Goal: Browse casually: Explore the website without a specific task or goal

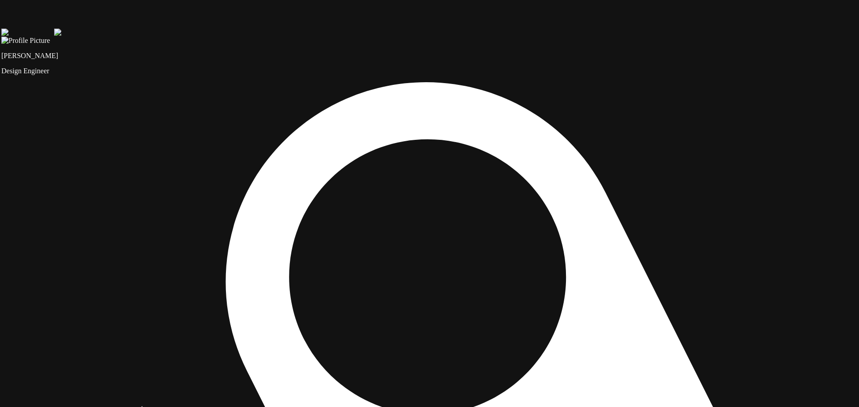
drag, startPoint x: 657, startPoint y: 334, endPoint x: 647, endPoint y: 337, distance: 10.6
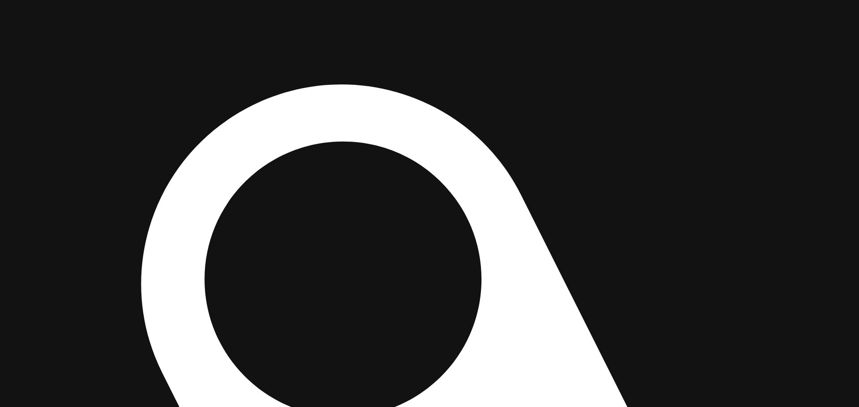
drag, startPoint x: 664, startPoint y: 348, endPoint x: 513, endPoint y: 354, distance: 150.4
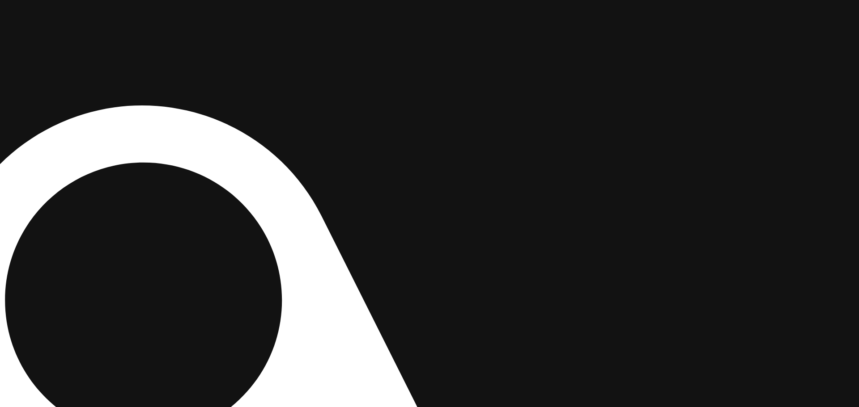
drag, startPoint x: 691, startPoint y: 291, endPoint x: 342, endPoint y: 350, distance: 353.4
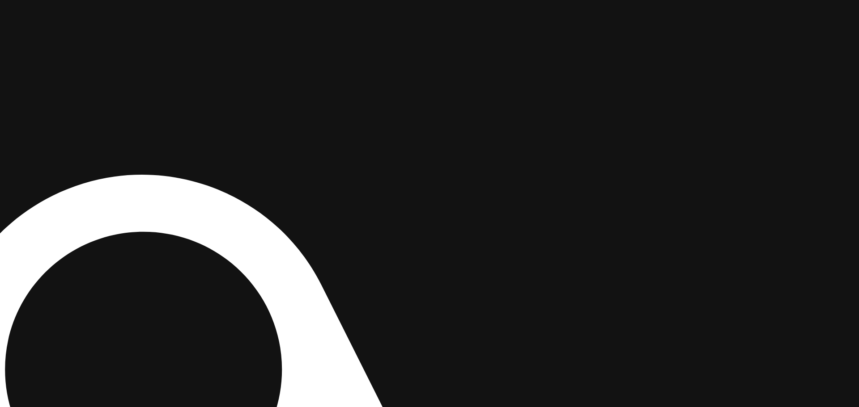
drag, startPoint x: 574, startPoint y: 121, endPoint x: 560, endPoint y: 231, distance: 111.3
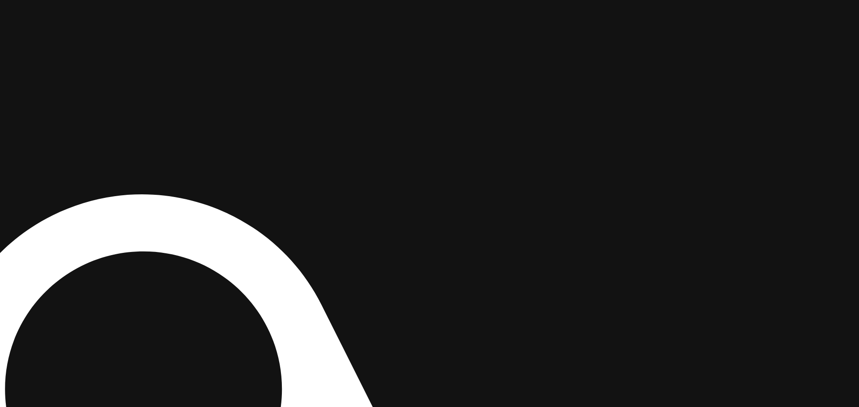
drag, startPoint x: 580, startPoint y: 150, endPoint x: 638, endPoint y: 241, distance: 107.7
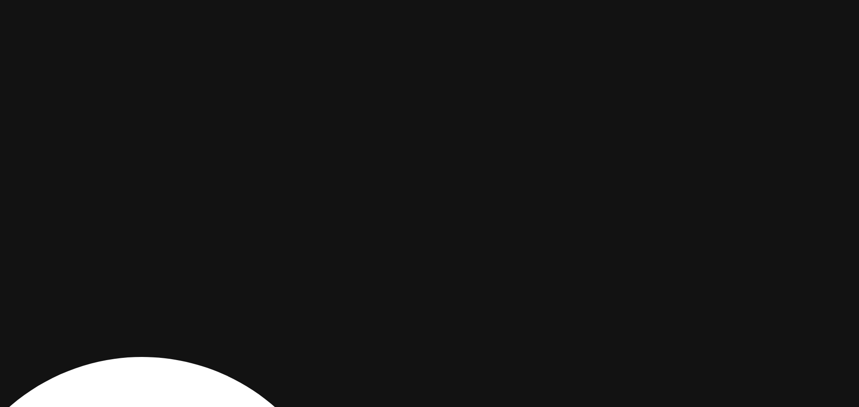
drag, startPoint x: 615, startPoint y: 222, endPoint x: 607, endPoint y: 262, distance: 40.2
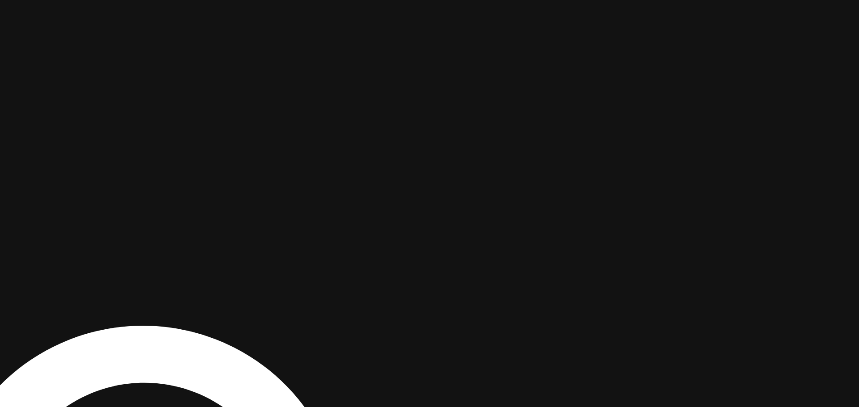
drag, startPoint x: 609, startPoint y: 228, endPoint x: 610, endPoint y: 196, distance: 31.3
drag, startPoint x: 225, startPoint y: 391, endPoint x: 496, endPoint y: 308, distance: 282.6
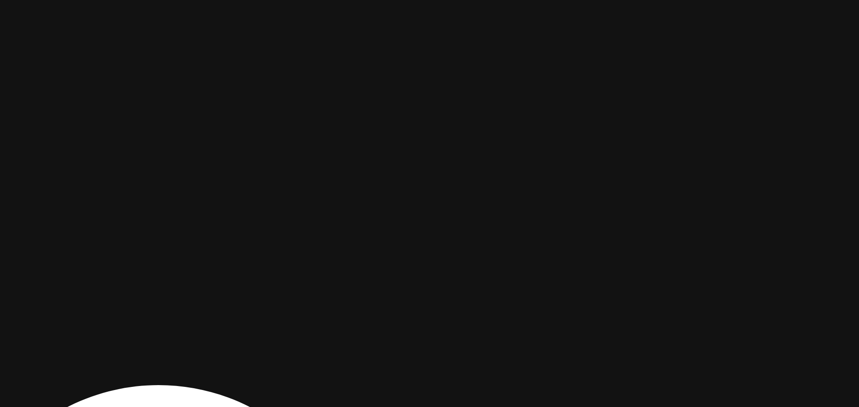
drag, startPoint x: 283, startPoint y: 81, endPoint x: 302, endPoint y: 169, distance: 89.7
drag, startPoint x: 388, startPoint y: 165, endPoint x: 384, endPoint y: 178, distance: 14.0
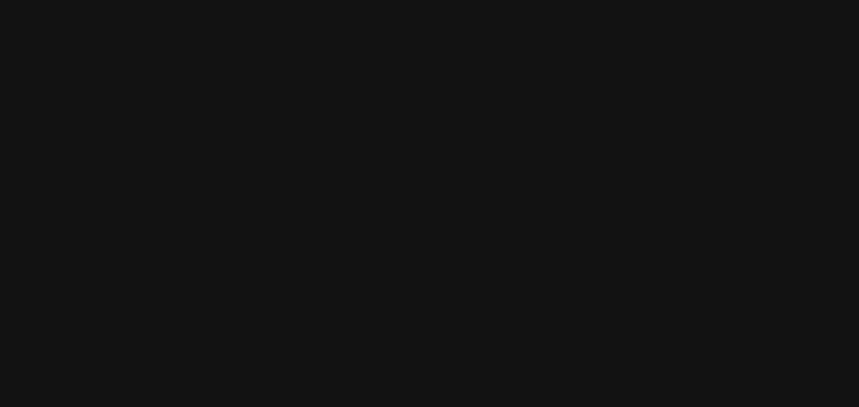
drag, startPoint x: 386, startPoint y: 146, endPoint x: 427, endPoint y: 142, distance: 41.3
drag, startPoint x: 181, startPoint y: 222, endPoint x: 323, endPoint y: 201, distance: 143.3
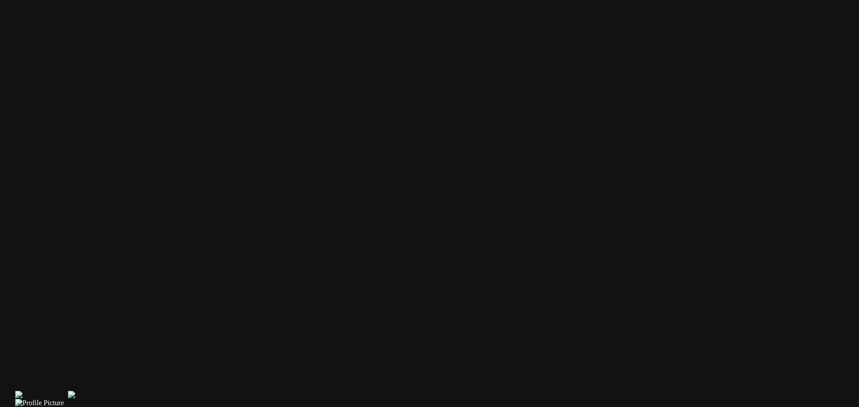
drag, startPoint x: 315, startPoint y: 196, endPoint x: 376, endPoint y: 186, distance: 62.2
drag, startPoint x: 243, startPoint y: 138, endPoint x: 297, endPoint y: 138, distance: 53.7
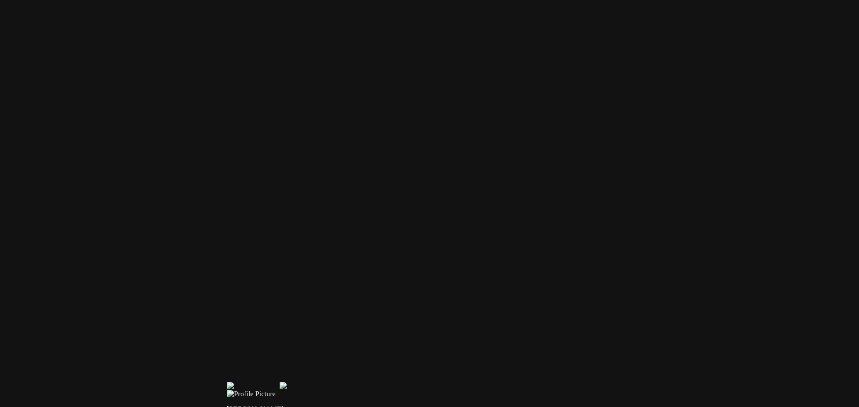
drag, startPoint x: 161, startPoint y: 230, endPoint x: 283, endPoint y: 136, distance: 153.7
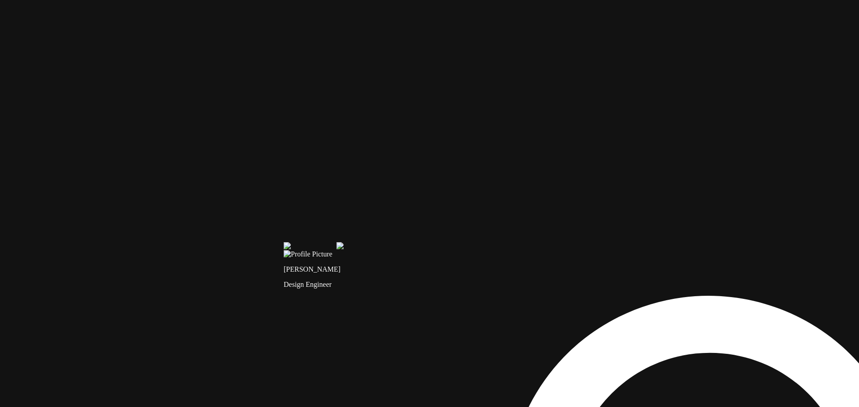
drag, startPoint x: 228, startPoint y: 262, endPoint x: 221, endPoint y: 210, distance: 52.3
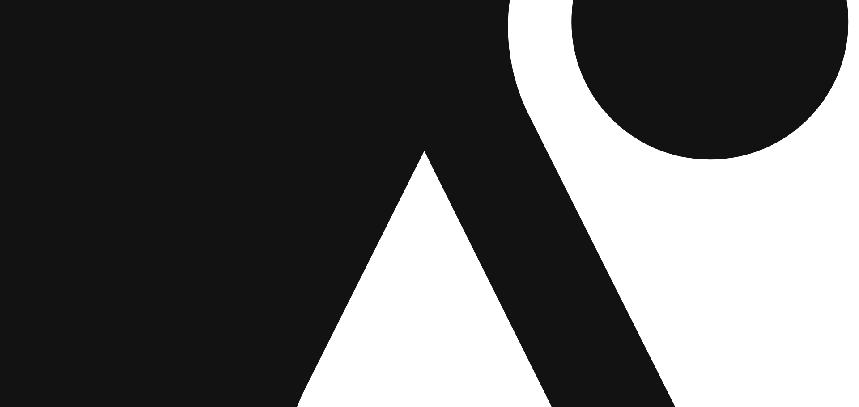
drag, startPoint x: 374, startPoint y: 169, endPoint x: 302, endPoint y: 206, distance: 81.2
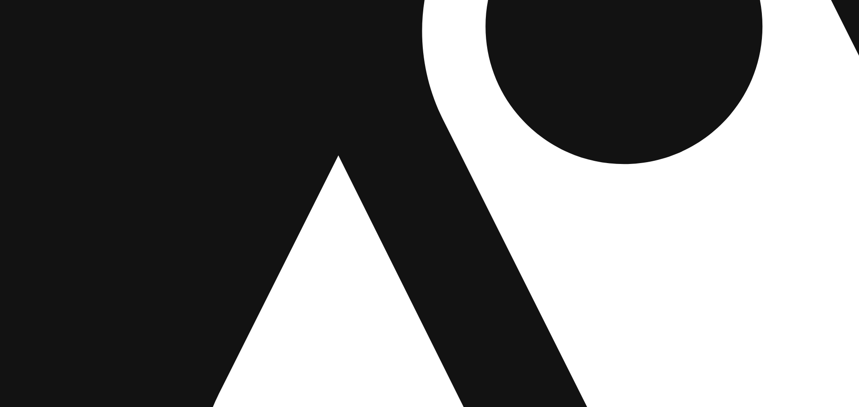
drag, startPoint x: 441, startPoint y: 184, endPoint x: 140, endPoint y: 169, distance: 301.8
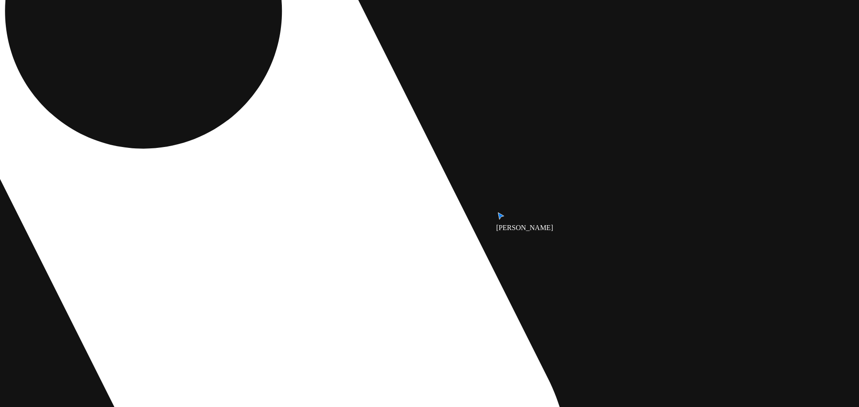
drag, startPoint x: 577, startPoint y: 144, endPoint x: 289, endPoint y: 297, distance: 325.9
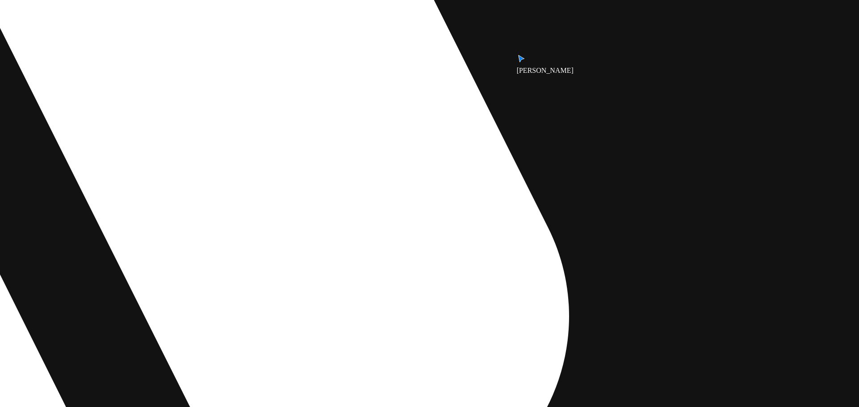
drag, startPoint x: 391, startPoint y: 208, endPoint x: 472, endPoint y: 280, distance: 108.6
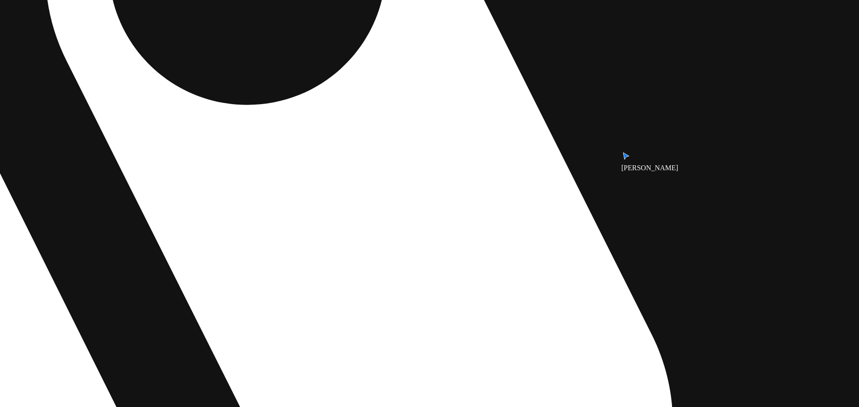
drag, startPoint x: 424, startPoint y: 205, endPoint x: 490, endPoint y: 284, distance: 103.2
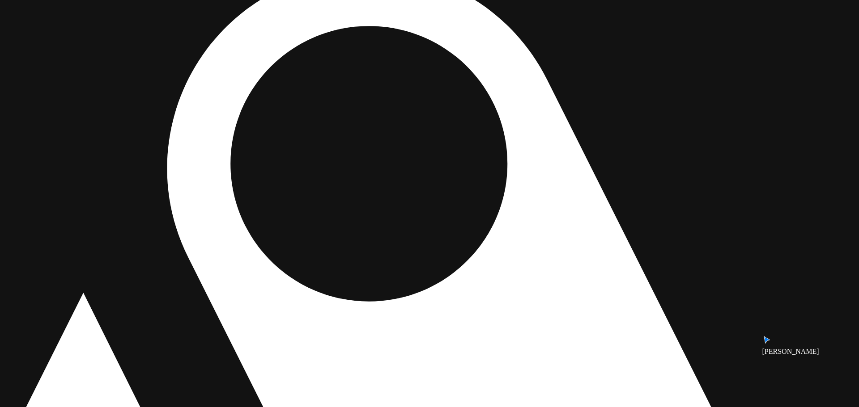
drag, startPoint x: 419, startPoint y: 179, endPoint x: 485, endPoint y: 317, distance: 152.6
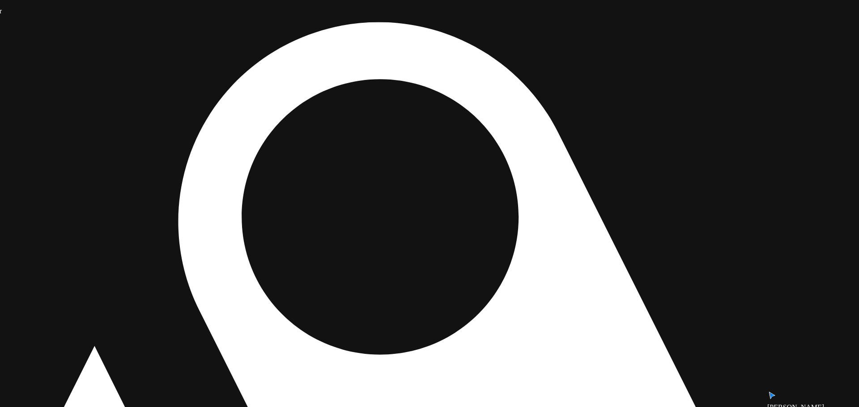
drag, startPoint x: 477, startPoint y: 287, endPoint x: 484, endPoint y: 323, distance: 37.5
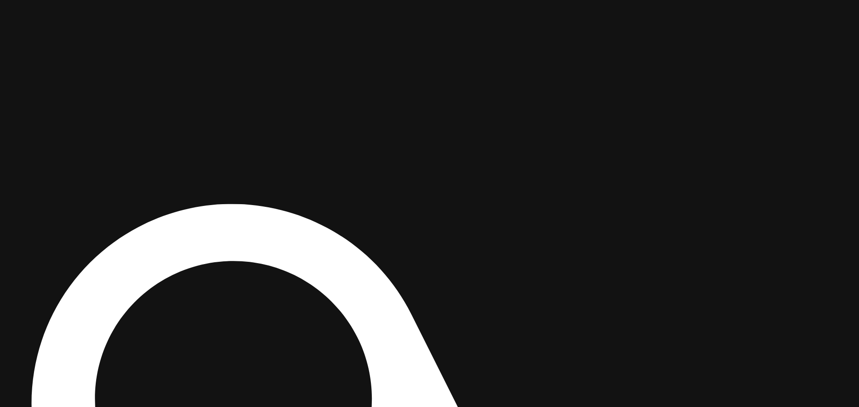
drag, startPoint x: 679, startPoint y: 178, endPoint x: 534, endPoint y: 297, distance: 188.7
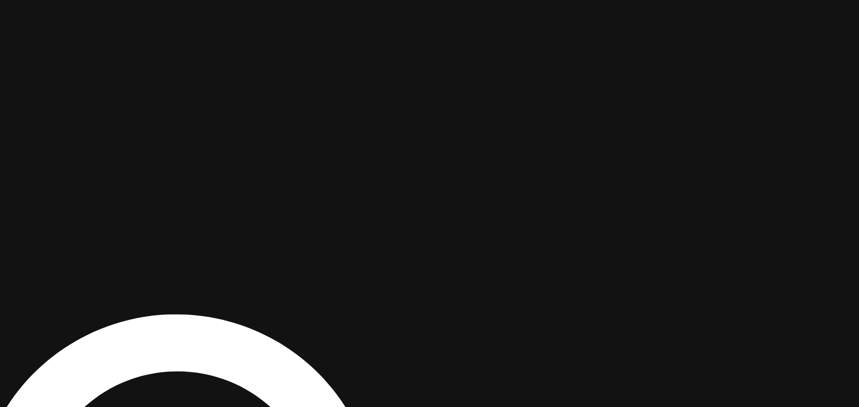
drag, startPoint x: 601, startPoint y: 161, endPoint x: 560, endPoint y: 255, distance: 101.9
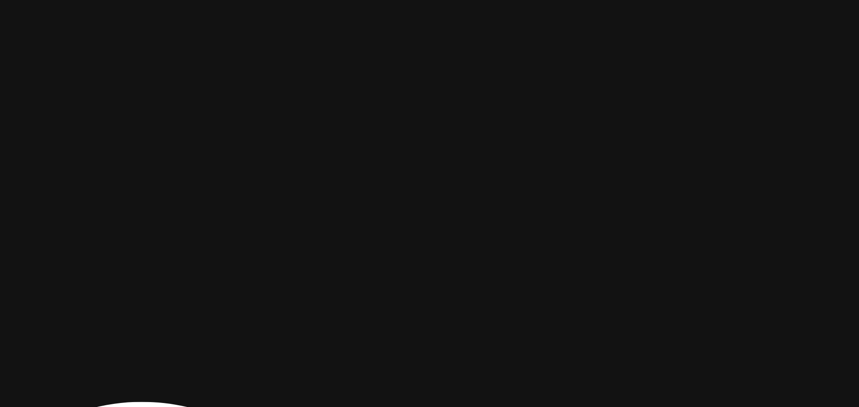
drag, startPoint x: 555, startPoint y: 261, endPoint x: 363, endPoint y: 330, distance: 205.0
drag, startPoint x: 648, startPoint y: 281, endPoint x: 636, endPoint y: 335, distance: 54.8
drag, startPoint x: 596, startPoint y: 174, endPoint x: 597, endPoint y: 187, distance: 13.0
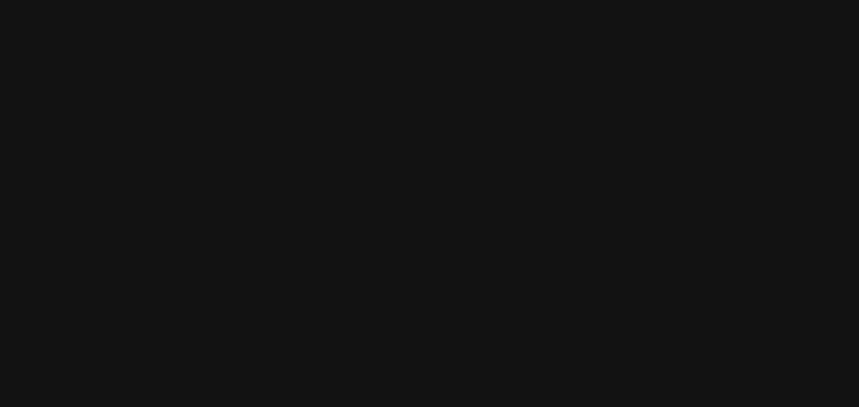
drag, startPoint x: 613, startPoint y: 118, endPoint x: 613, endPoint y: 106, distance: 12.1
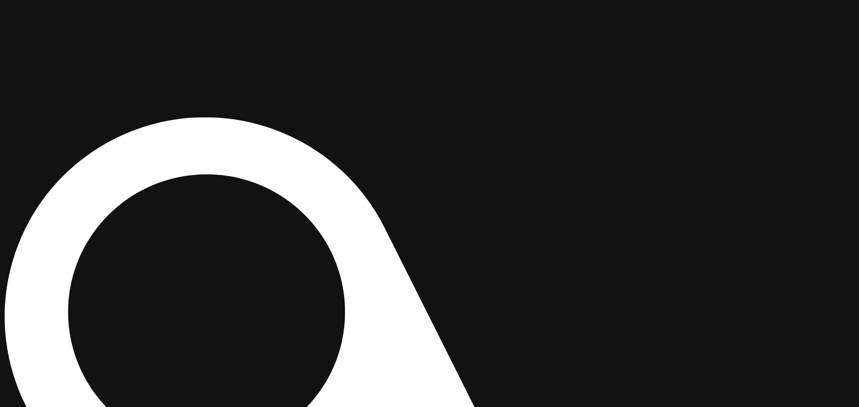
drag, startPoint x: 470, startPoint y: 292, endPoint x: 665, endPoint y: 141, distance: 246.1
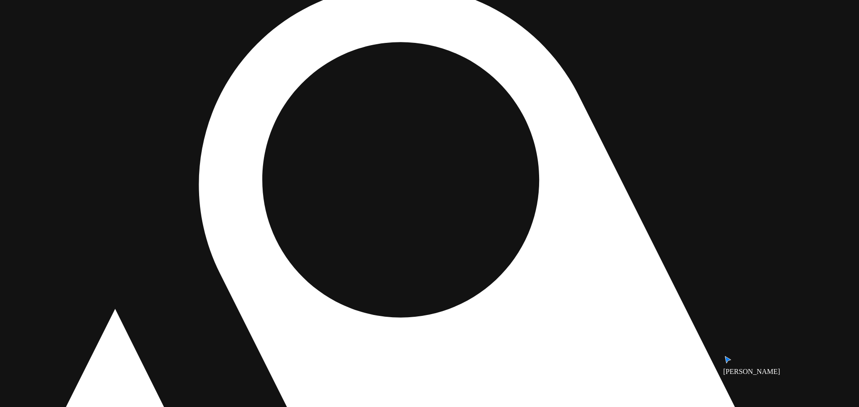
drag, startPoint x: 411, startPoint y: 291, endPoint x: 441, endPoint y: 97, distance: 196.0
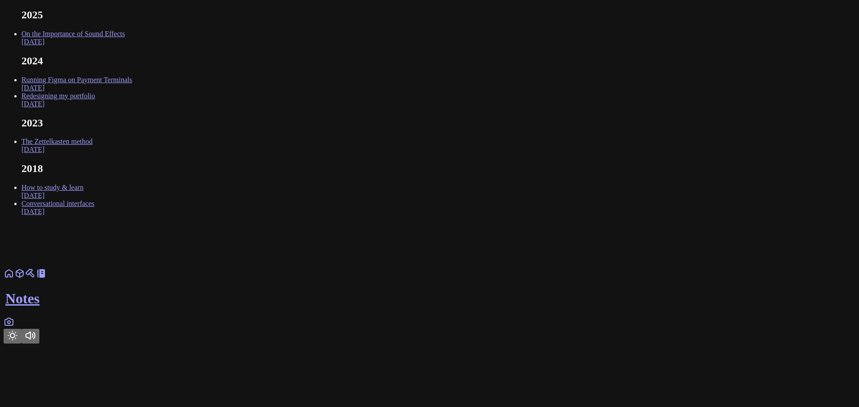
click at [132, 92] on link "Running Figma on Payment Terminals Oct 2024" at bounding box center [76, 84] width 110 height 16
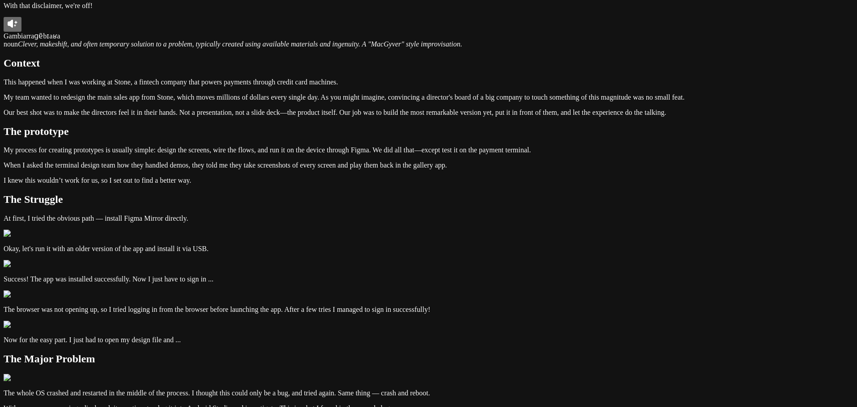
scroll to position [134, 0]
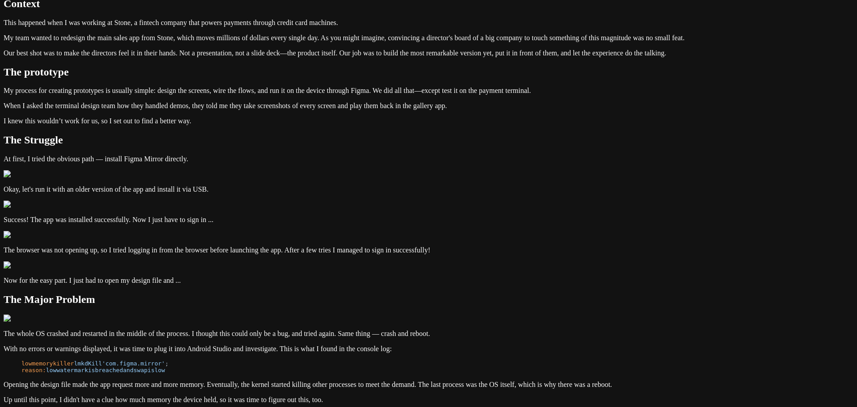
click at [290, 50] on article "Running Figma on Payment Terminals October 26, 2024 This post addresses the iss…" at bounding box center [429, 332] width 850 height 883
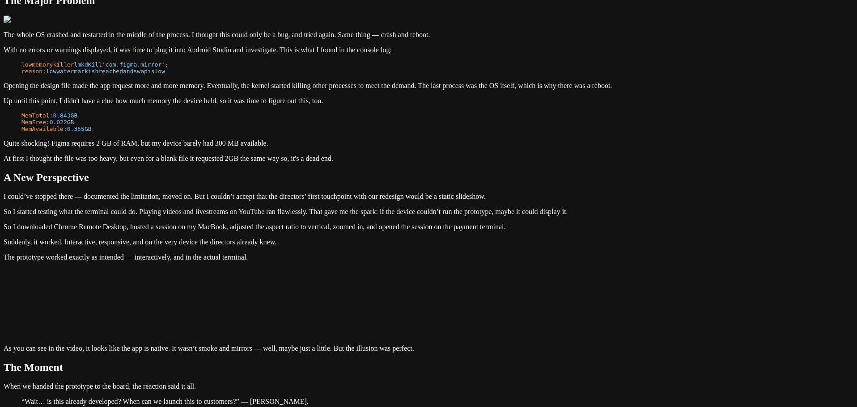
scroll to position [447, 0]
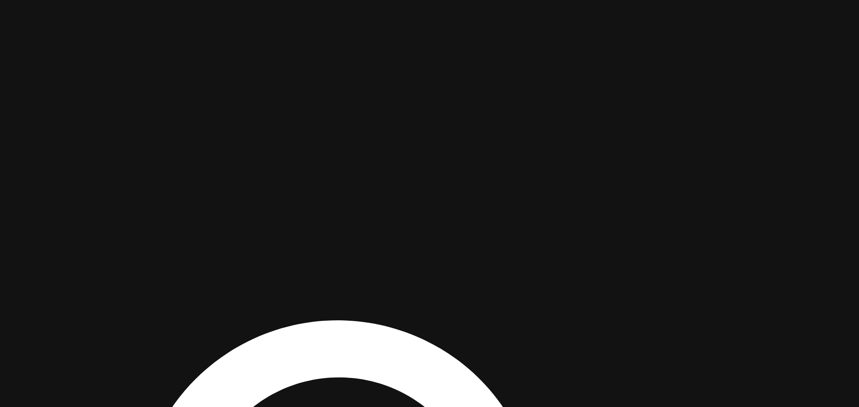
drag, startPoint x: 580, startPoint y: 64, endPoint x: 424, endPoint y: 339, distance: 316.8
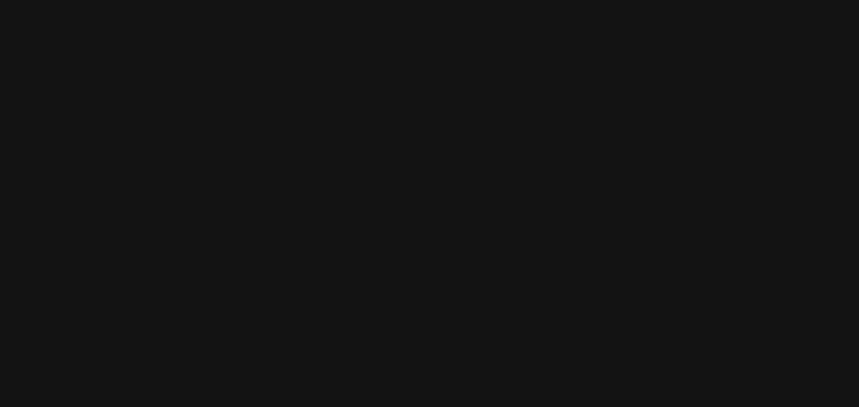
drag, startPoint x: 499, startPoint y: 64, endPoint x: 412, endPoint y: 298, distance: 249.7
drag, startPoint x: 371, startPoint y: 271, endPoint x: 808, endPoint y: 293, distance: 437.1
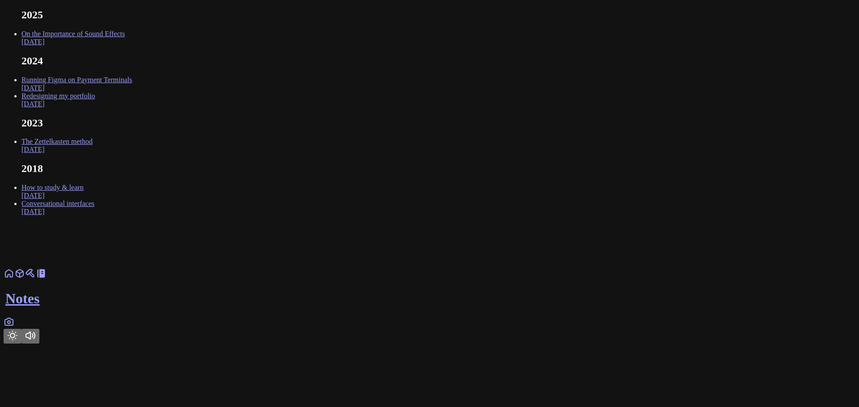
click at [132, 92] on link "Running Figma on Payment Terminals Oct 2024" at bounding box center [76, 84] width 110 height 16
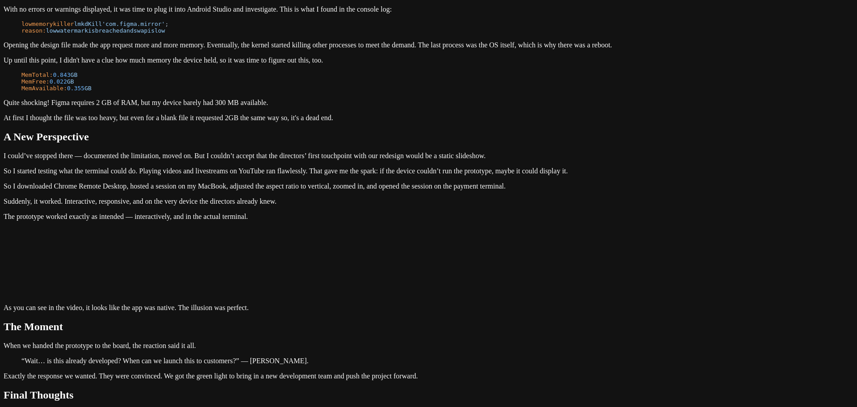
scroll to position [2578, 0]
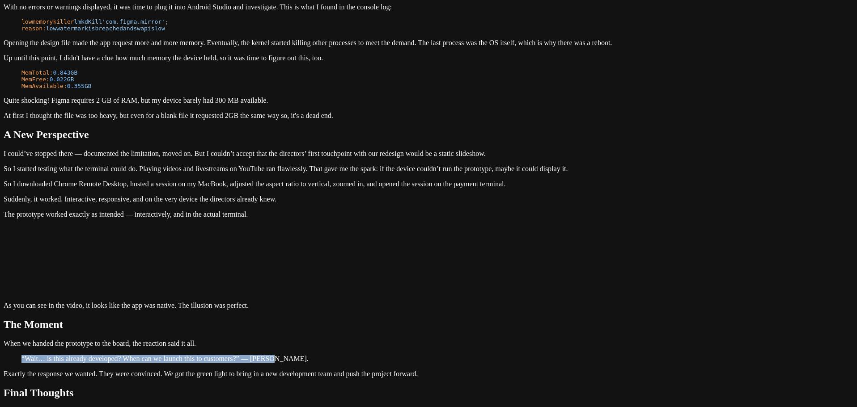
drag, startPoint x: 294, startPoint y: 205, endPoint x: 540, endPoint y: 204, distance: 245.5
click at [533, 355] on p "“Wait… is this already developed? When can we launch this to customers?” ― Dire…" at bounding box center [428, 359] width 814 height 8
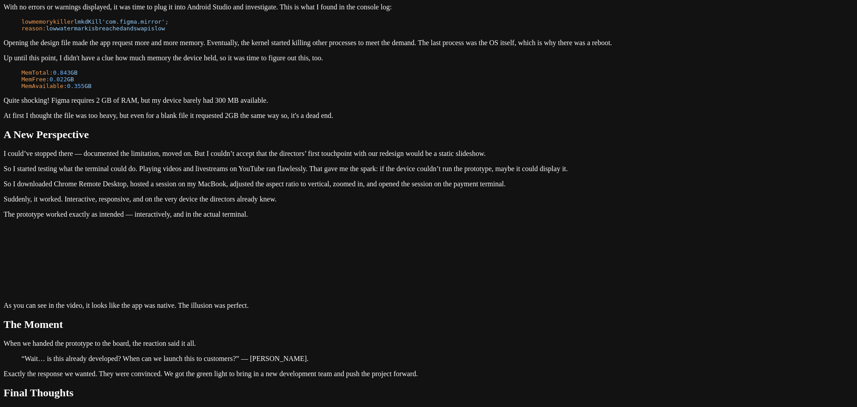
click at [560, 355] on p "“Wait… is this already developed? When can we launch this to customers?” ― Dire…" at bounding box center [428, 359] width 814 height 8
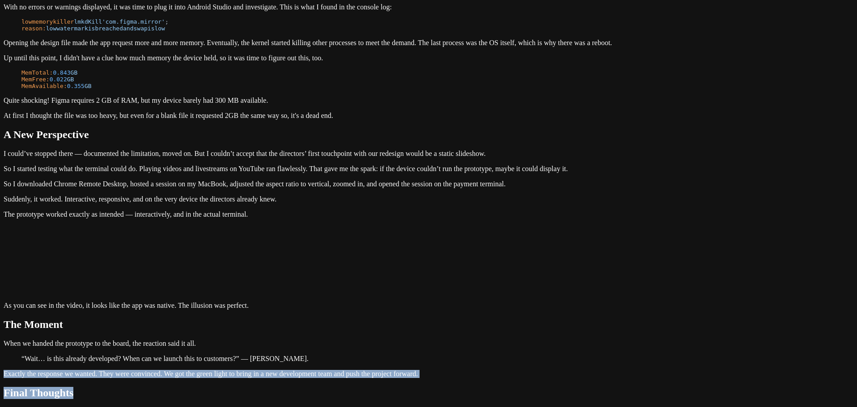
drag, startPoint x: 465, startPoint y: 249, endPoint x: 261, endPoint y: 216, distance: 206.5
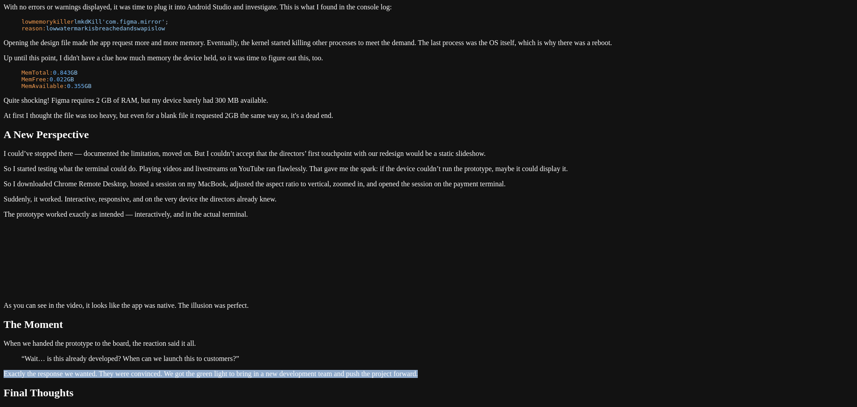
drag, startPoint x: 463, startPoint y: 243, endPoint x: 239, endPoint y: 227, distance: 224.6
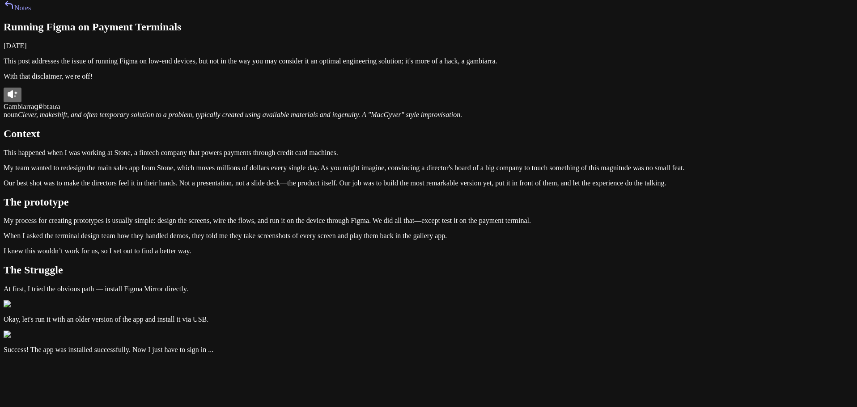
scroll to position [0, 0]
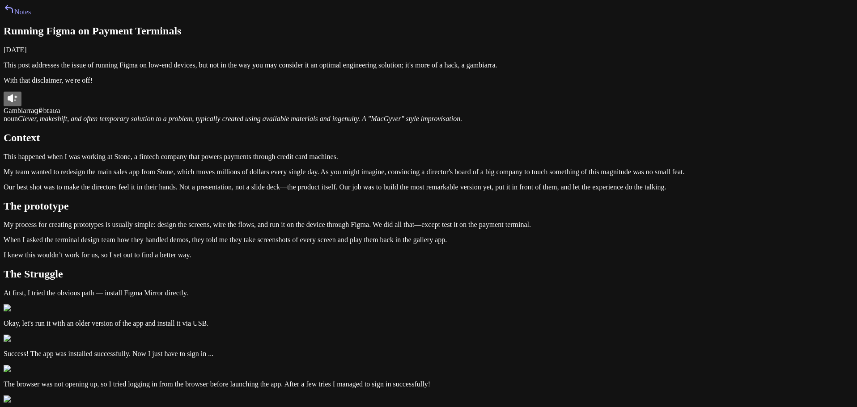
click at [31, 16] on link "Notes" at bounding box center [17, 12] width 27 height 8
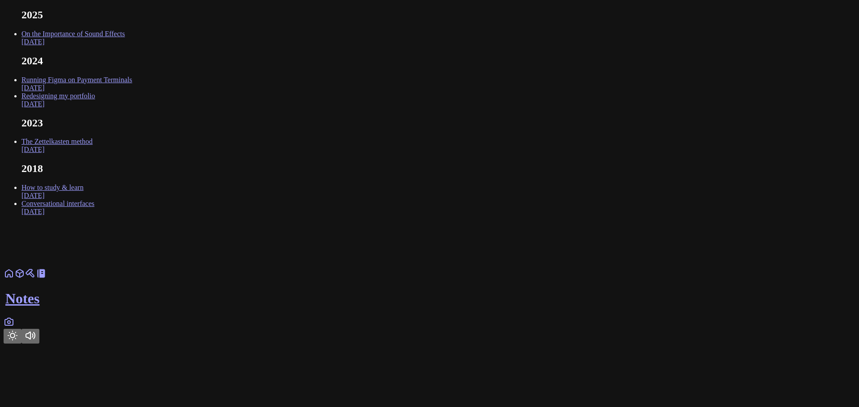
click at [132, 92] on link "Running Figma on Payment Terminals Oct 2024" at bounding box center [76, 84] width 110 height 16
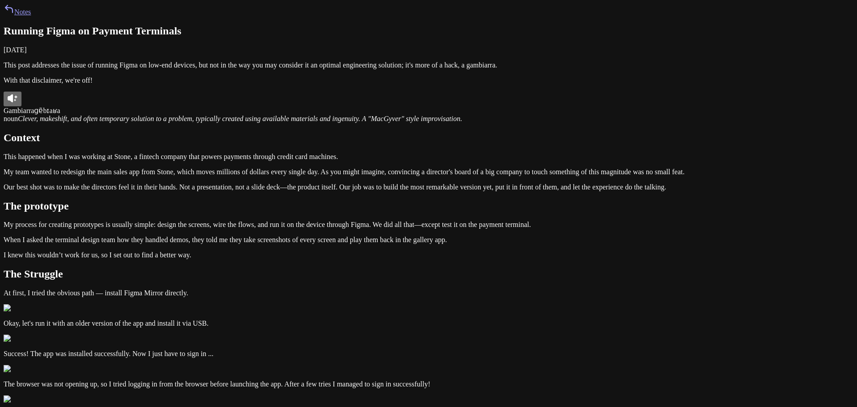
click at [31, 16] on link "Notes" at bounding box center [17, 12] width 27 height 8
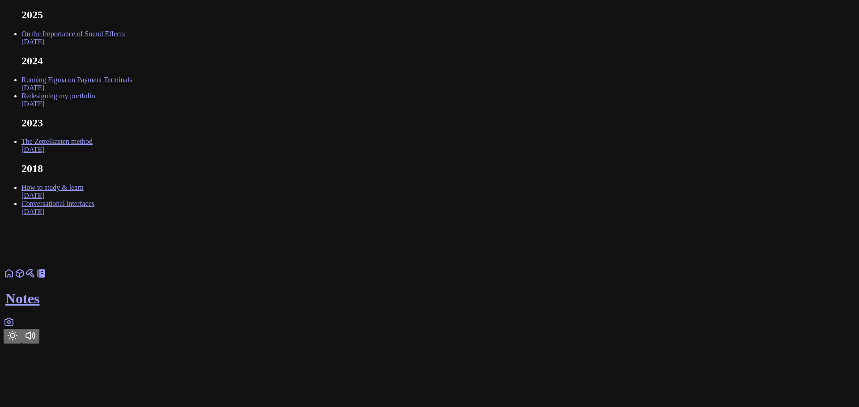
click at [36, 279] on icon at bounding box center [30, 273] width 11 height 11
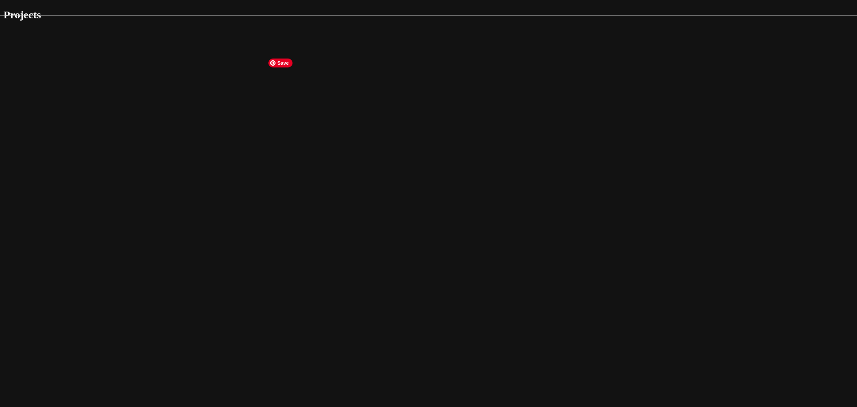
click at [356, 189] on img at bounding box center [452, 349] width 934 height 669
click at [336, 139] on img at bounding box center [452, 349] width 934 height 669
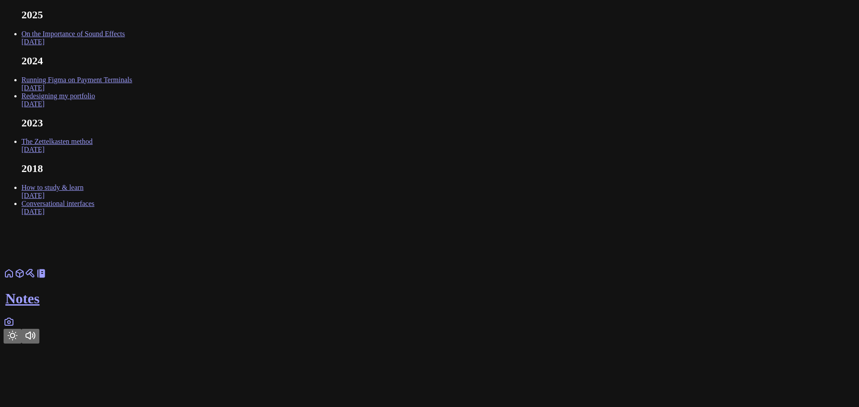
click at [125, 46] on link "On the Importance of Sound Effects Feb 2025" at bounding box center [72, 38] width 103 height 16
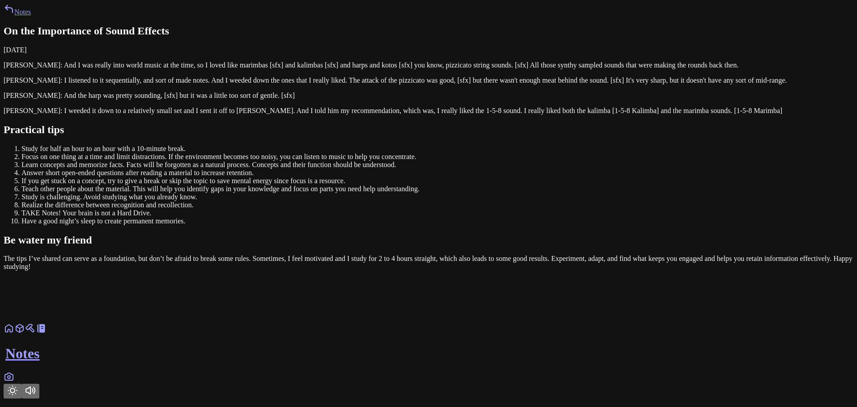
drag, startPoint x: 333, startPoint y: 34, endPoint x: 275, endPoint y: 31, distance: 57.3
click at [275, 31] on div "Notes On the Importance of Sound Effects February 15, 2023 Kelly Jacklin: And I…" at bounding box center [429, 137] width 850 height 267
click at [31, 16] on link "Notes" at bounding box center [17, 12] width 27 height 8
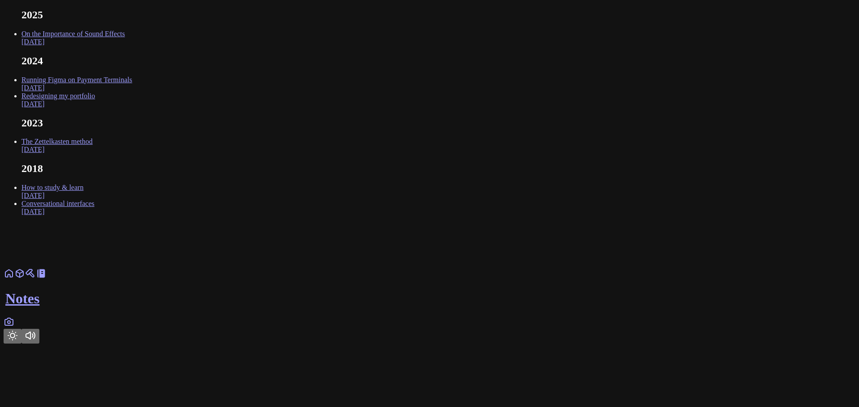
click at [25, 280] on link at bounding box center [19, 277] width 11 height 8
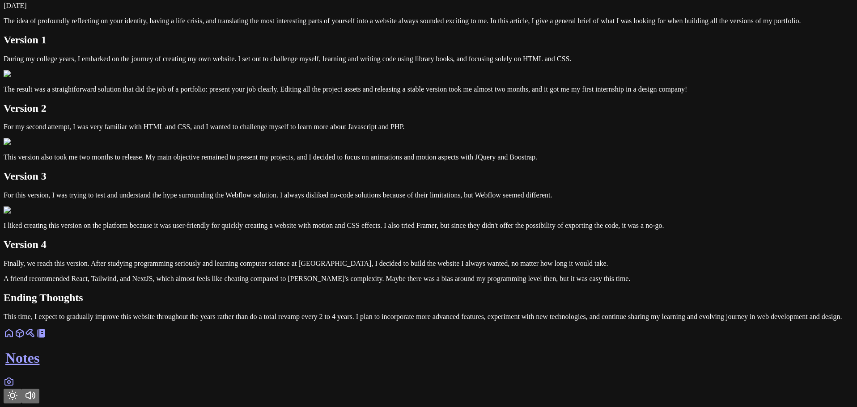
scroll to position [268, 0]
click at [14, 340] on link at bounding box center [9, 337] width 11 height 8
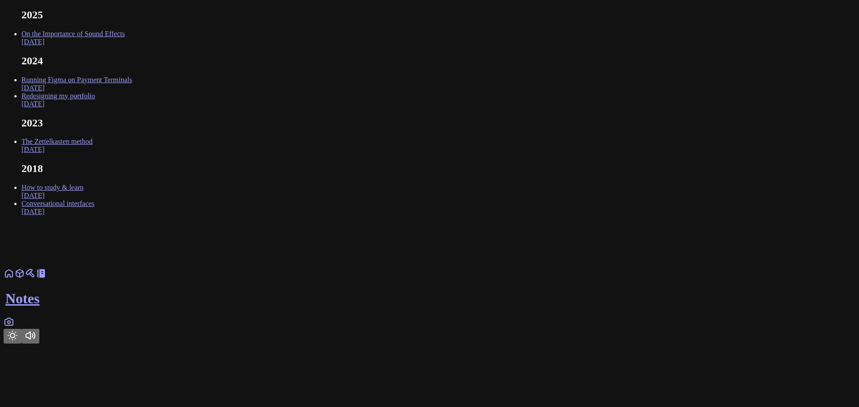
click at [94, 216] on link "Conversational interfaces Dec 2018" at bounding box center [57, 208] width 73 height 16
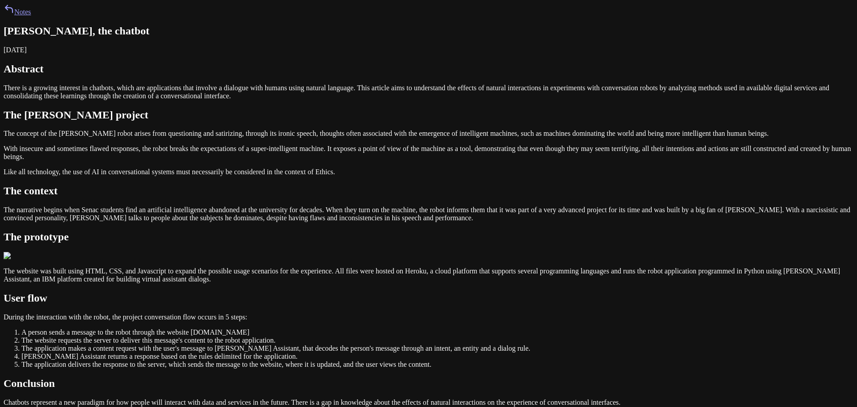
click at [31, 16] on link "Notes" at bounding box center [17, 12] width 27 height 8
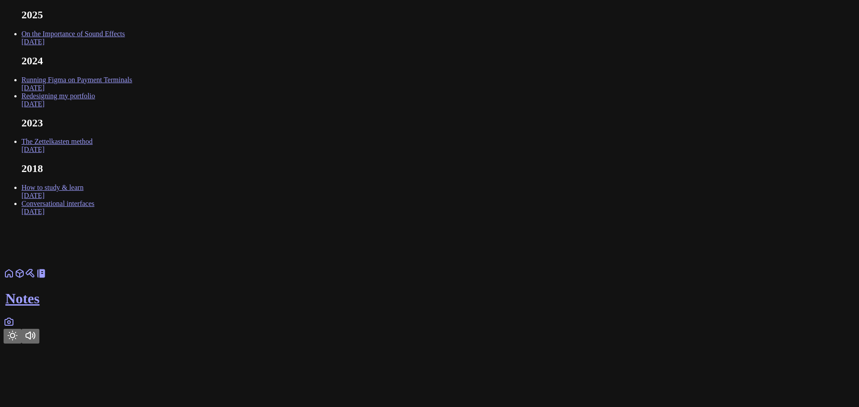
drag, startPoint x: 294, startPoint y: 233, endPoint x: 279, endPoint y: 233, distance: 15.7
click at [279, 233] on body "2025 On the Importance of Sound Effects Feb 2025 2024 Running Figma on Payment …" at bounding box center [430, 176] width 852 height 335
click at [285, 216] on main "2025 On the Importance of Sound Effects Feb 2025 2024 Running Figma on Payment …" at bounding box center [430, 112] width 852 height 207
drag, startPoint x: 314, startPoint y: 233, endPoint x: 283, endPoint y: 233, distance: 31.3
click at [283, 216] on main "2025 On the Importance of Sound Effects Feb 2025 2024 Running Figma on Payment …" at bounding box center [430, 112] width 852 height 207
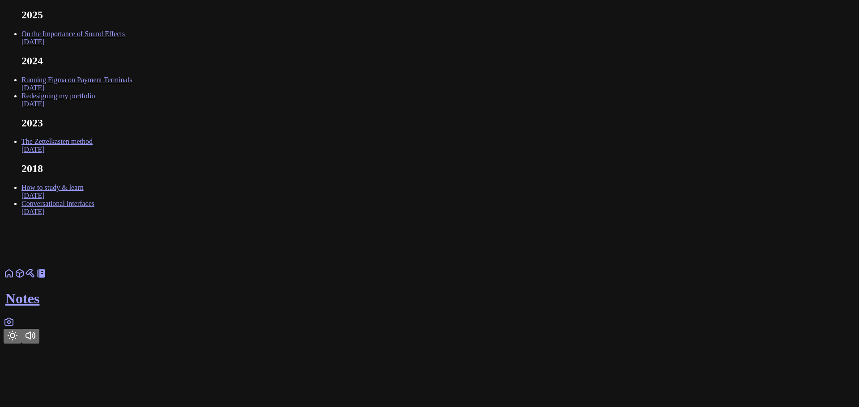
click at [84, 199] on link "How to study & learn Dec 2018" at bounding box center [52, 192] width 62 height 16
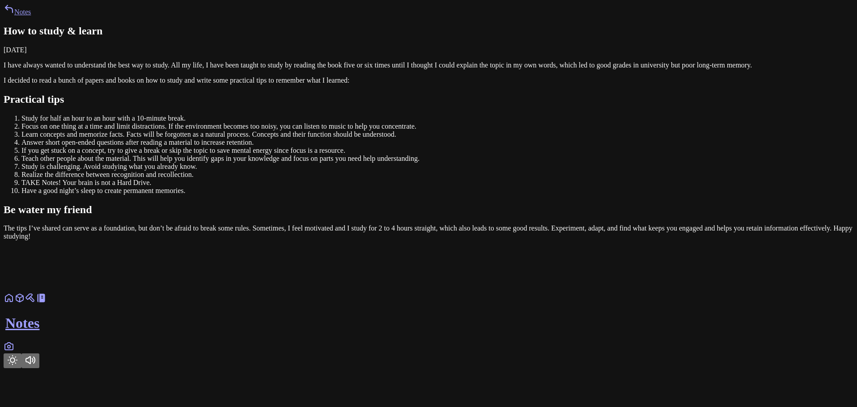
click at [14, 14] on icon at bounding box center [9, 9] width 11 height 11
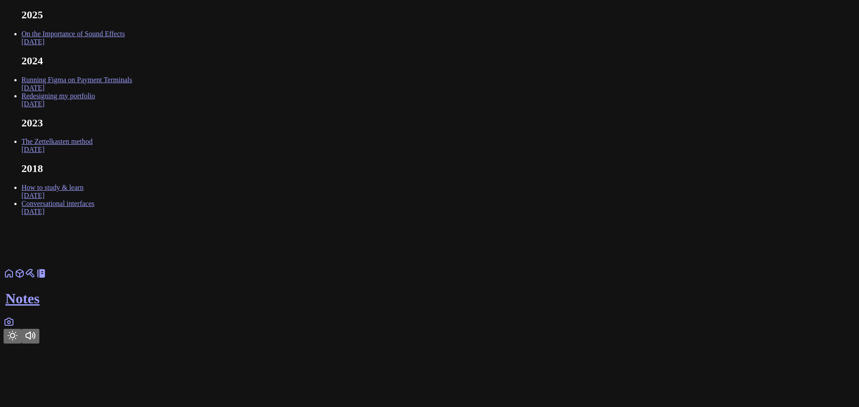
click at [84, 199] on link "How to study & learn Dec 2018" at bounding box center [52, 192] width 62 height 16
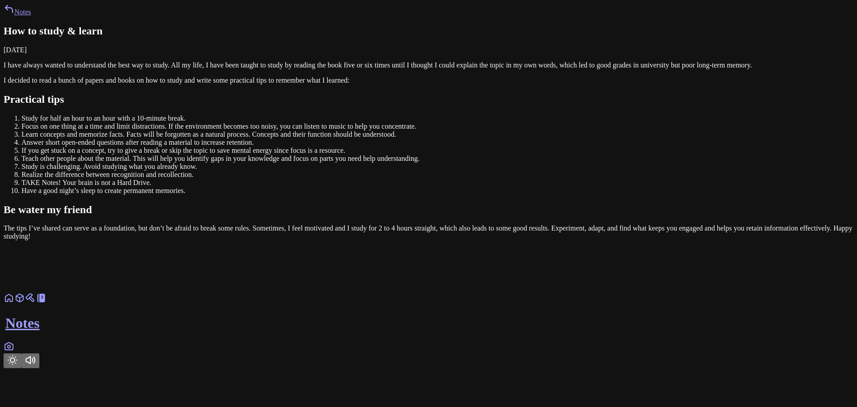
drag, startPoint x: 356, startPoint y: 96, endPoint x: 292, endPoint y: 93, distance: 64.0
click at [27, 54] on time "February 15, 2023" at bounding box center [15, 50] width 23 height 8
click at [31, 16] on link "Notes" at bounding box center [17, 12] width 27 height 8
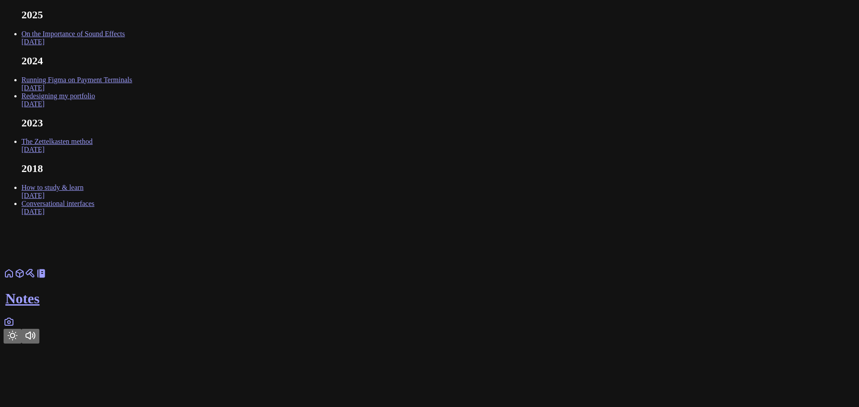
click at [93, 153] on link "The Zettelkasten method Feb 2023" at bounding box center [56, 146] width 71 height 16
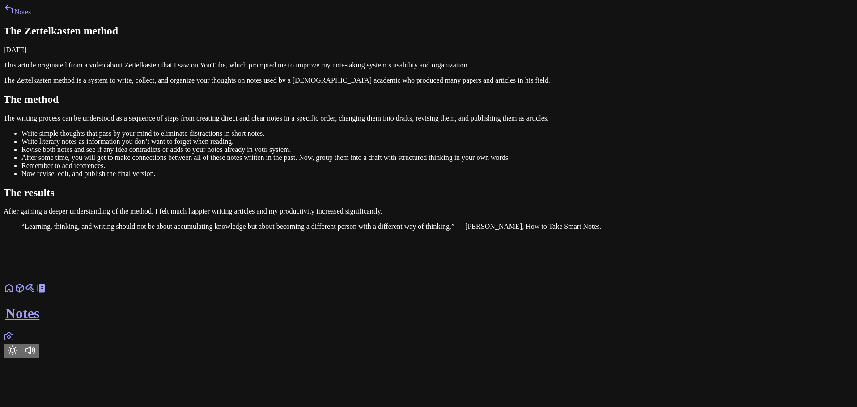
click at [31, 16] on link "Notes" at bounding box center [17, 12] width 27 height 8
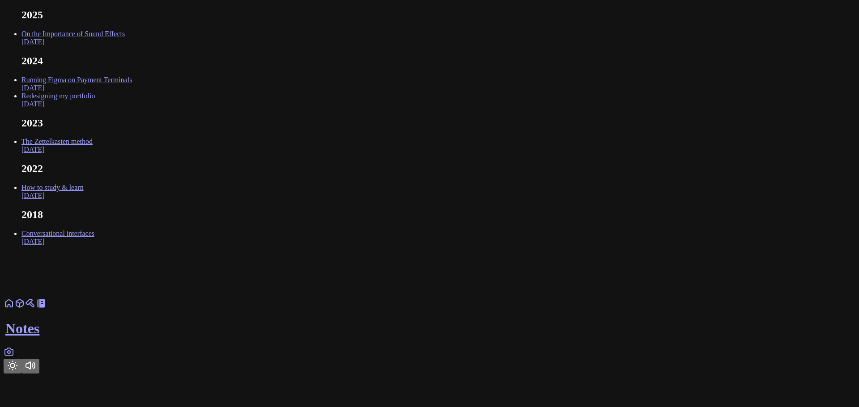
click at [94, 246] on link "Conversational interfaces Dec 2018" at bounding box center [57, 238] width 73 height 16
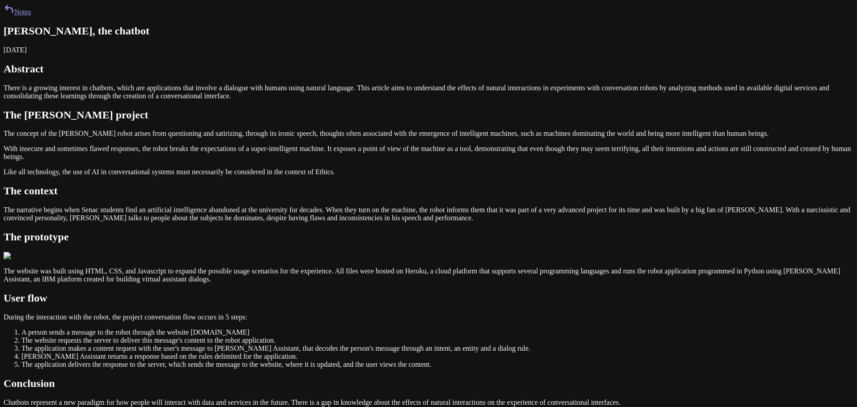
click at [31, 16] on link "Notes" at bounding box center [17, 12] width 27 height 8
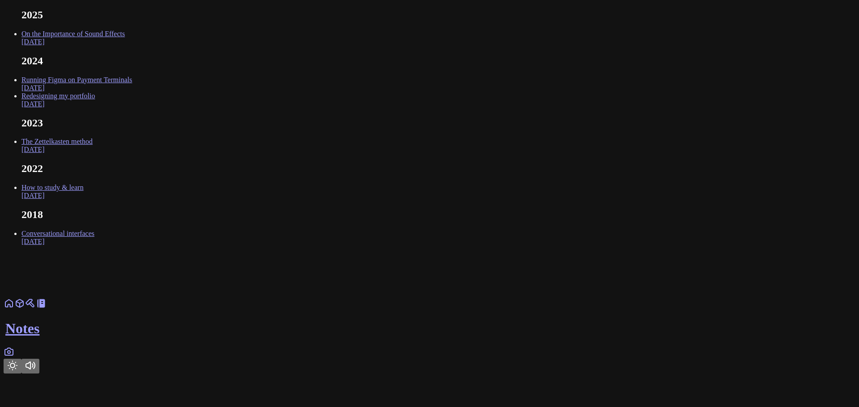
click at [84, 199] on link "How to study & learn Sep 2022" at bounding box center [52, 192] width 62 height 16
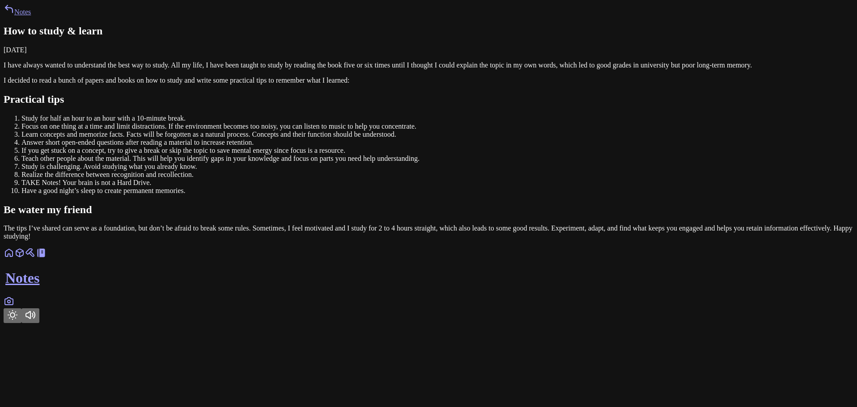
click at [31, 16] on link "Notes" at bounding box center [17, 12] width 27 height 8
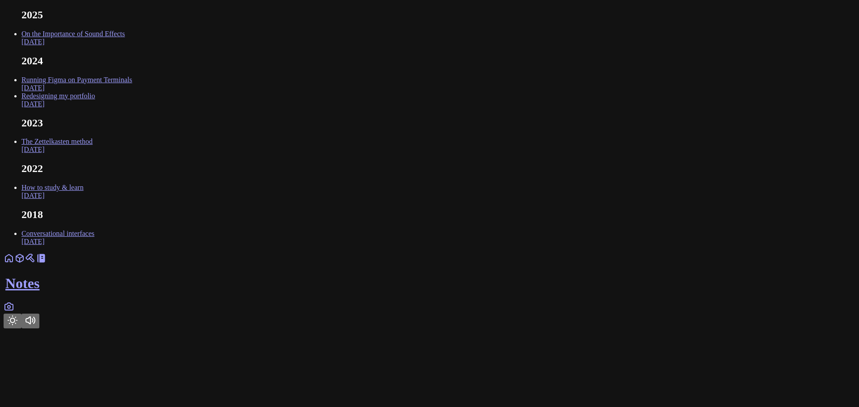
click at [84, 199] on link "How to study & learn Sep 2022" at bounding box center [52, 192] width 62 height 16
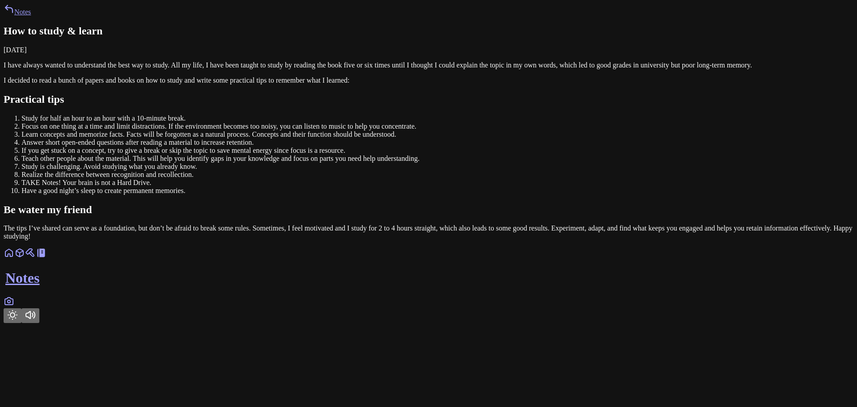
click at [31, 16] on link "Notes" at bounding box center [17, 12] width 27 height 8
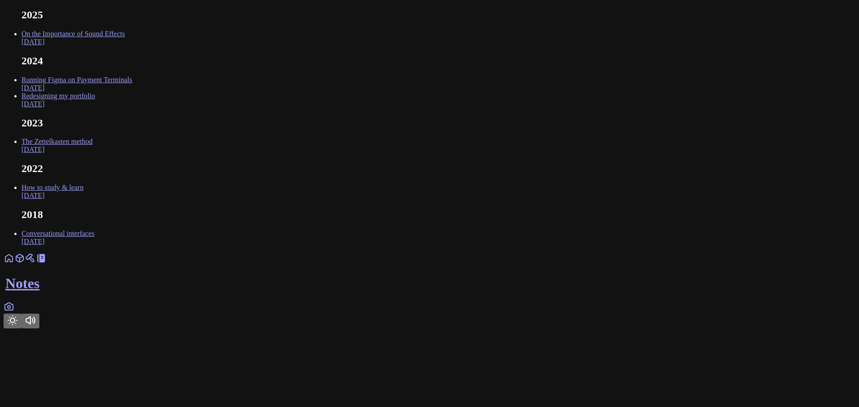
click at [93, 153] on link "The Zettelkasten method Feb 2023" at bounding box center [56, 146] width 71 height 16
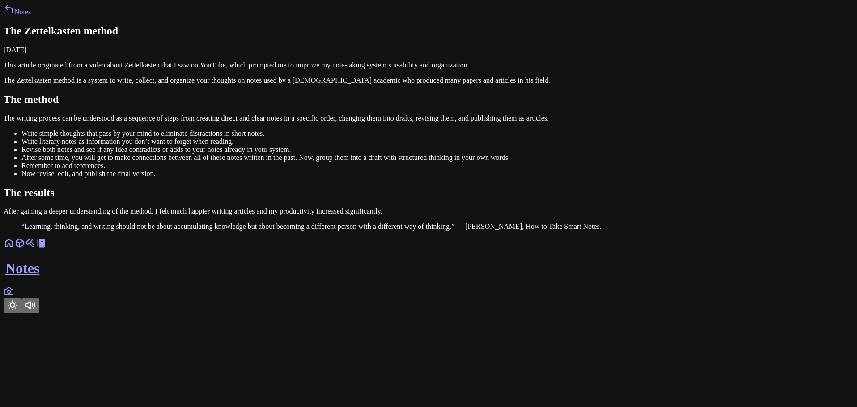
click at [31, 16] on link "Notes" at bounding box center [17, 12] width 27 height 8
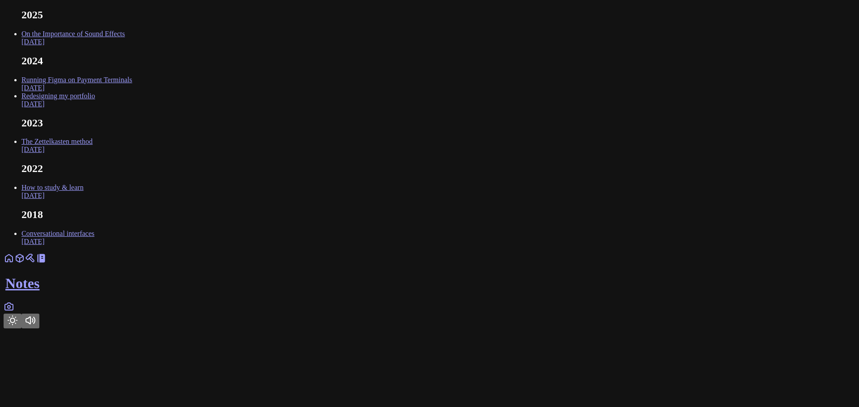
click at [84, 199] on link "How to study & learn Sep 2022" at bounding box center [52, 192] width 62 height 16
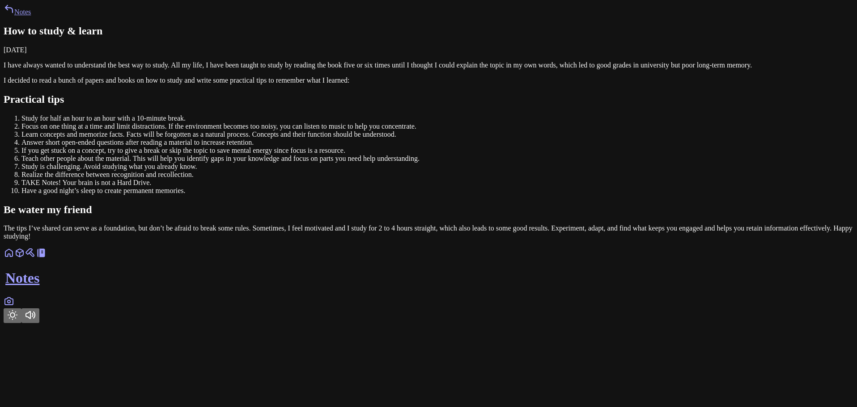
click at [31, 16] on link "Notes" at bounding box center [17, 12] width 27 height 8
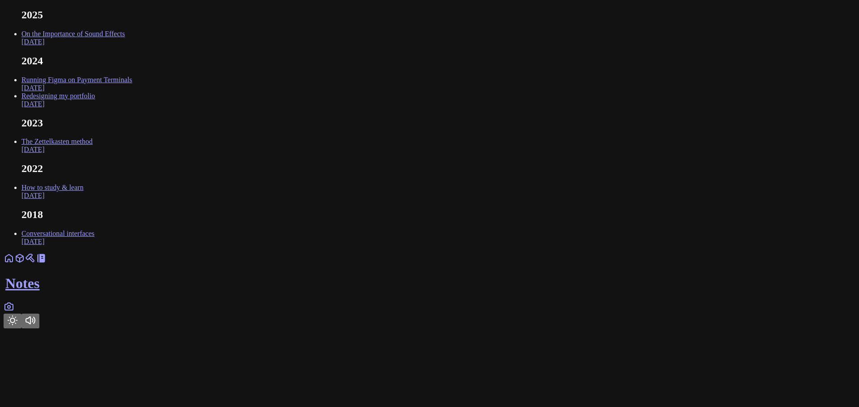
click at [93, 153] on link "The Zettelkasten method Feb 2023" at bounding box center [56, 146] width 71 height 16
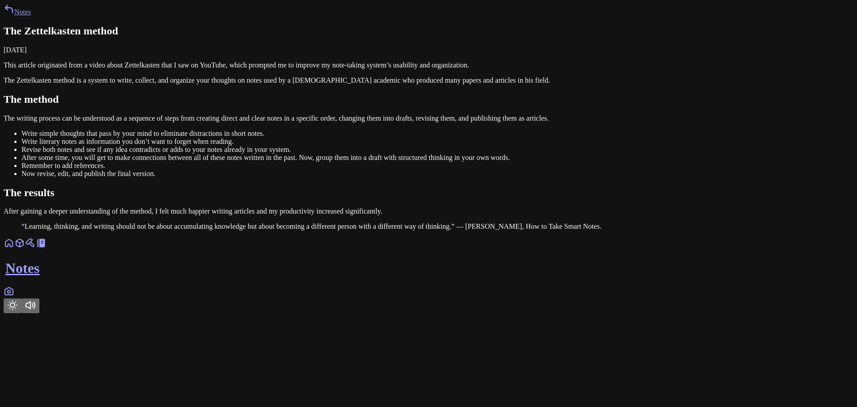
click at [14, 14] on icon at bounding box center [9, 9] width 11 height 11
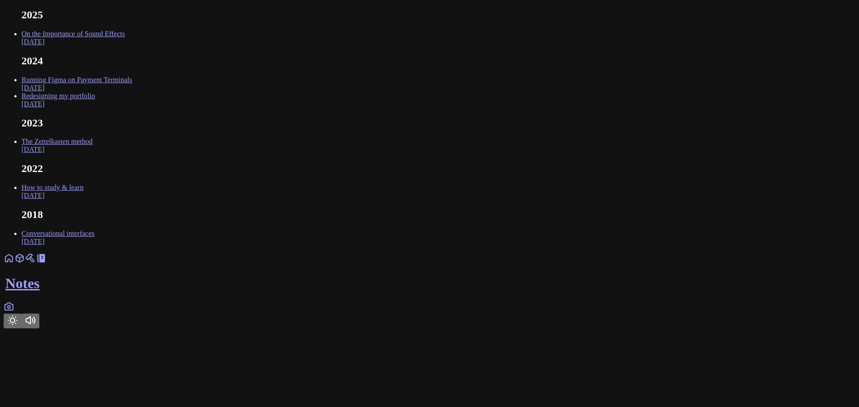
click at [95, 108] on link "Redesigning my portfolio Sep 2024" at bounding box center [57, 100] width 73 height 16
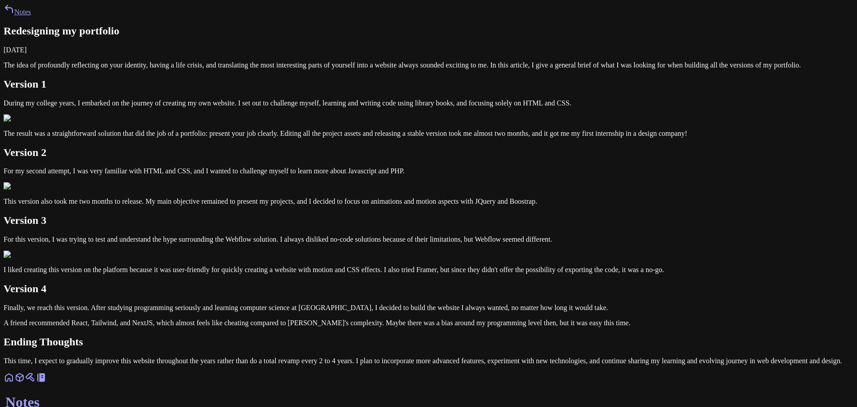
click at [31, 16] on link "Notes" at bounding box center [17, 12] width 27 height 8
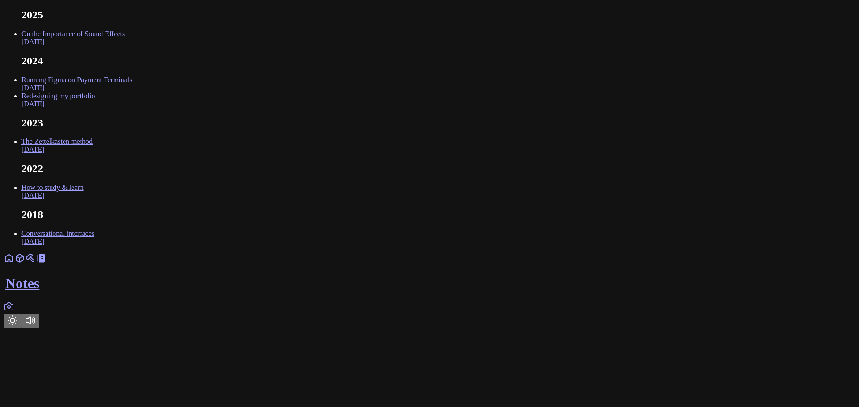
click at [132, 92] on link "Running Figma on Payment Terminals Oct 2024" at bounding box center [76, 84] width 110 height 16
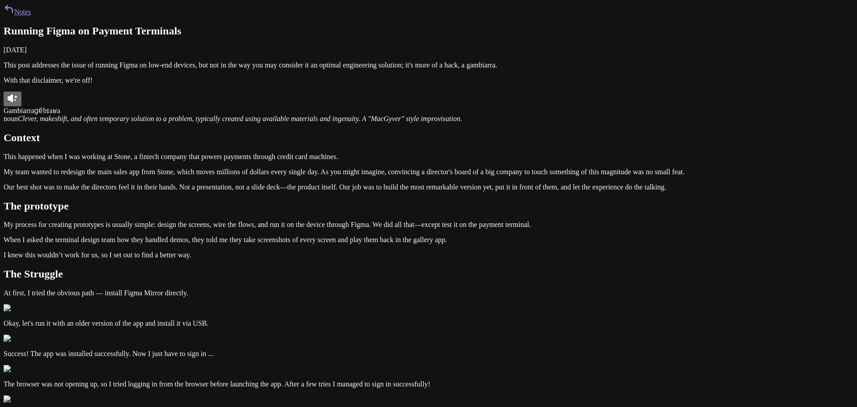
click at [314, 69] on p "This post addresses the issue of running Figma on low-end devices, but not in t…" at bounding box center [429, 65] width 850 height 8
click at [31, 16] on link "Notes" at bounding box center [17, 12] width 27 height 8
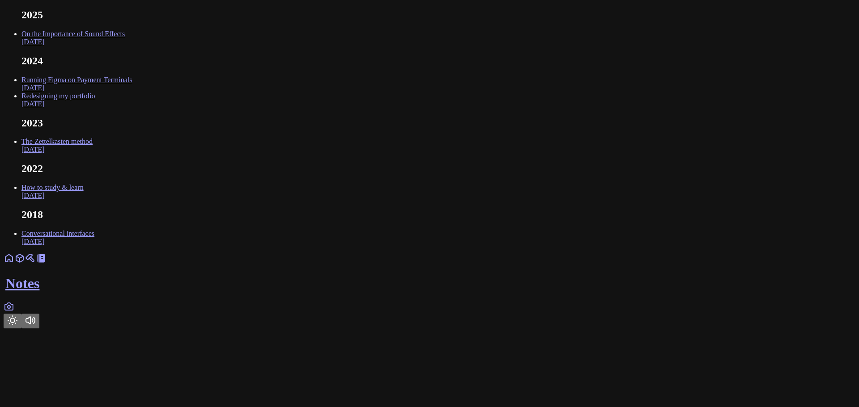
click at [125, 46] on link "On the Importance of Sound Effects Feb 2025" at bounding box center [72, 38] width 103 height 16
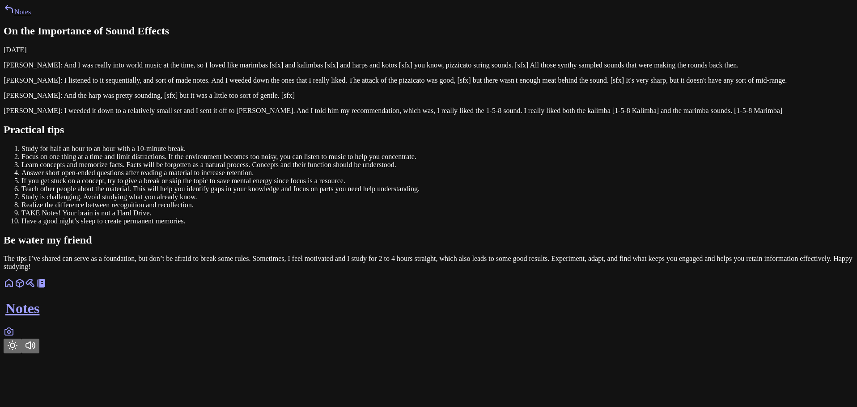
click at [31, 16] on link "Notes" at bounding box center [17, 12] width 27 height 8
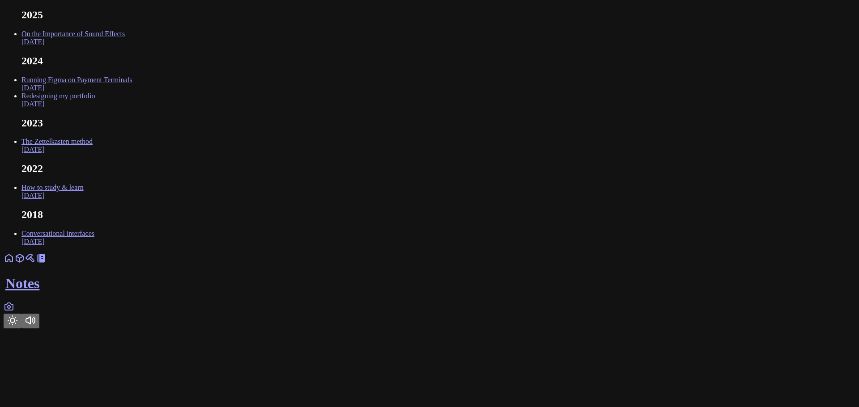
click at [125, 46] on link "On the Importance of Sound Effects Feb 2025" at bounding box center [72, 38] width 103 height 16
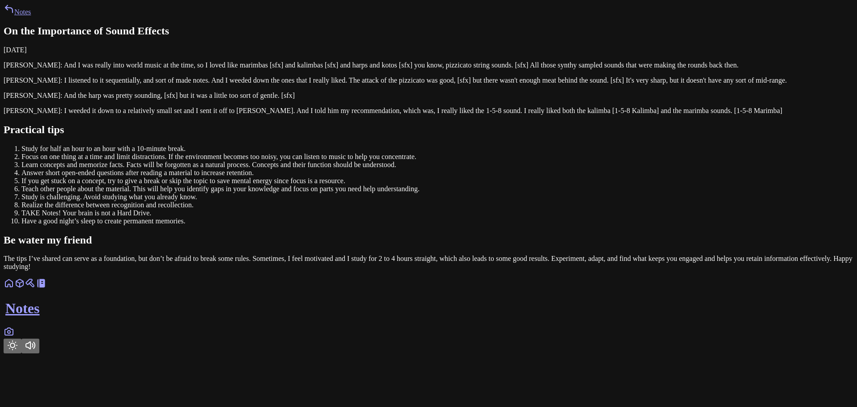
click at [31, 16] on link "Notes" at bounding box center [17, 12] width 27 height 8
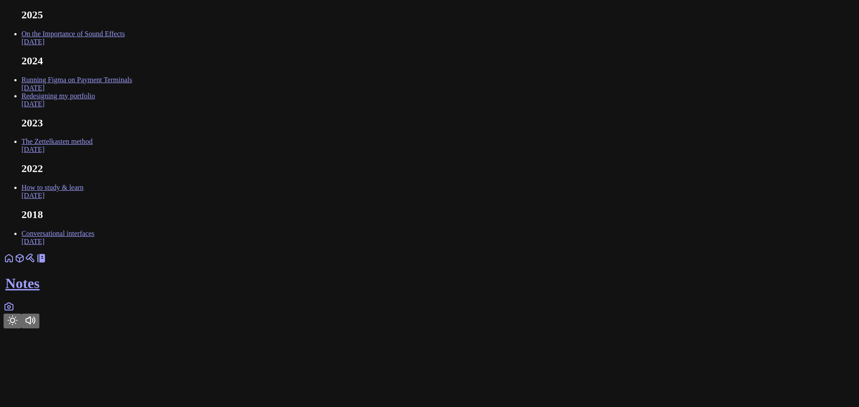
click at [226, 201] on body "2025 On the Importance of Sound Effects Feb 2025 2024 Running Figma on Payment …" at bounding box center [430, 169] width 852 height 320
click at [125, 46] on link "On the Importance of Sound Effects Feb 2025" at bounding box center [72, 38] width 103 height 16
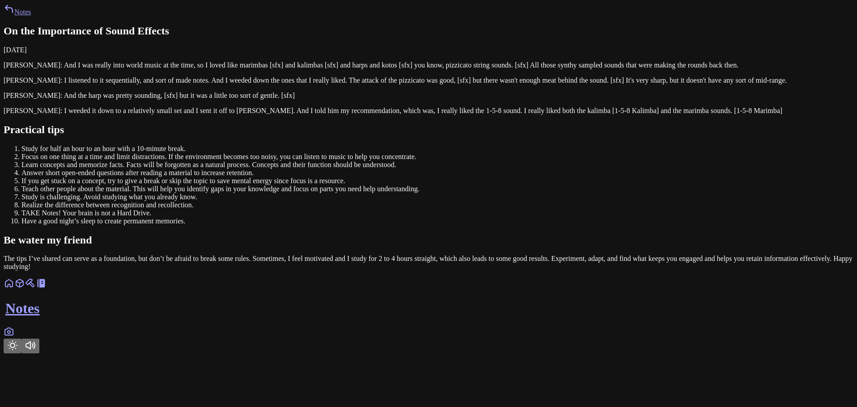
click at [31, 16] on link "Notes" at bounding box center [17, 12] width 27 height 8
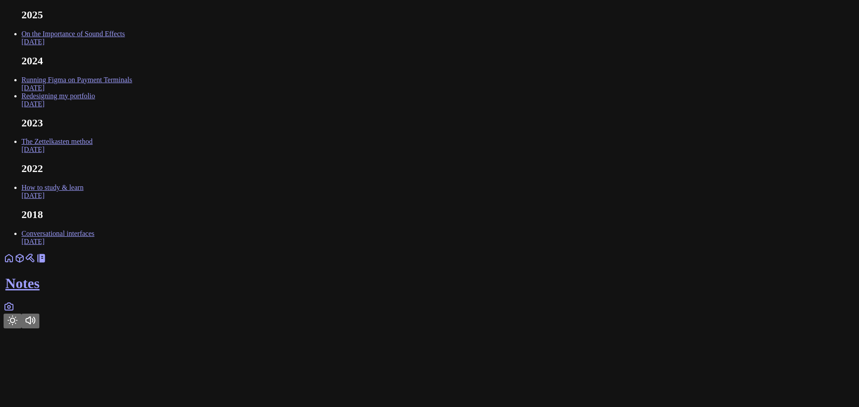
click at [125, 46] on link "On the Importance of Sound Effects Feb 2025" at bounding box center [72, 38] width 103 height 16
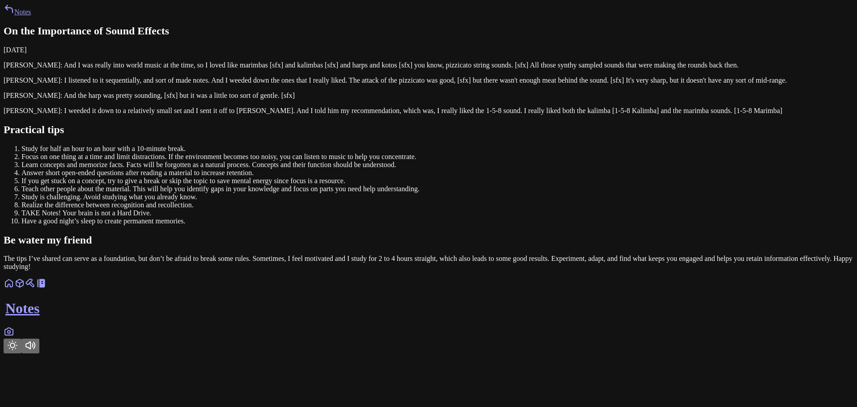
click at [14, 337] on icon at bounding box center [9, 331] width 11 height 11
click at [10, 334] on icon at bounding box center [9, 332] width 3 height 3
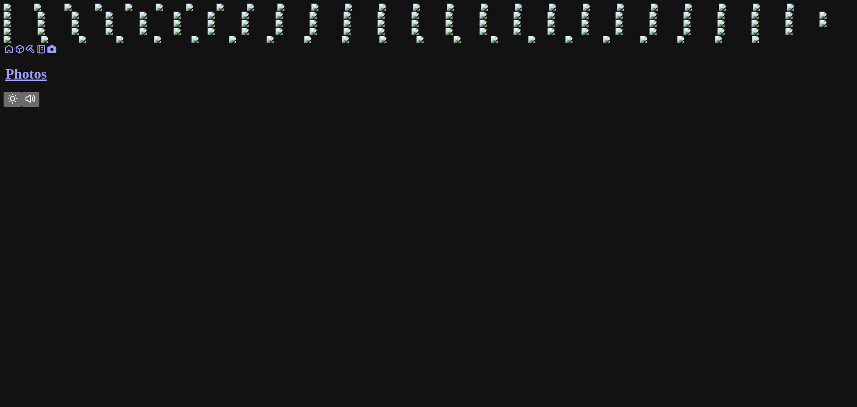
click at [47, 55] on icon at bounding box center [41, 49] width 11 height 11
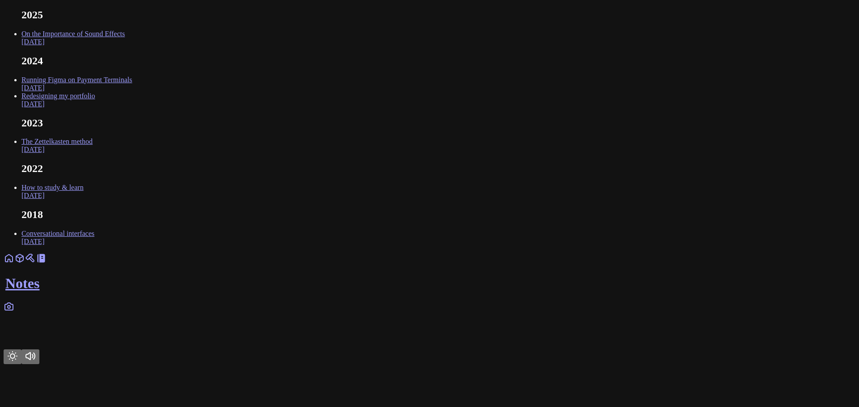
click at [36, 265] on link at bounding box center [30, 262] width 11 height 8
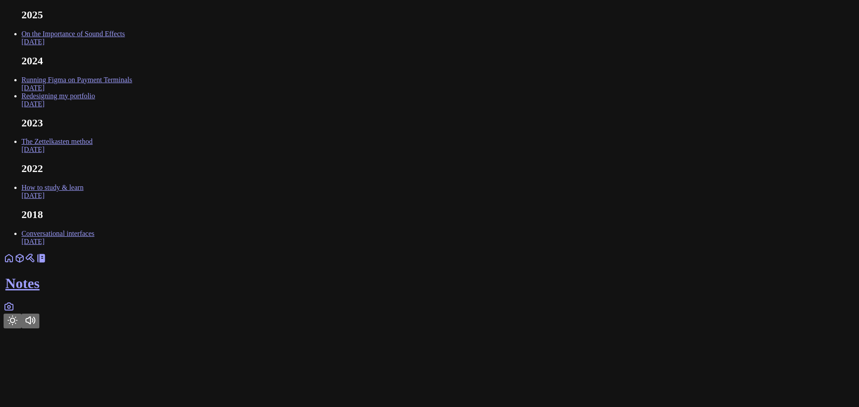
click at [132, 92] on link "Running Figma on Payment Terminals Oct 2024" at bounding box center [76, 84] width 110 height 16
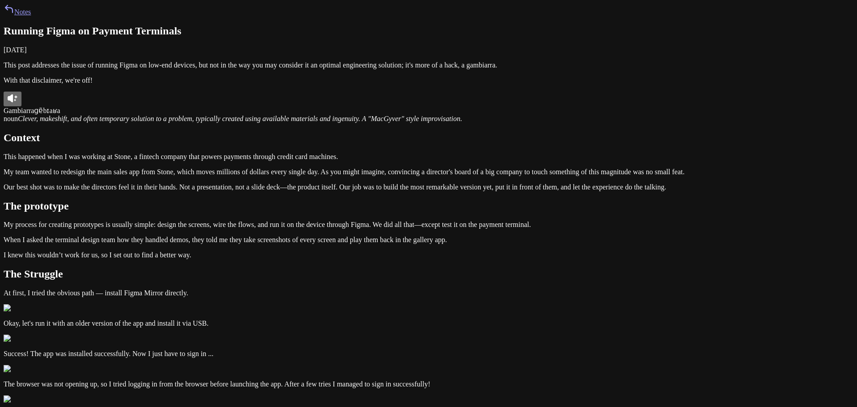
click at [31, 16] on link "Notes" at bounding box center [17, 12] width 27 height 8
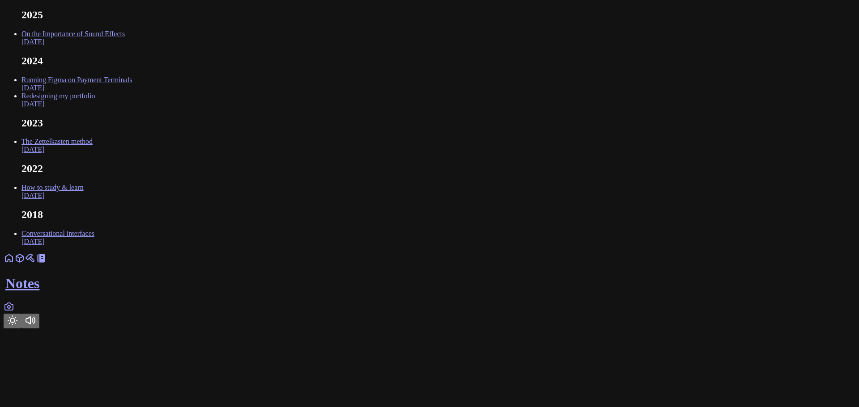
click at [95, 108] on link "Redesigning my portfolio Sep 2024" at bounding box center [57, 100] width 73 height 16
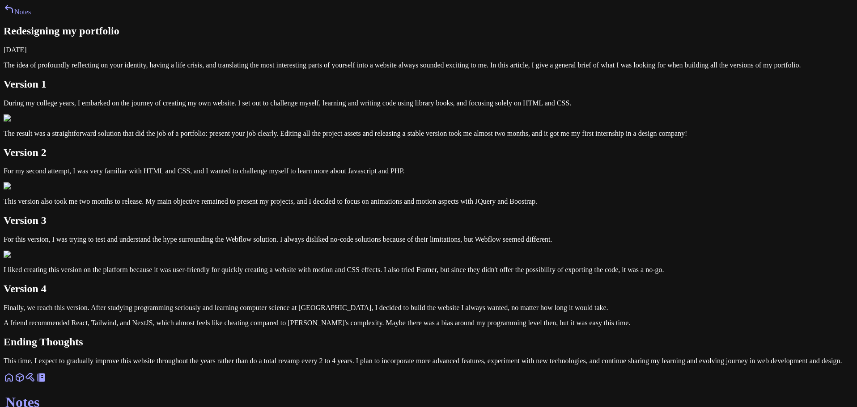
click at [31, 16] on link "Notes" at bounding box center [17, 12] width 27 height 8
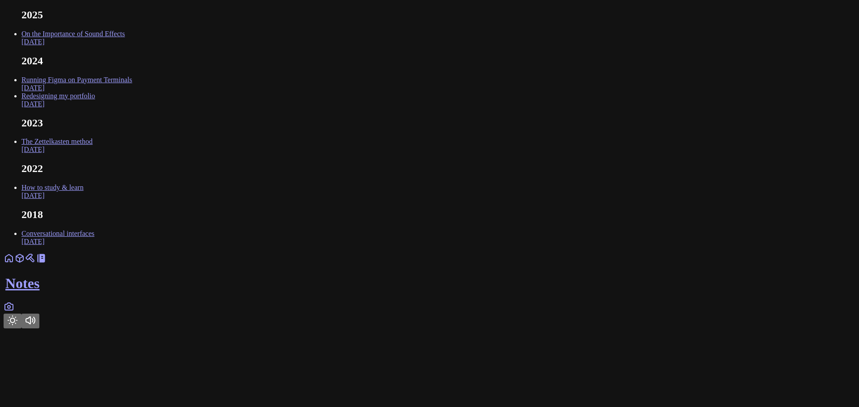
click at [132, 92] on link "Running Figma on Payment Terminals Oct 2024" at bounding box center [76, 84] width 110 height 16
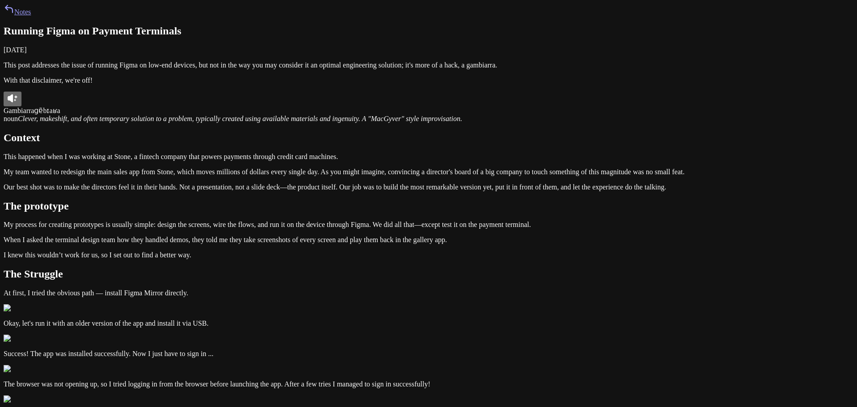
click at [31, 16] on link "Notes" at bounding box center [17, 12] width 27 height 8
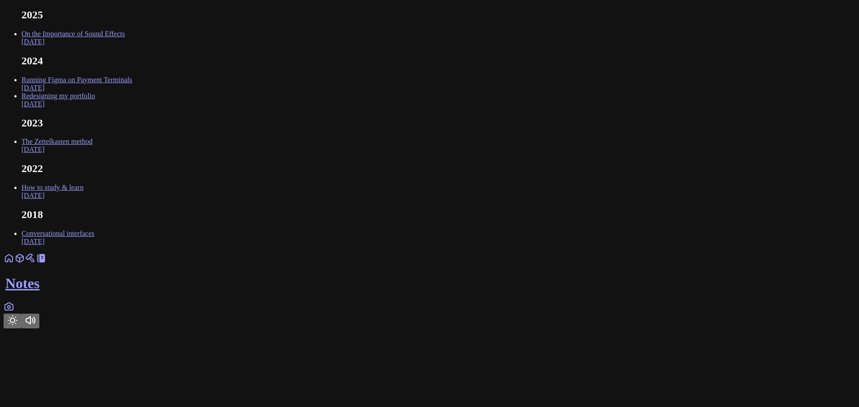
click at [125, 46] on link "On the Importance of Sound Effects Feb 2025" at bounding box center [72, 38] width 103 height 16
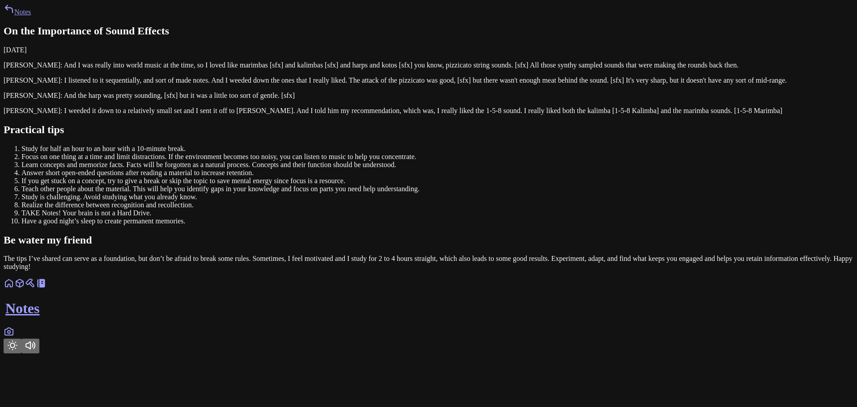
click at [31, 16] on link "Notes" at bounding box center [17, 12] width 27 height 8
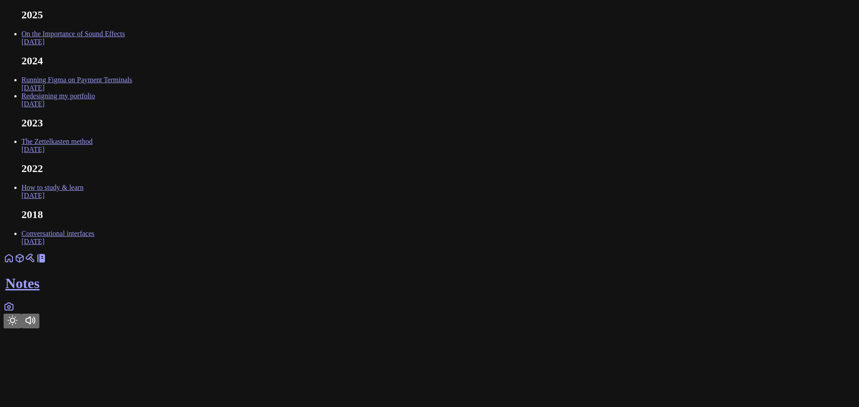
click at [93, 153] on link "The Zettelkasten method Feb 2023" at bounding box center [56, 146] width 71 height 16
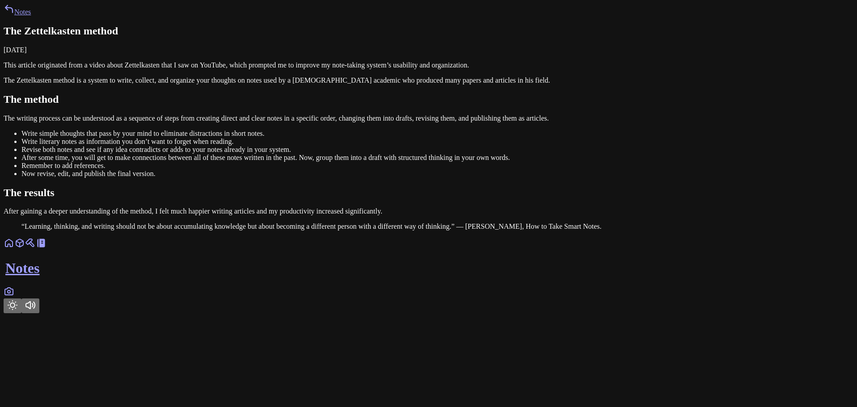
click at [31, 16] on link "Notes" at bounding box center [17, 12] width 27 height 8
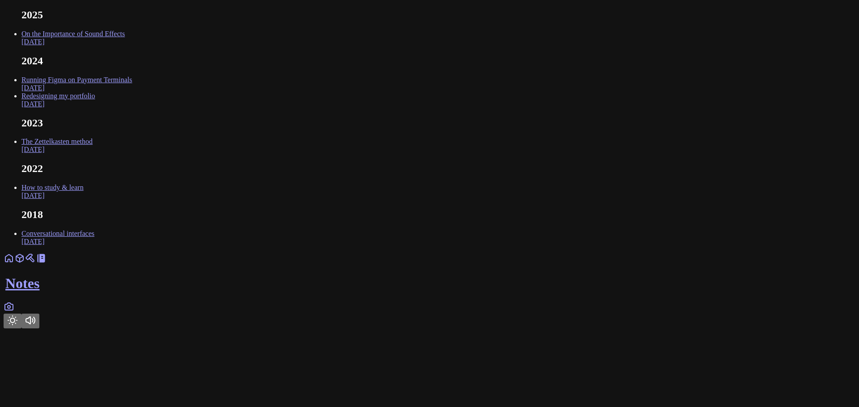
click at [125, 46] on link "On the Importance of Sound Effects Feb 2025" at bounding box center [72, 38] width 103 height 16
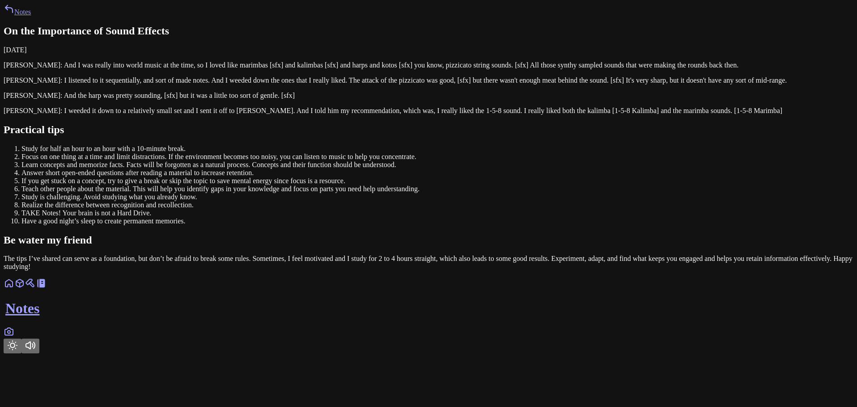
click at [31, 16] on link "Notes" at bounding box center [17, 12] width 27 height 8
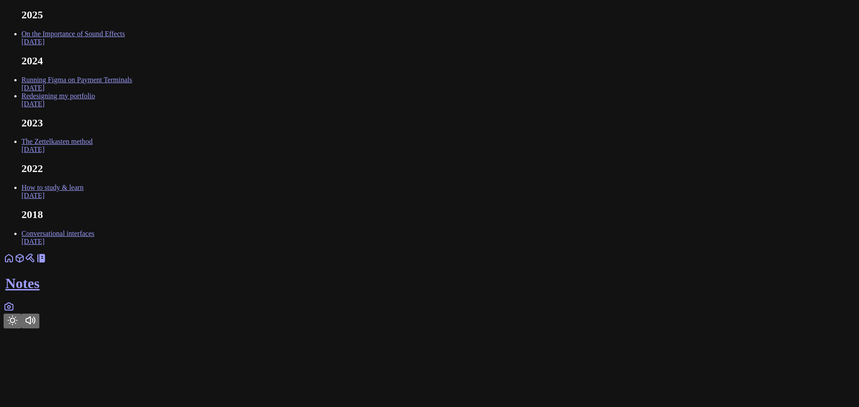
click at [93, 153] on link "The Zettelkasten method Feb 2023" at bounding box center [56, 146] width 71 height 16
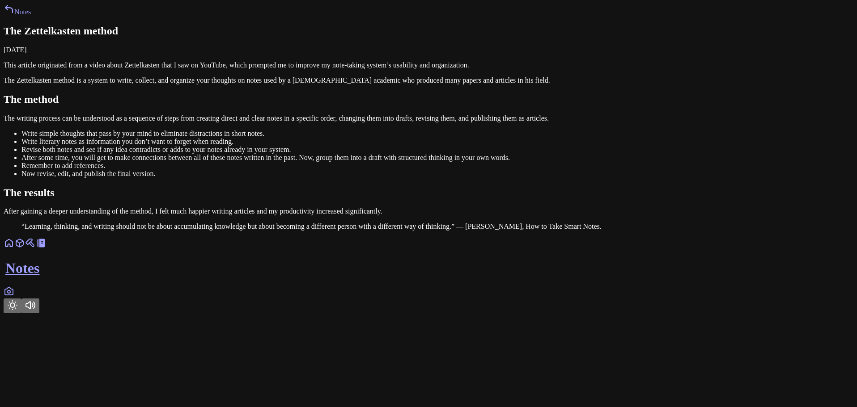
click at [300, 28] on div "Notes The Zettelkasten method February 23, 2023 This article originated from a …" at bounding box center [429, 117] width 850 height 227
click at [31, 16] on link "Notes" at bounding box center [17, 12] width 27 height 8
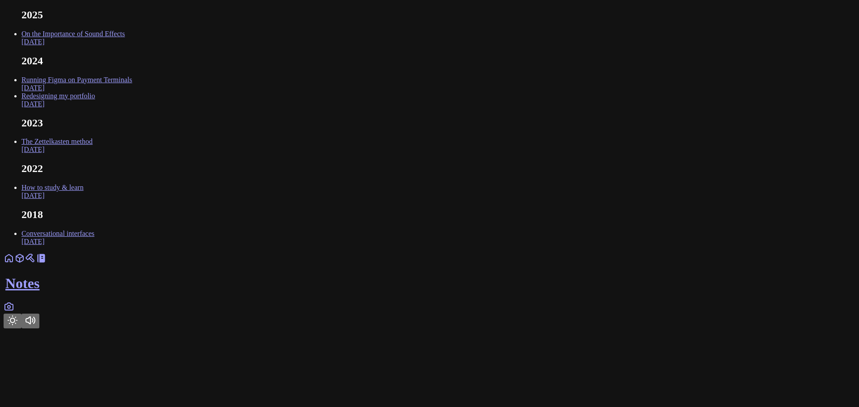
click at [125, 46] on link "On the Importance of Sound Effects Feb 2025" at bounding box center [72, 38] width 103 height 16
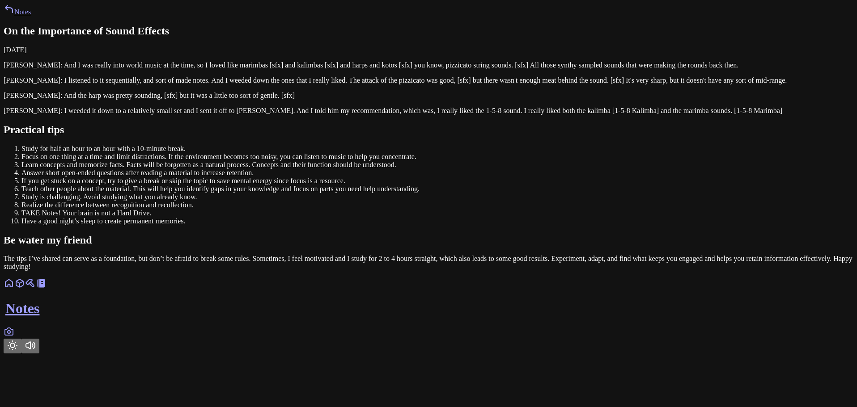
click at [31, 16] on link "Notes" at bounding box center [17, 12] width 27 height 8
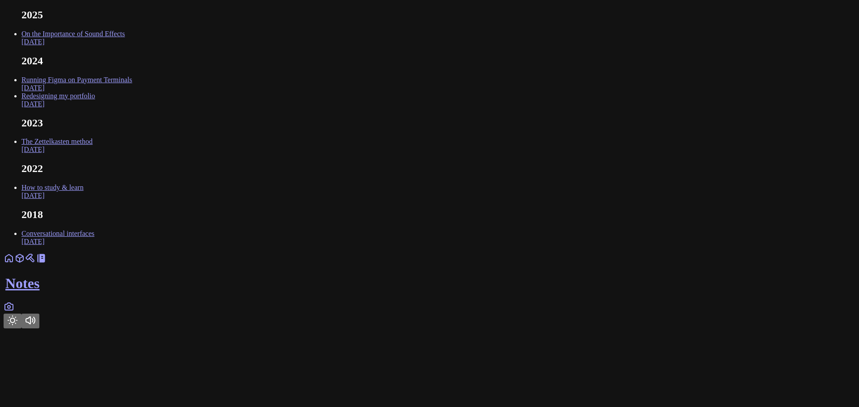
click at [125, 46] on link "On the Importance of Sound Effects Feb 2025" at bounding box center [72, 38] width 103 height 16
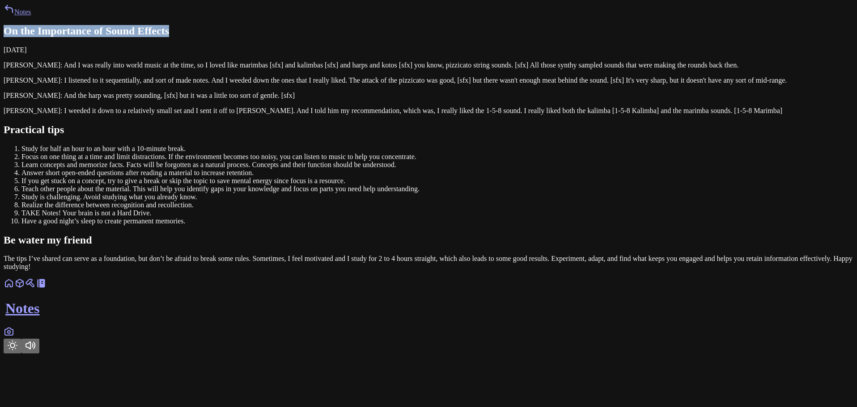
drag, startPoint x: 287, startPoint y: 78, endPoint x: 435, endPoint y: 71, distance: 148.2
click at [435, 71] on div "Notes On the Importance of Sound Effects February 15, 2023 Kelly Jacklin: And I…" at bounding box center [429, 137] width 850 height 267
click at [432, 69] on p "Kelly Jacklin: And I was really into world music at the time, so I loved like m…" at bounding box center [429, 65] width 850 height 8
click at [31, 16] on link "Notes" at bounding box center [17, 12] width 27 height 8
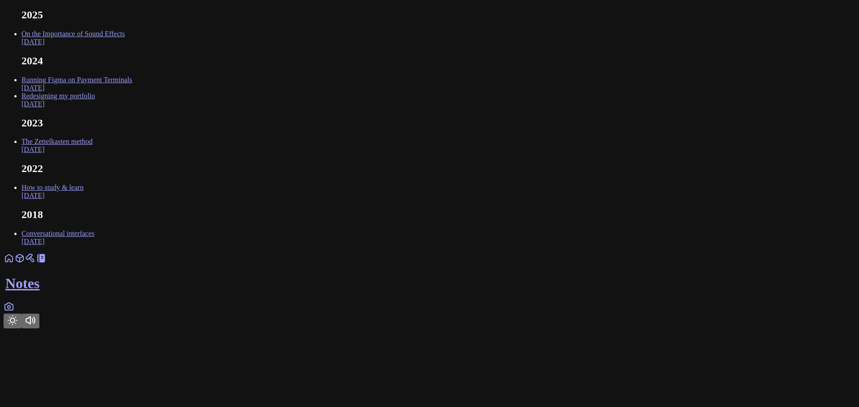
click at [10, 309] on icon at bounding box center [9, 307] width 3 height 3
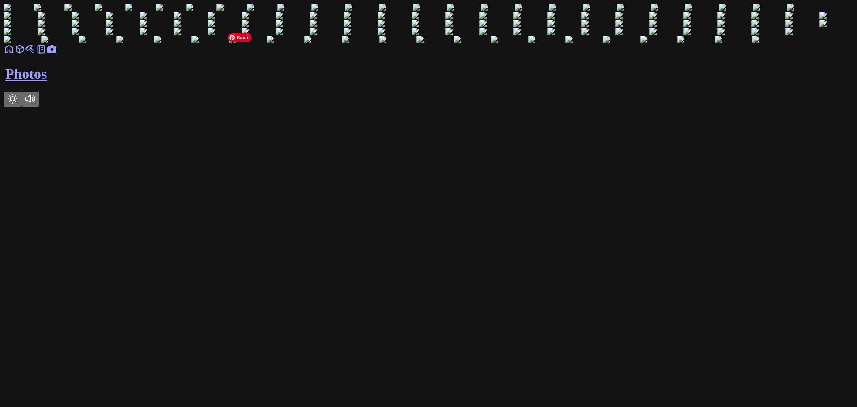
click at [64, 12] on img at bounding box center [49, 8] width 30 height 8
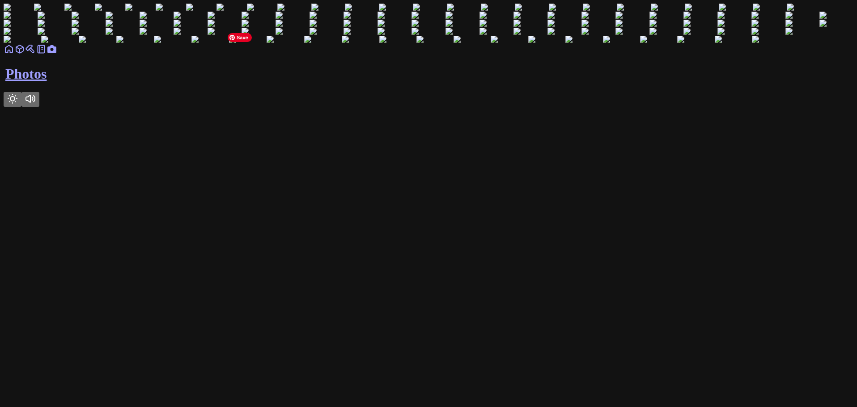
click at [64, 12] on img at bounding box center [49, 8] width 30 height 8
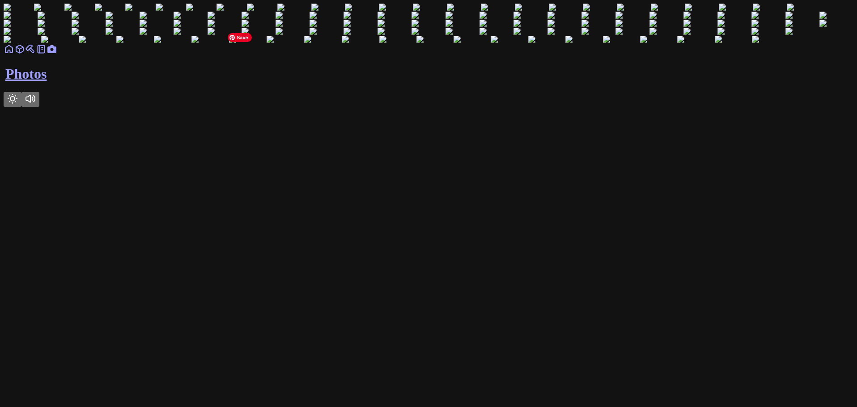
click at [64, 12] on img at bounding box center [49, 8] width 30 height 8
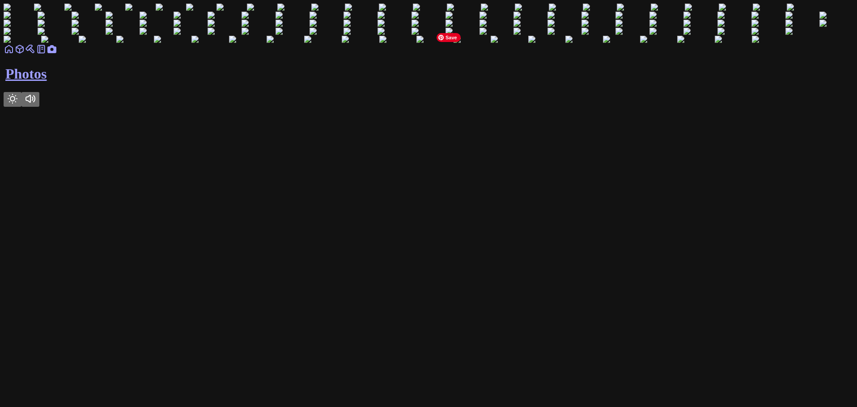
click at [95, 12] on img at bounding box center [79, 8] width 30 height 8
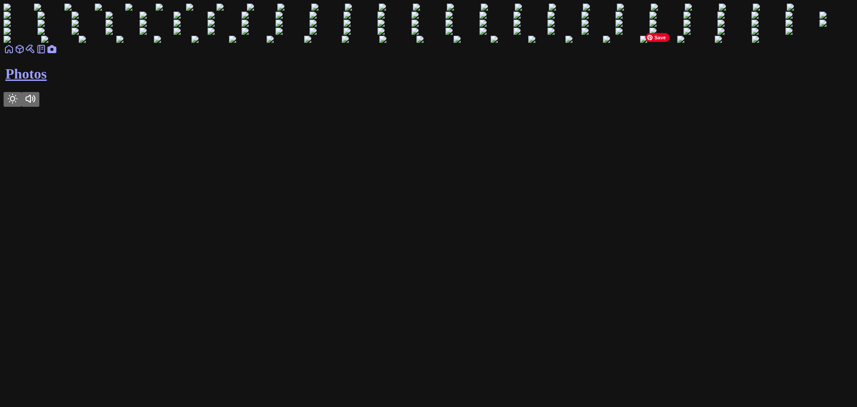
click at [125, 12] on img at bounding box center [110, 8] width 30 height 8
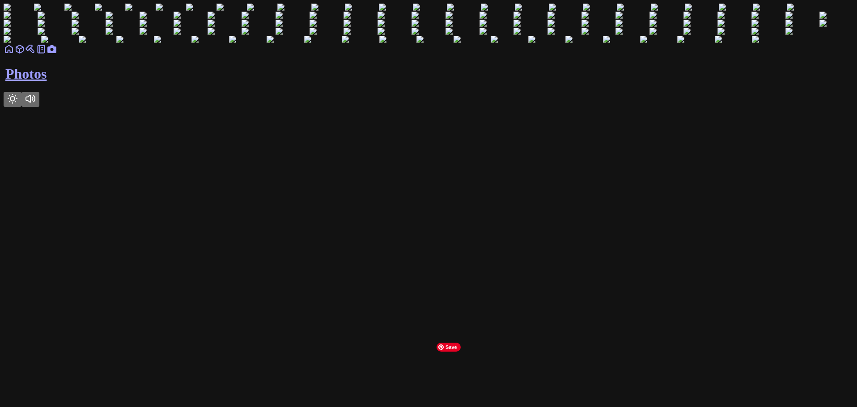
click at [216, 12] on img at bounding box center [201, 8] width 30 height 8
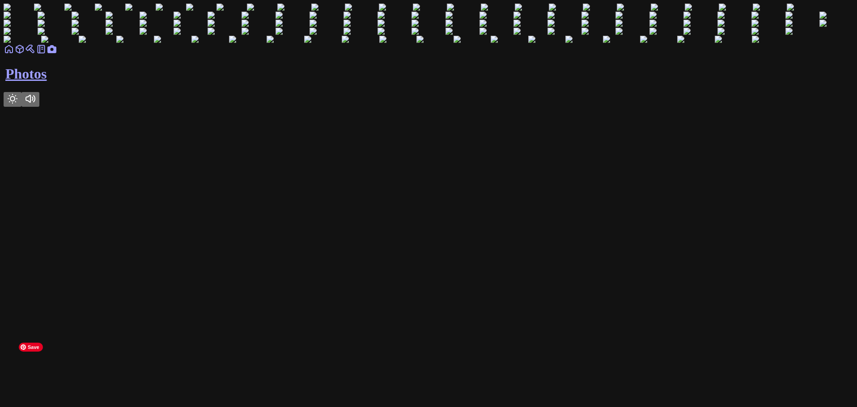
click at [143, 12] on img at bounding box center [140, 8] width 30 height 8
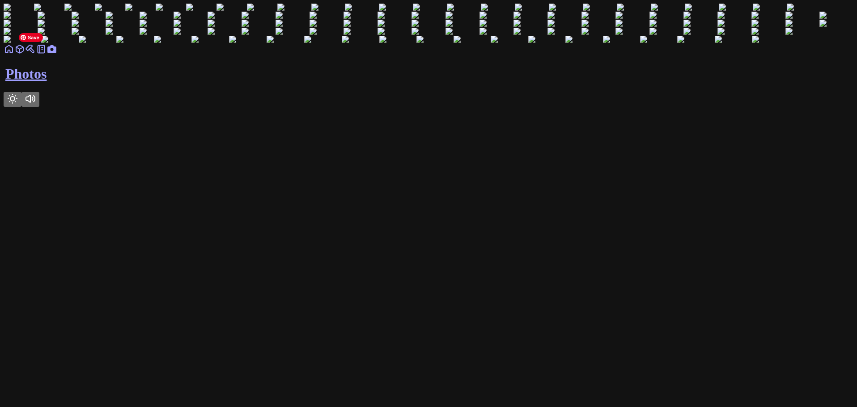
click at [34, 12] on img at bounding box center [19, 8] width 30 height 8
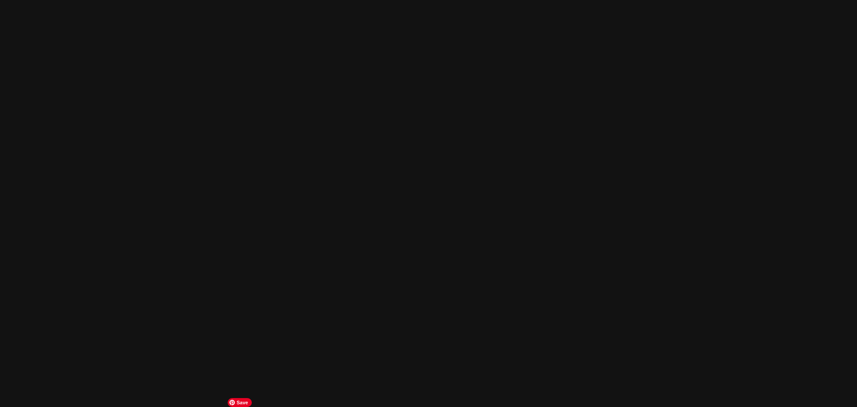
scroll to position [760, 0]
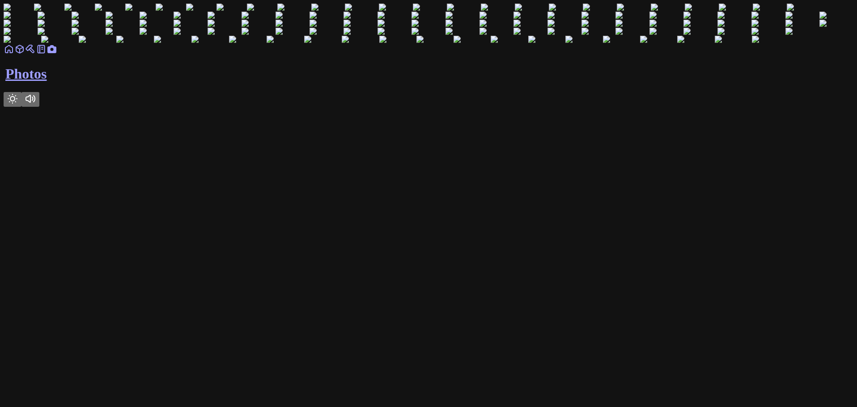
click at [340, 44] on section at bounding box center [429, 24] width 850 height 40
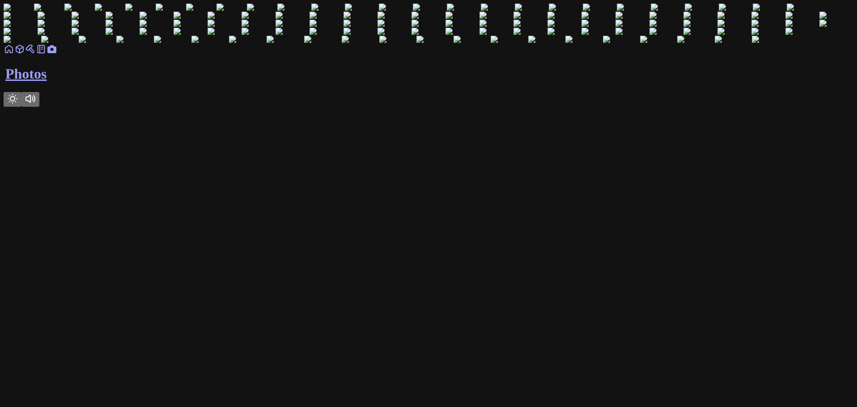
scroll to position [984, 0]
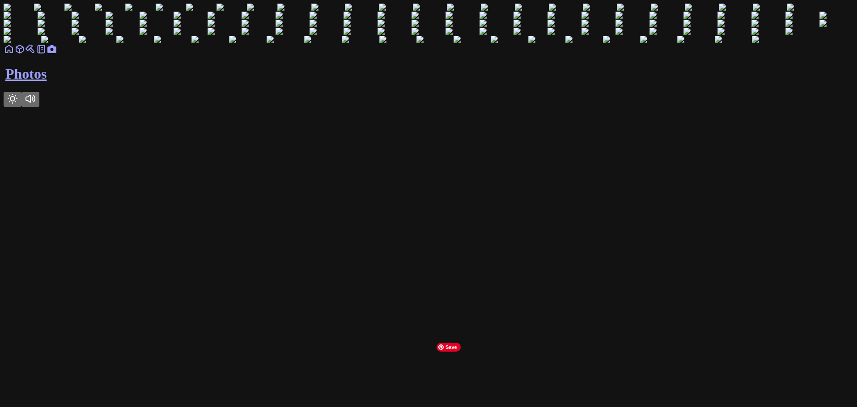
scroll to position [0, 0]
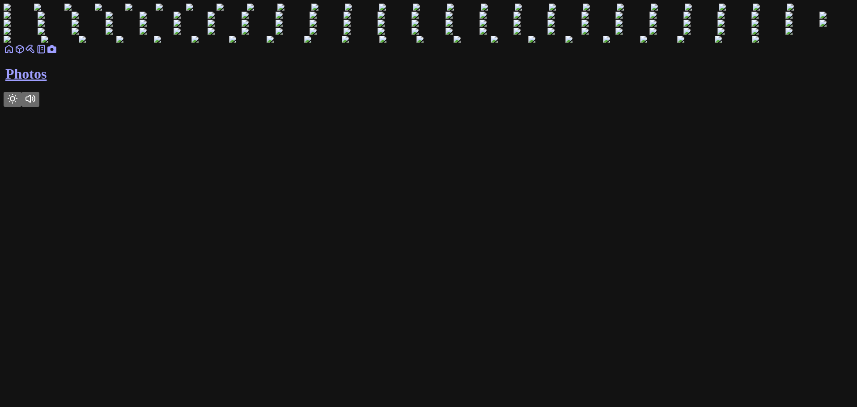
click at [547, 28] on img at bounding box center [564, 24] width 34 height 8
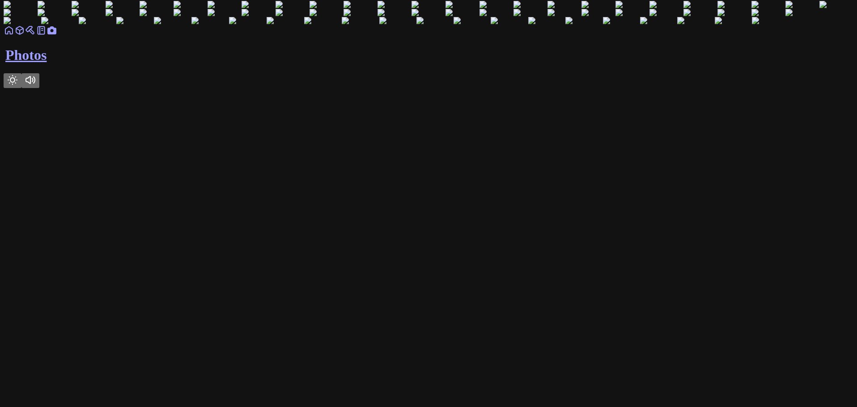
scroll to position [0, 0]
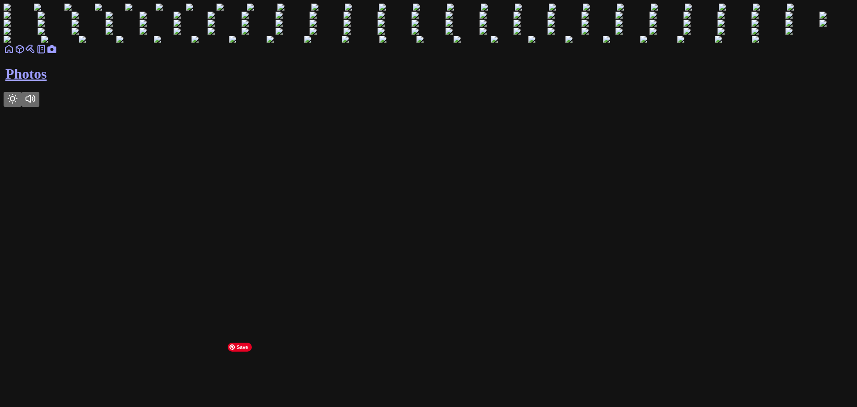
click at [47, 55] on icon at bounding box center [41, 49] width 11 height 11
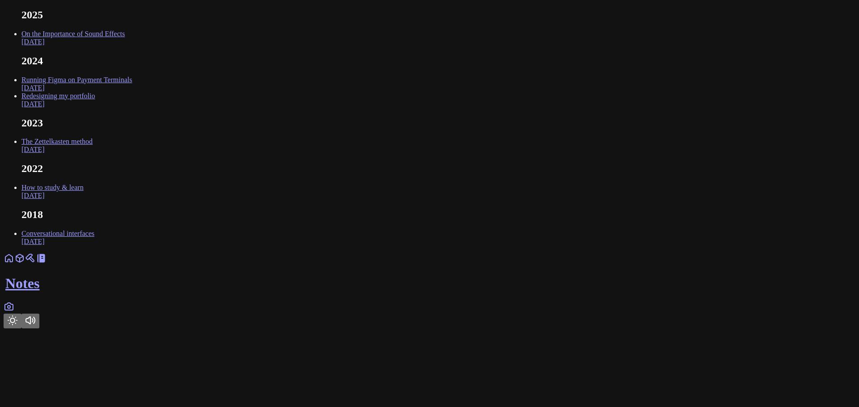
click at [132, 92] on link "Running Figma on Payment Terminals Oct 2024" at bounding box center [76, 84] width 110 height 16
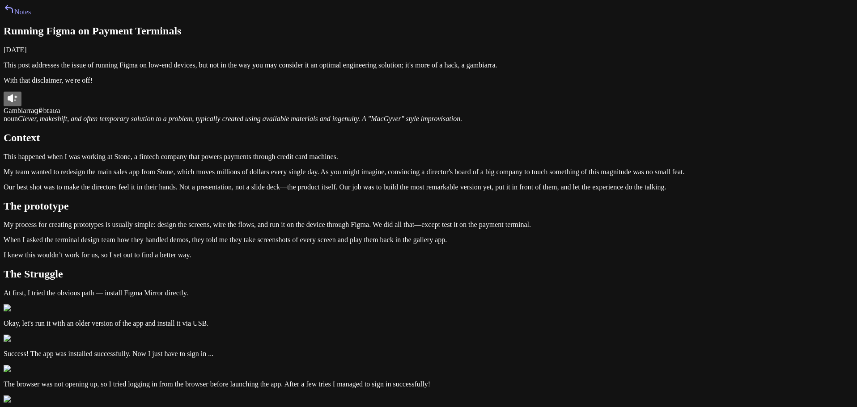
click at [21, 106] on button at bounding box center [13, 99] width 18 height 15
click at [31, 16] on link "Notes" at bounding box center [17, 12] width 27 height 8
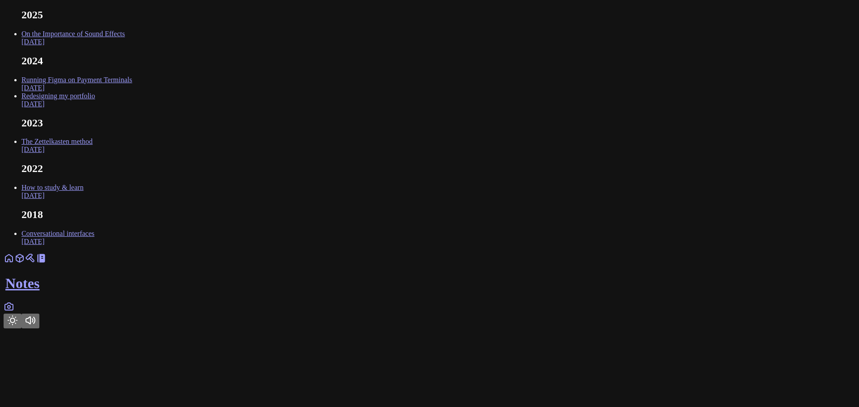
click at [125, 46] on link "On the Importance of Sound Effects Feb 2025" at bounding box center [72, 38] width 103 height 16
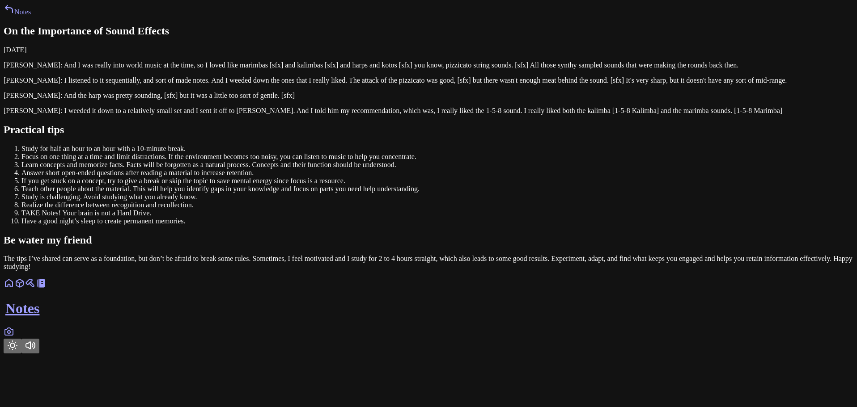
click at [487, 85] on p "Kelly Jacklin: I listened to it sequentially, and sort of made notes. And I wee…" at bounding box center [429, 80] width 850 height 8
click at [35, 349] on icon "Toggle Audio" at bounding box center [30, 345] width 9 height 7
click at [31, 16] on link "Notes" at bounding box center [17, 12] width 27 height 8
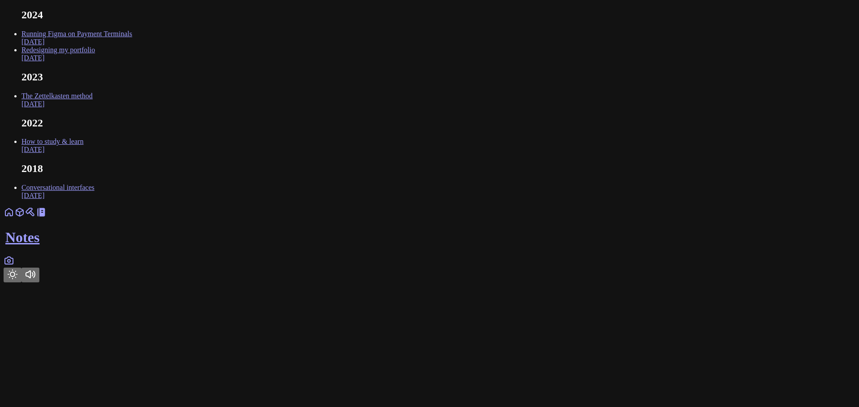
click at [132, 46] on link "Running Figma on Payment Terminals [DATE]" at bounding box center [76, 38] width 110 height 16
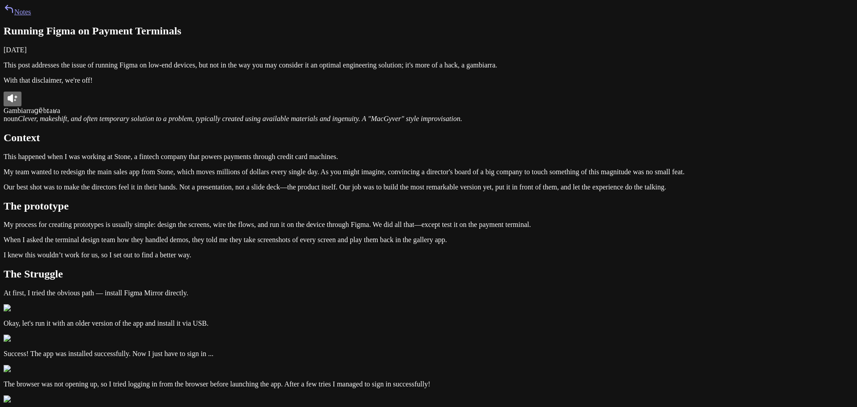
click at [31, 16] on link "Notes" at bounding box center [17, 12] width 27 height 8
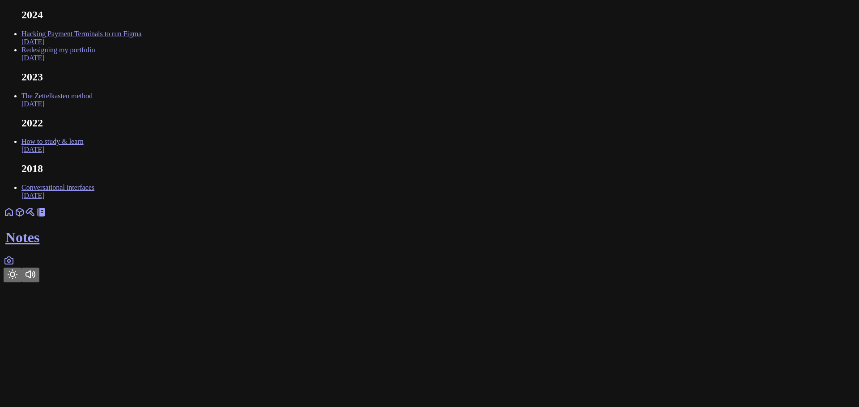
click at [141, 46] on link "Hacking Payment Terminals to run Figma Oct 2024" at bounding box center [81, 38] width 120 height 16
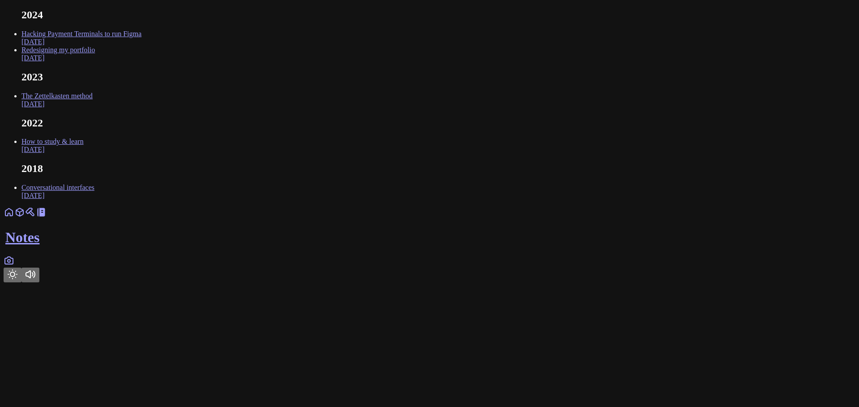
click at [141, 46] on link "Hacking Payment Terminals to run Figma Oct 2024" at bounding box center [81, 38] width 120 height 16
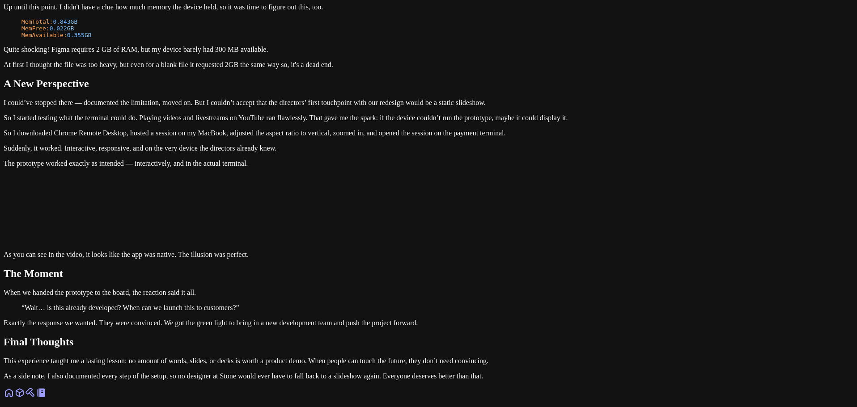
scroll to position [1789, 0]
drag, startPoint x: 458, startPoint y: 151, endPoint x: 216, endPoint y: 122, distance: 242.9
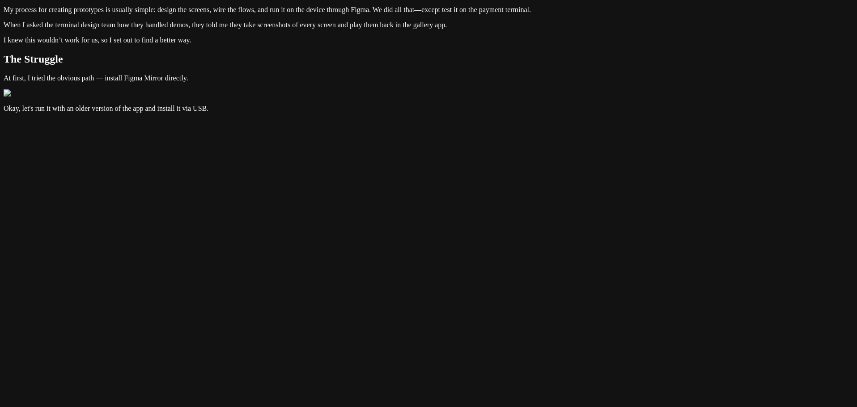
scroll to position [0, 0]
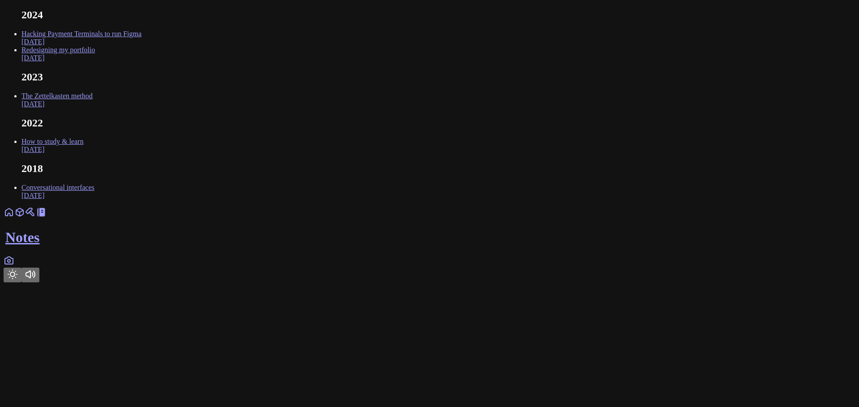
click at [141, 46] on link "Hacking Payment Terminals to run Figma Oct 2024" at bounding box center [81, 38] width 120 height 16
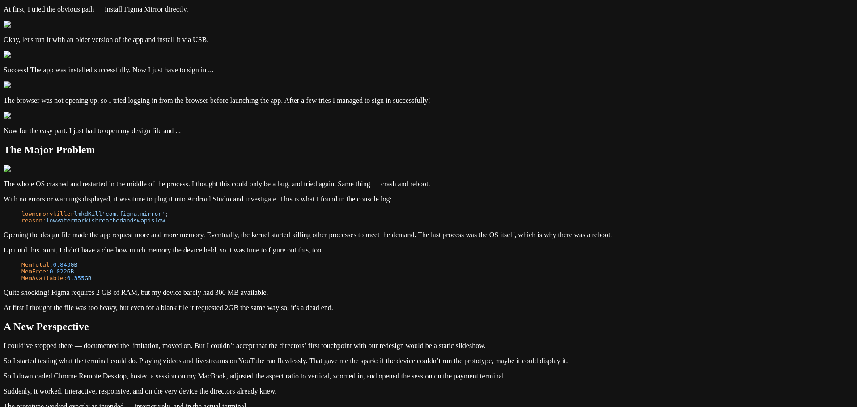
scroll to position [313, 0]
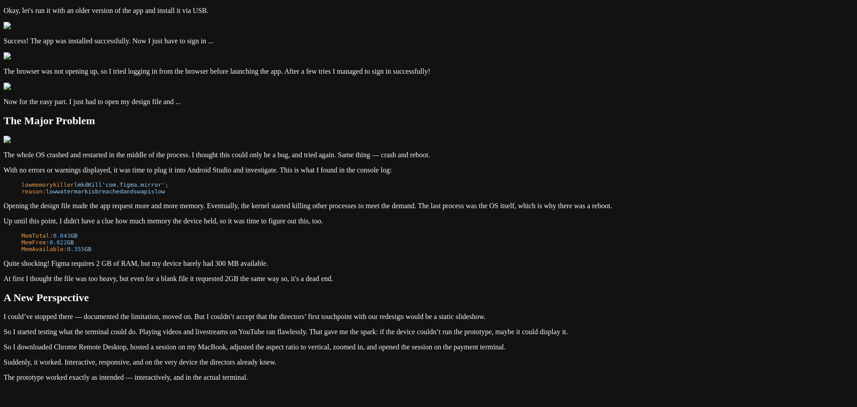
click at [608, 230] on div "Notes Hacking Payment Terminals to run Figma October 26, 2024 This post address…" at bounding box center [429, 143] width 850 height 904
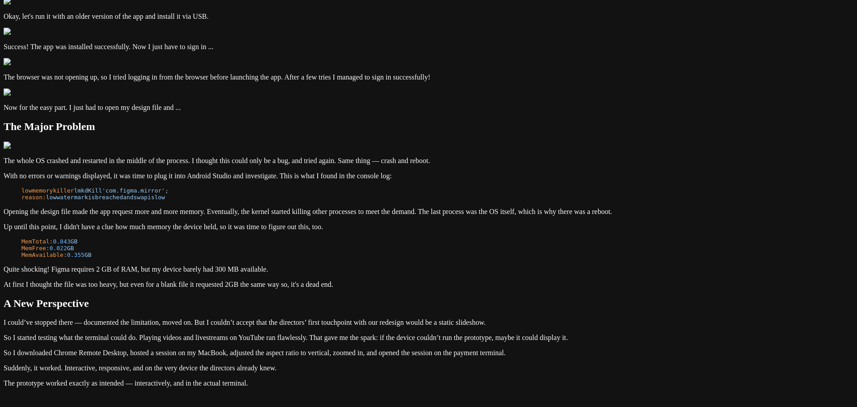
scroll to position [358, 0]
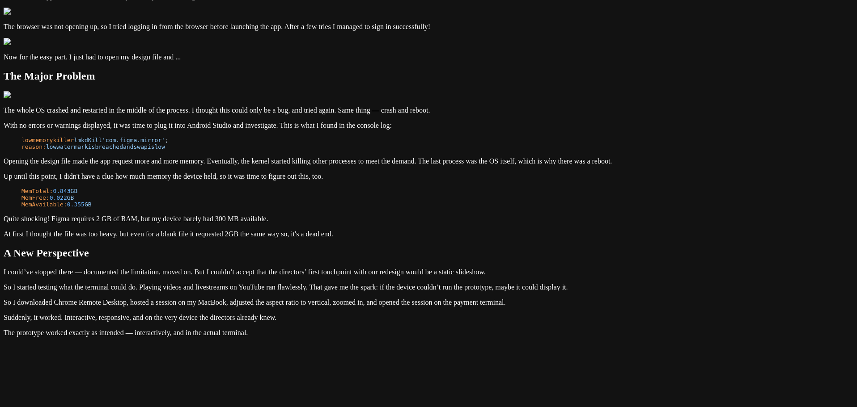
drag, startPoint x: 521, startPoint y: 200, endPoint x: 271, endPoint y: 191, distance: 249.7
click at [271, 191] on div "Notes Hacking Payment Terminals to run Figma October 26, 2024 This post address…" at bounding box center [429, 98] width 850 height 904
click at [185, 189] on div "Notes Hacking Payment Terminals to run Figma October 26, 2024 This post address…" at bounding box center [429, 98] width 850 height 904
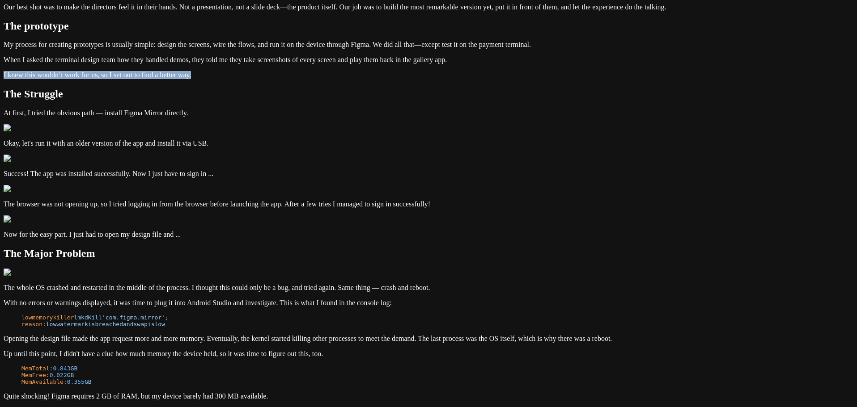
scroll to position [224, 0]
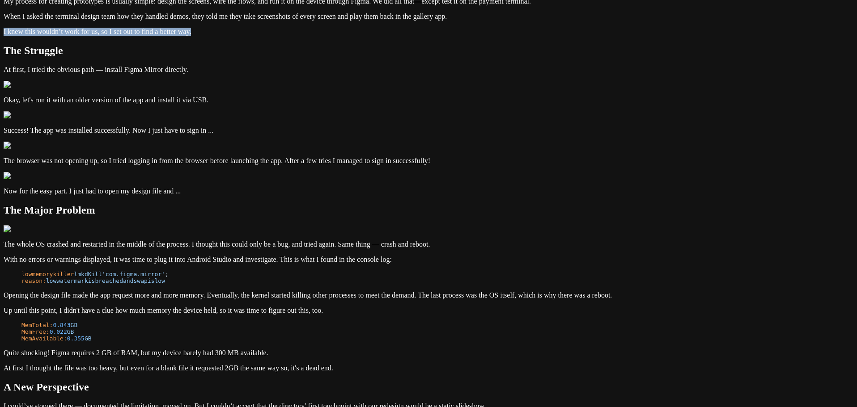
click at [281, 318] on div "Notes Hacking Payment Terminals to run Figma October 26, 2024 This post address…" at bounding box center [429, 232] width 850 height 904
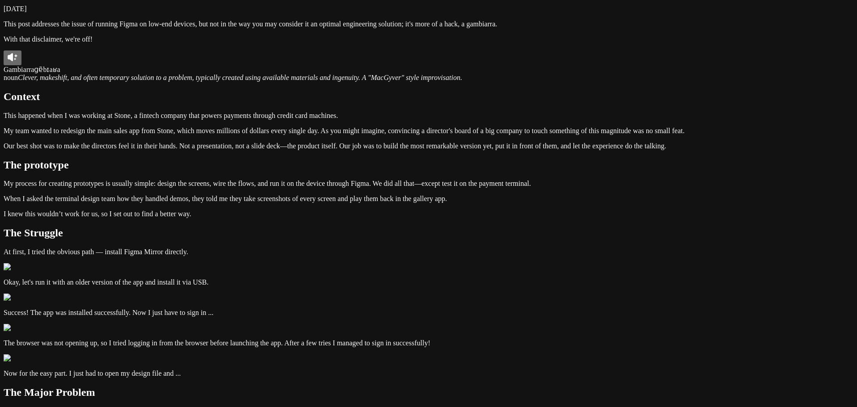
scroll to position [0, 0]
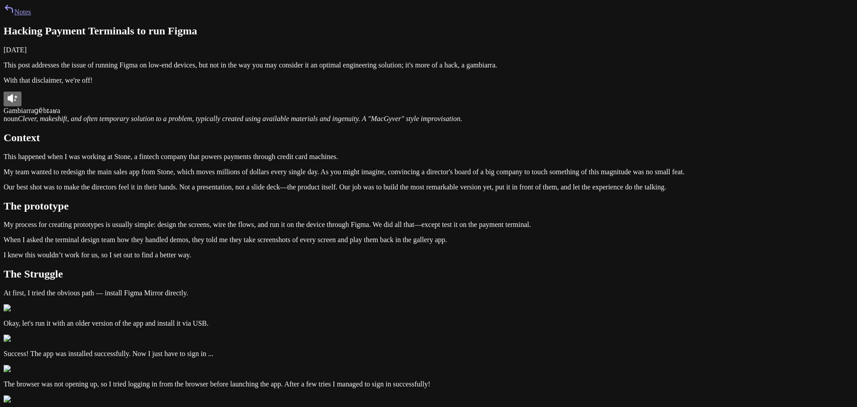
click at [31, 16] on link "Notes" at bounding box center [17, 12] width 27 height 8
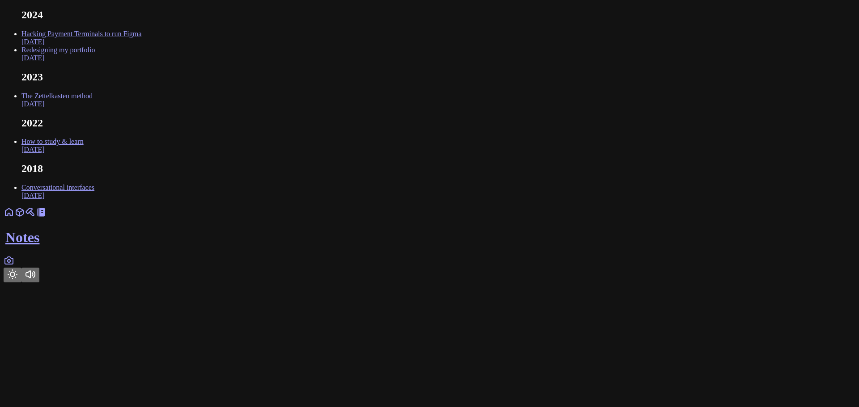
click at [21, 283] on button "Toggle Theme" at bounding box center [13, 275] width 18 height 15
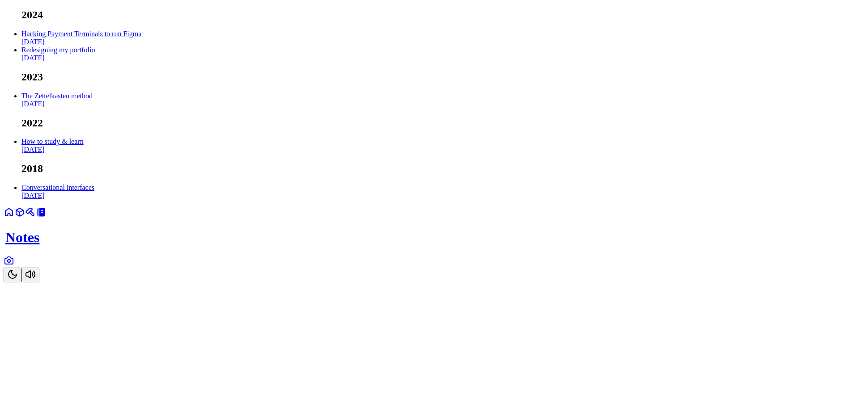
click at [21, 283] on button "Toggle Theme" at bounding box center [13, 275] width 18 height 15
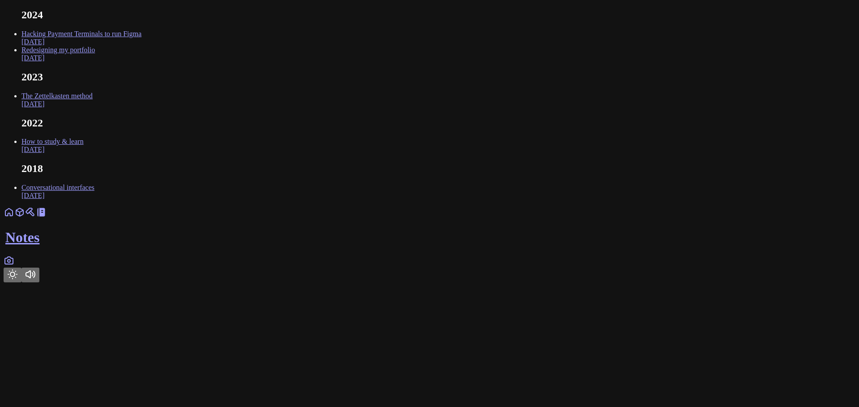
click at [21, 283] on button "Toggle Theme" at bounding box center [13, 275] width 18 height 15
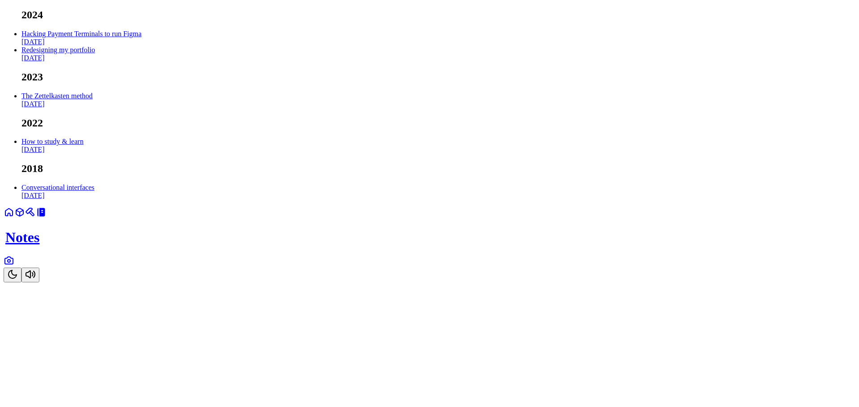
click at [141, 46] on link "Hacking Payment Terminals to run Figma Oct 2024" at bounding box center [81, 38] width 120 height 16
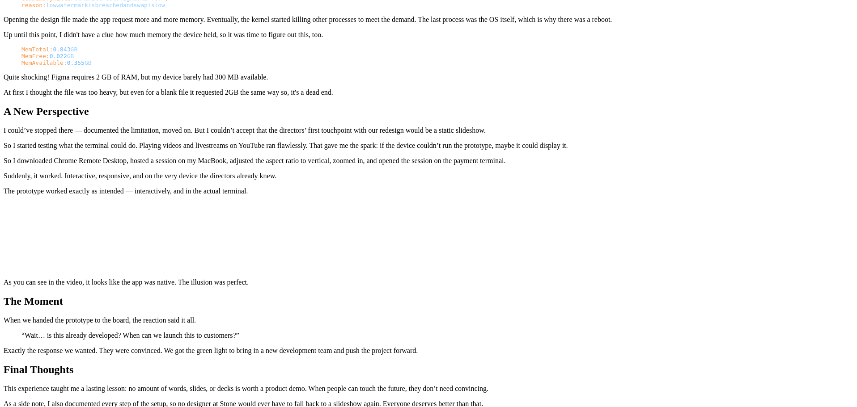
scroll to position [1655, 0]
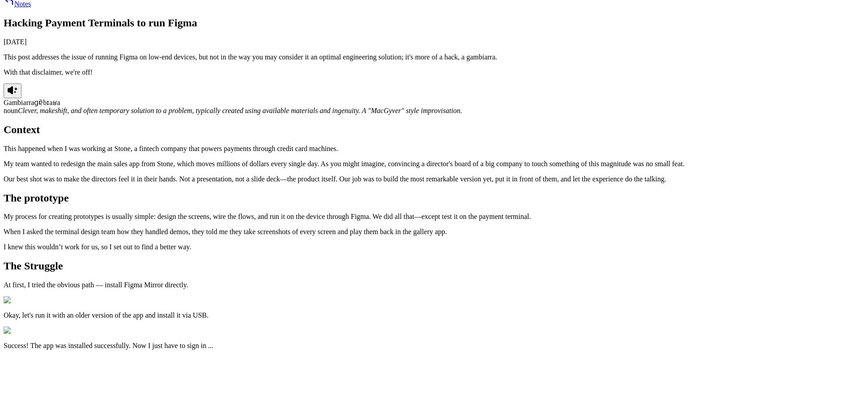
scroll to position [0, 0]
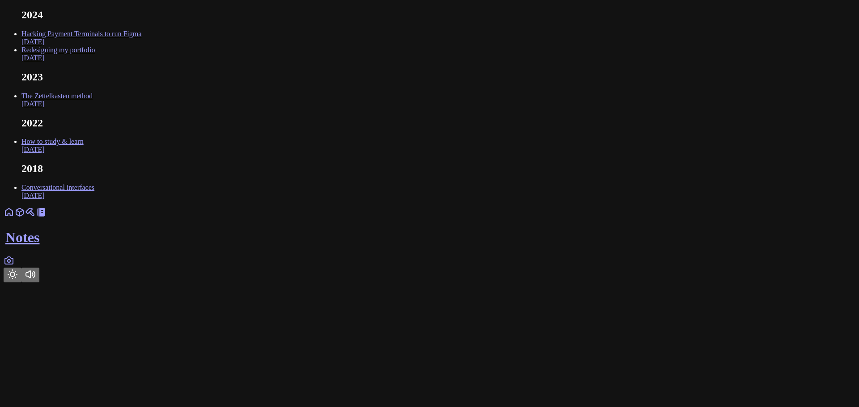
click at [141, 46] on link "Hacking Payment Terminals to run Figma Oct 2024" at bounding box center [81, 38] width 120 height 16
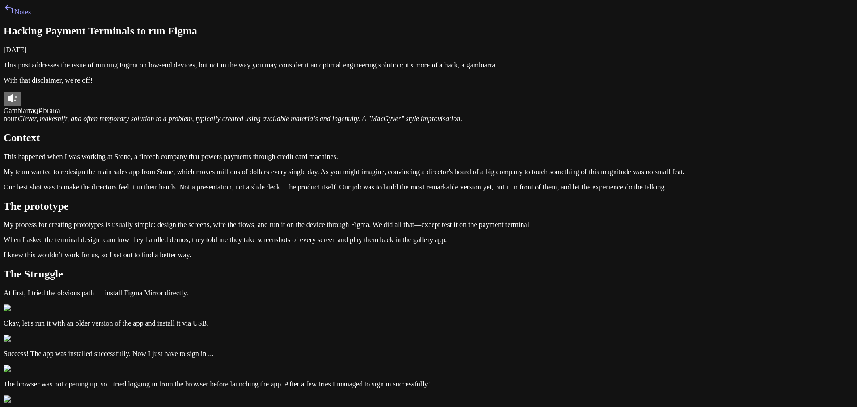
click at [14, 14] on icon at bounding box center [9, 9] width 11 height 11
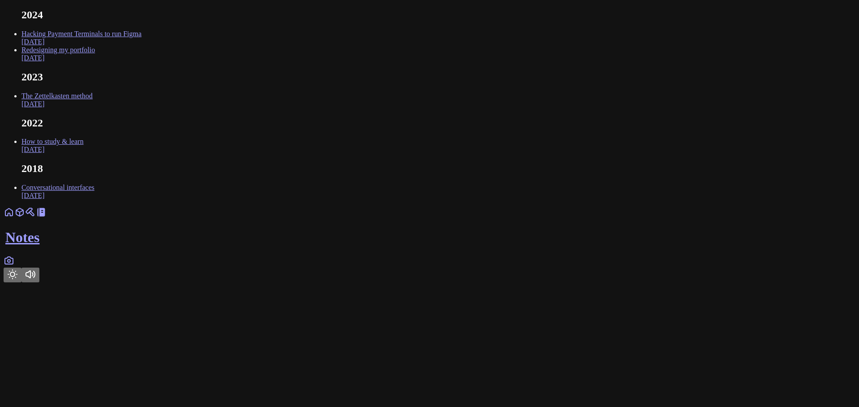
click at [14, 267] on link at bounding box center [9, 264] width 11 height 8
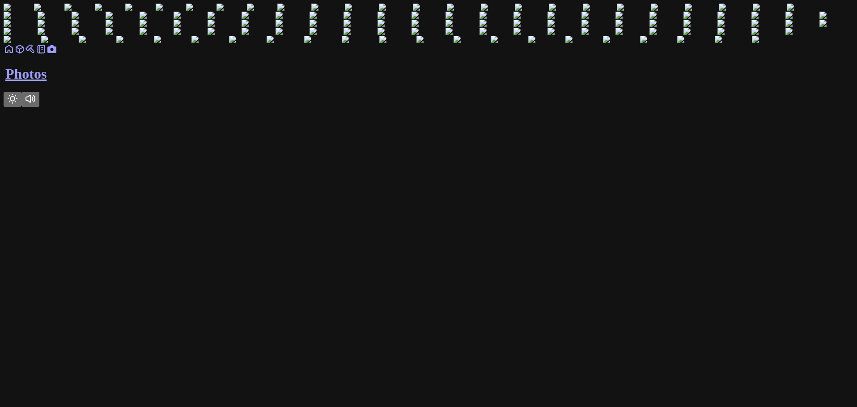
click at [17, 103] on icon "Toggle Theme" at bounding box center [12, 98] width 9 height 9
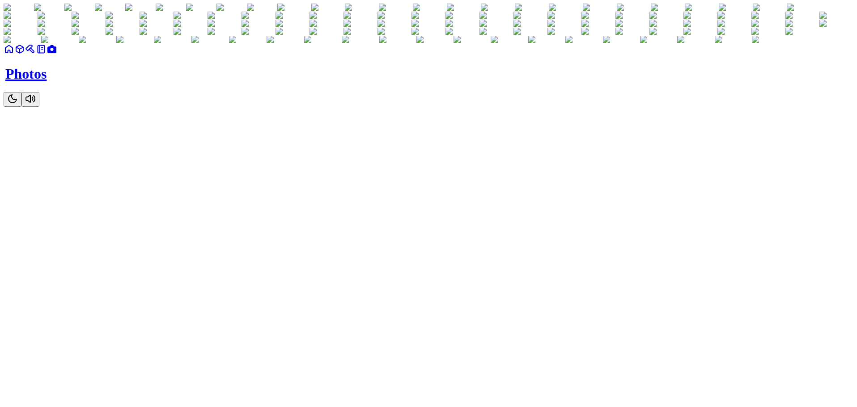
click at [18, 104] on icon "Toggle Theme" at bounding box center [12, 98] width 11 height 11
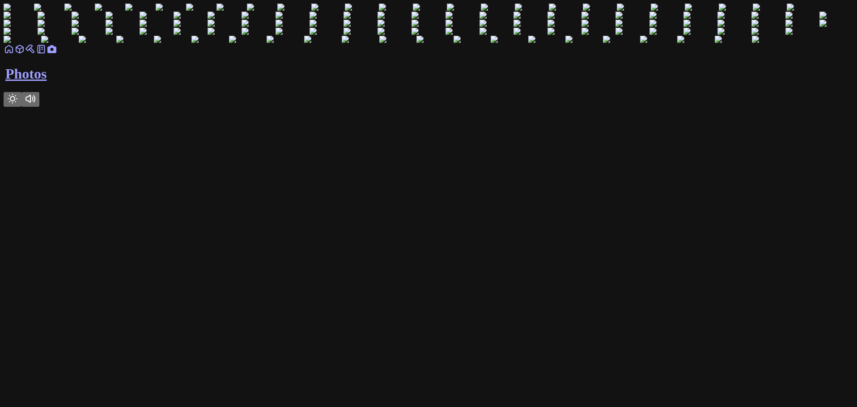
click at [47, 55] on icon at bounding box center [41, 49] width 11 height 11
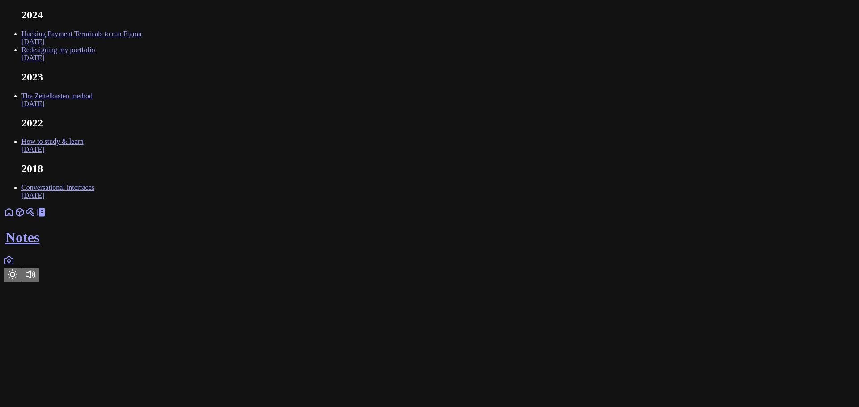
click at [25, 219] on link at bounding box center [19, 216] width 11 height 8
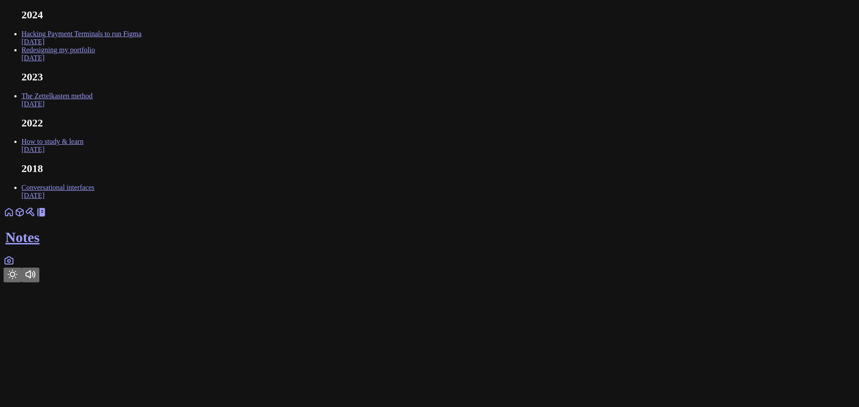
click at [141, 46] on link "Hacking Payment Terminals to run Figma Oct 2024" at bounding box center [81, 38] width 120 height 16
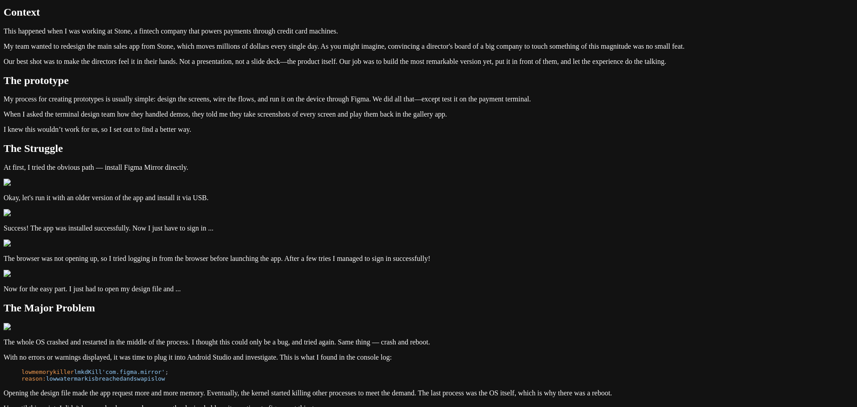
scroll to position [179, 0]
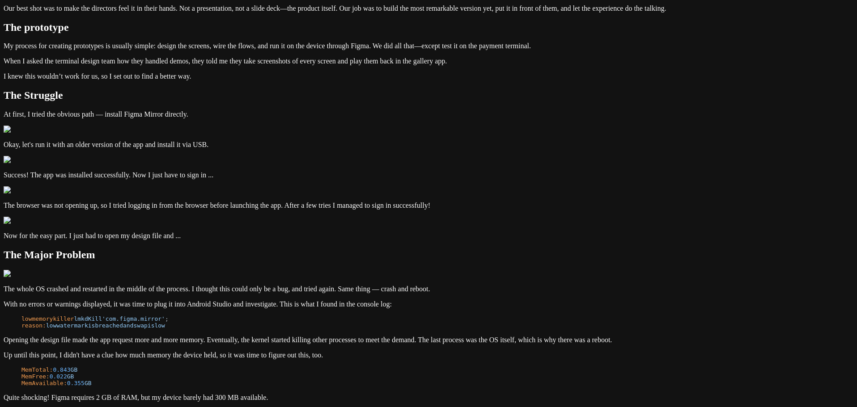
click at [446, 13] on p "Our best shot was to make the directors feel it in their hands. Not a presentat…" at bounding box center [429, 8] width 850 height 8
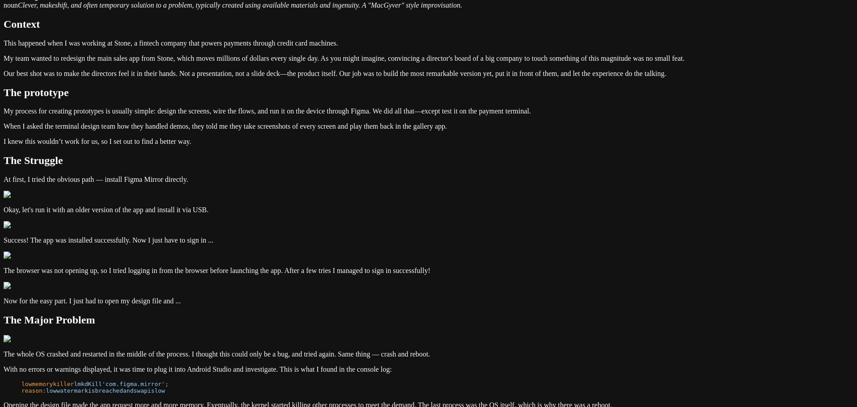
scroll to position [0, 0]
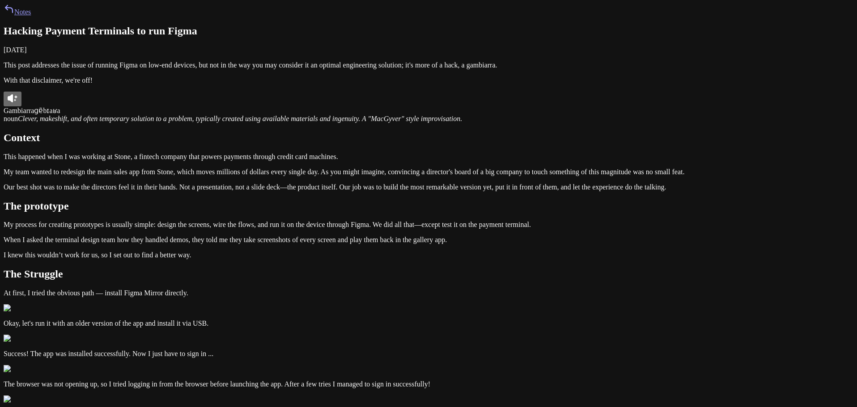
click at [31, 16] on link "Notes" at bounding box center [17, 12] width 27 height 8
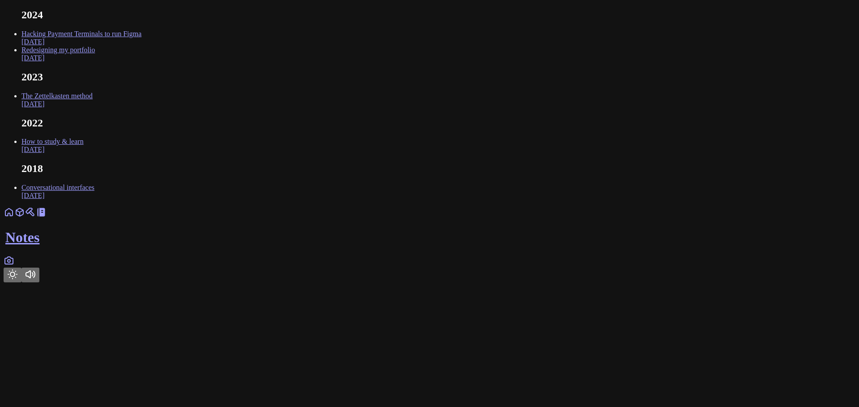
click at [95, 62] on link "Redesigning my portfolio Sep 2024" at bounding box center [57, 54] width 73 height 16
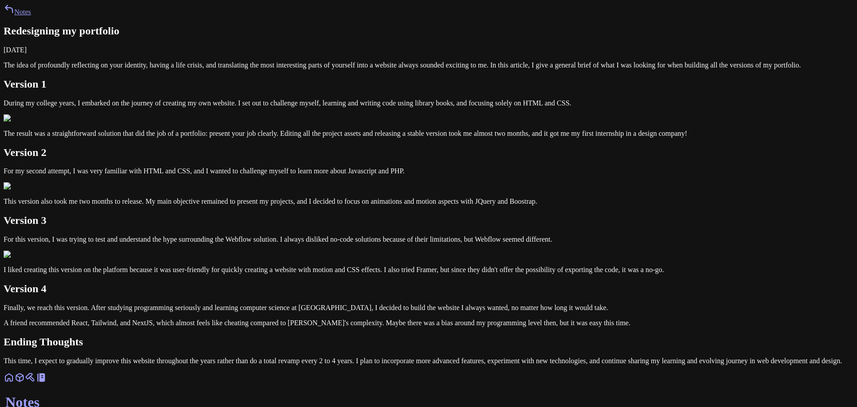
click at [31, 16] on link "Notes" at bounding box center [17, 12] width 27 height 8
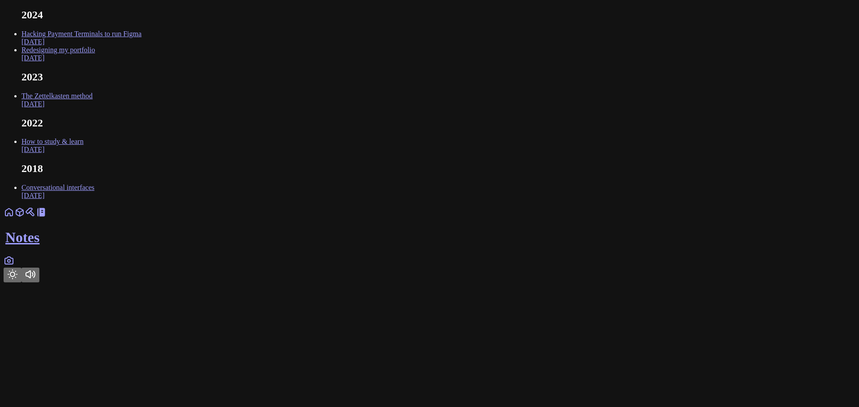
click at [36, 219] on link at bounding box center [30, 216] width 11 height 8
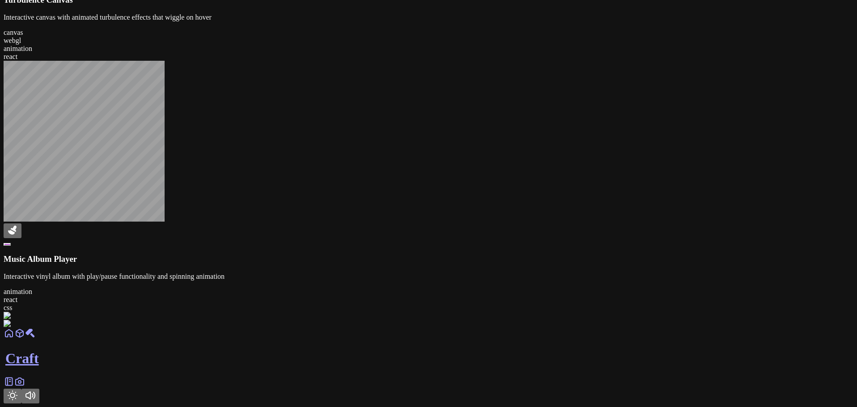
scroll to position [1346, 0]
click at [25, 340] on link at bounding box center [19, 337] width 11 height 8
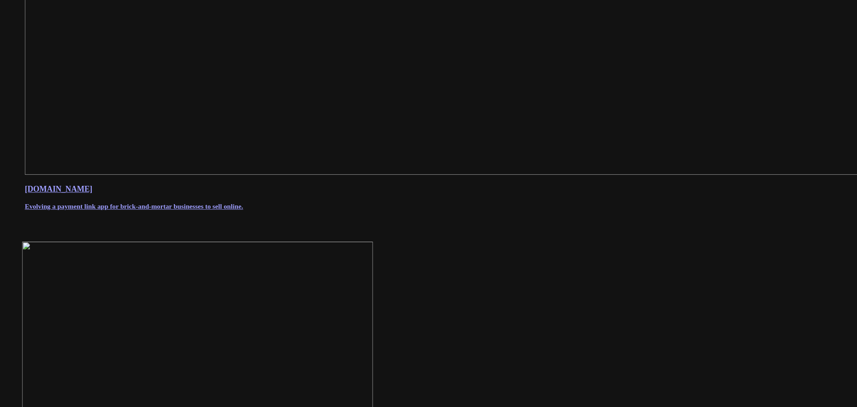
scroll to position [508, 0]
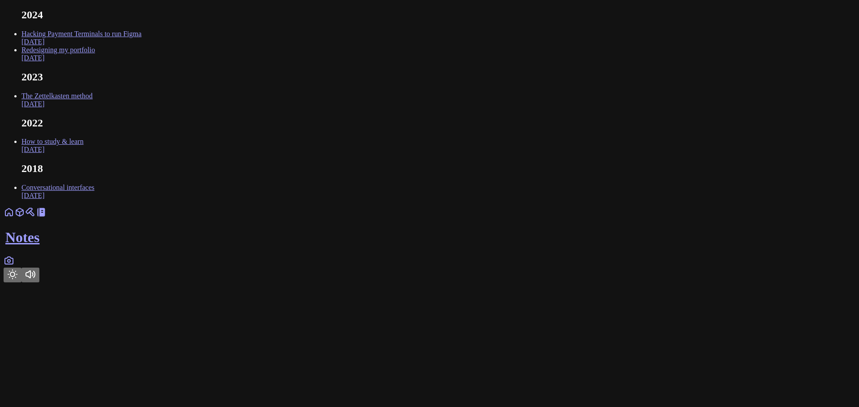
click at [25, 219] on link at bounding box center [19, 216] width 11 height 8
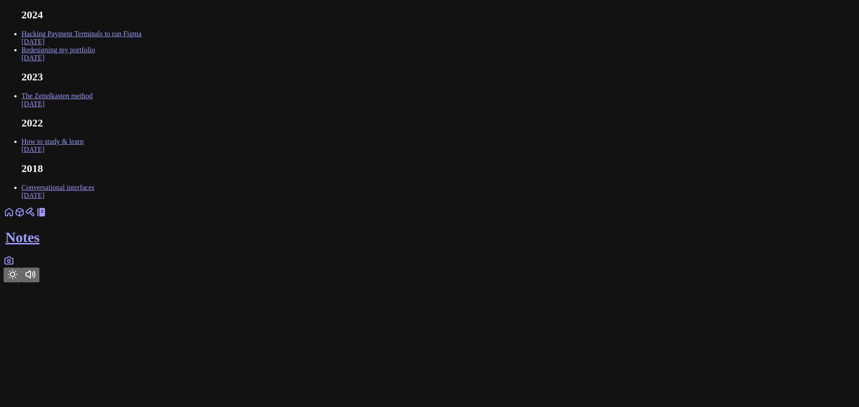
click at [25, 218] on icon at bounding box center [19, 212] width 11 height 11
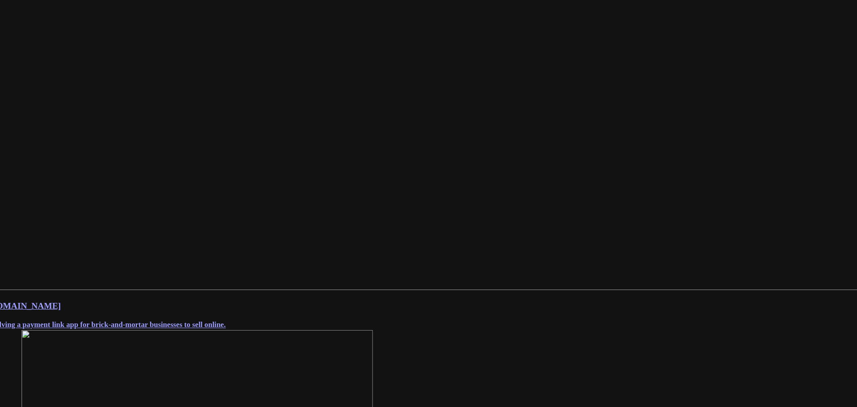
scroll to position [508, 0]
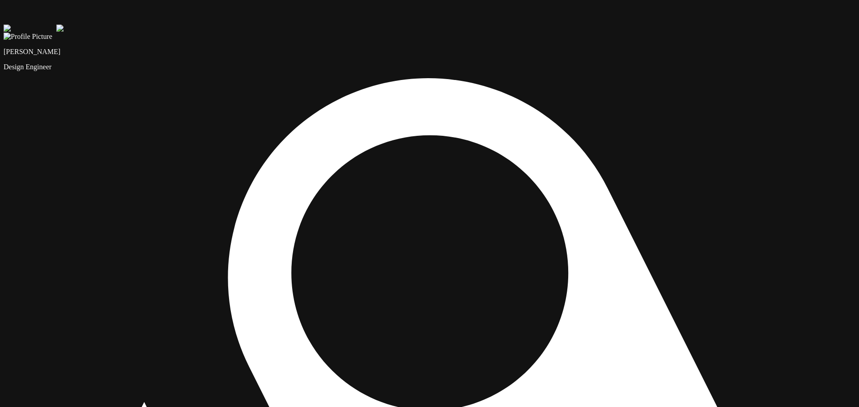
drag, startPoint x: 767, startPoint y: 230, endPoint x: 581, endPoint y: 376, distance: 236.7
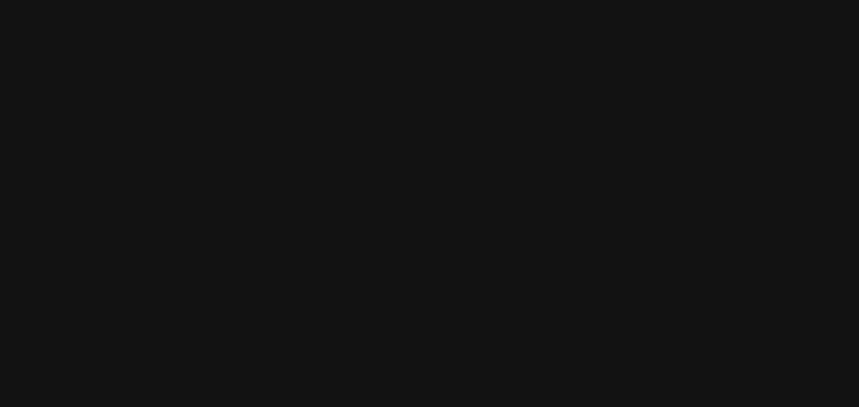
drag, startPoint x: 651, startPoint y: 247, endPoint x: 485, endPoint y: 392, distance: 219.7
drag, startPoint x: 335, startPoint y: 165, endPoint x: 521, endPoint y: 144, distance: 187.6
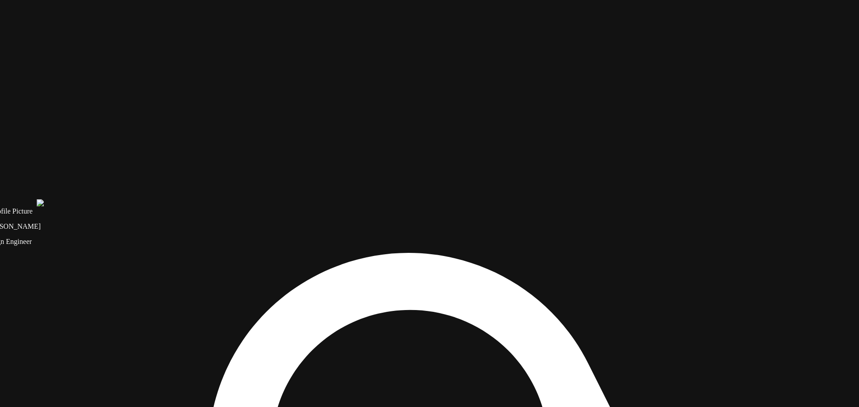
drag, startPoint x: 296, startPoint y: 290, endPoint x: 381, endPoint y: 130, distance: 181.1
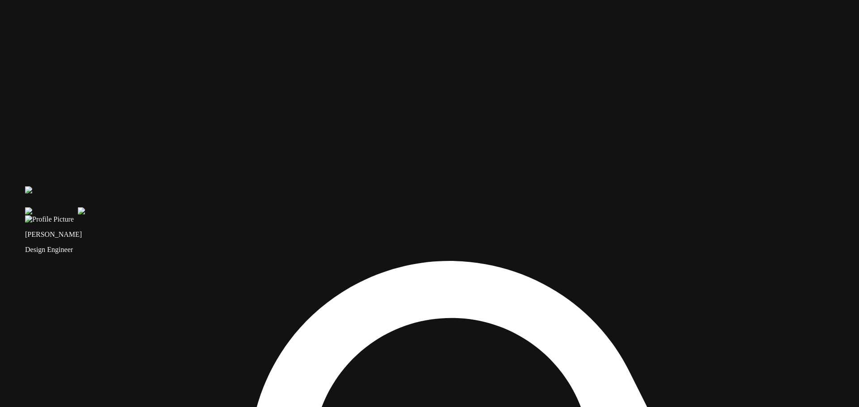
drag, startPoint x: 264, startPoint y: 136, endPoint x: 286, endPoint y: 319, distance: 184.2
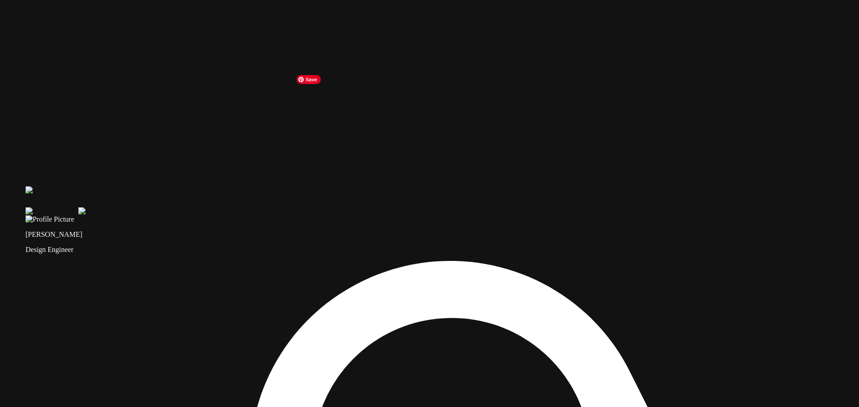
drag, startPoint x: 370, startPoint y: 220, endPoint x: 377, endPoint y: 183, distance: 37.7
drag, startPoint x: 377, startPoint y: 183, endPoint x: 377, endPoint y: 168, distance: 15.7
drag, startPoint x: 377, startPoint y: 168, endPoint x: 380, endPoint y: 127, distance: 40.8
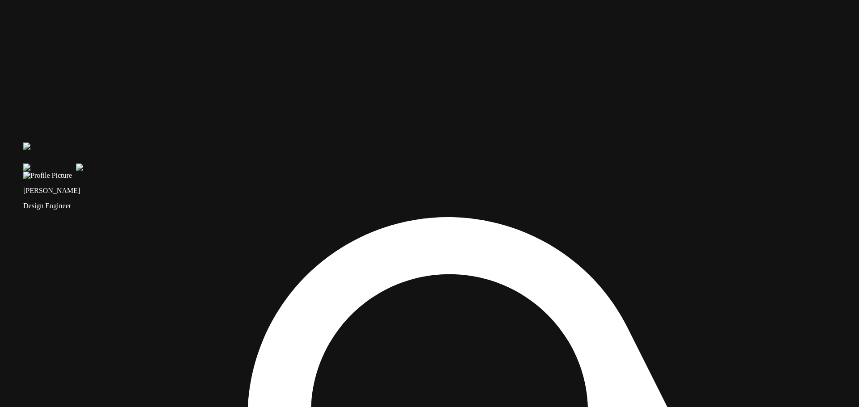
drag, startPoint x: 248, startPoint y: 89, endPoint x: 271, endPoint y: 183, distance: 96.5
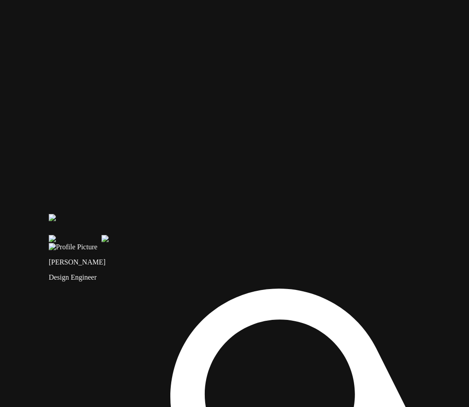
drag, startPoint x: 252, startPoint y: 103, endPoint x: 263, endPoint y: 174, distance: 72.1
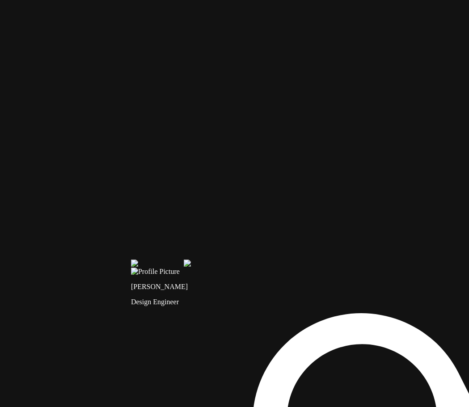
drag, startPoint x: 75, startPoint y: 124, endPoint x: 157, endPoint y: 149, distance: 85.9
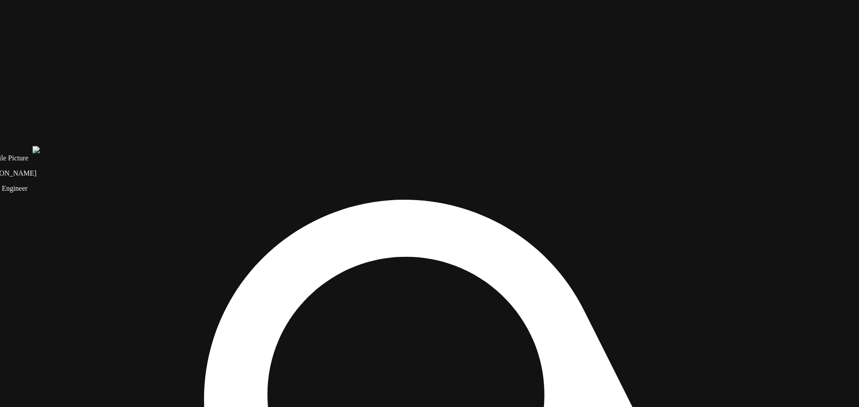
drag, startPoint x: 508, startPoint y: 208, endPoint x: 409, endPoint y: 95, distance: 150.2
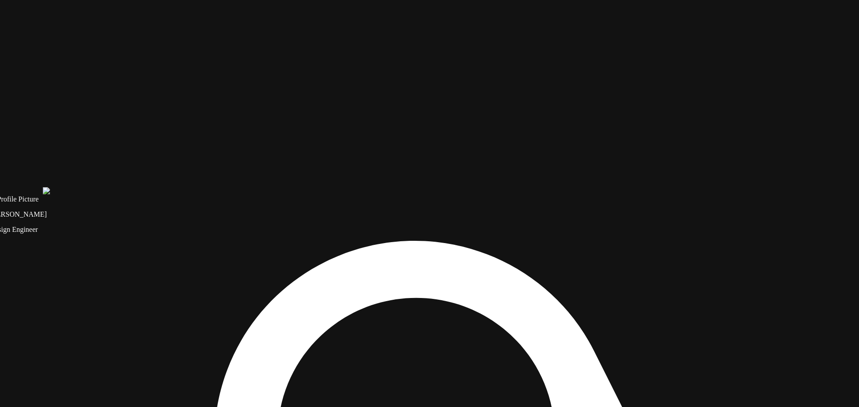
drag, startPoint x: 434, startPoint y: 127, endPoint x: 447, endPoint y: 159, distance: 34.7
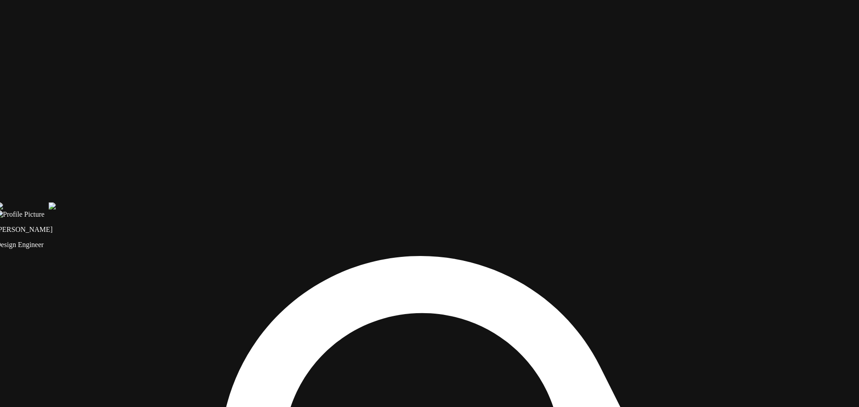
click at [39, 389] on span "2 error s" at bounding box center [39, 387] width 25 height 12
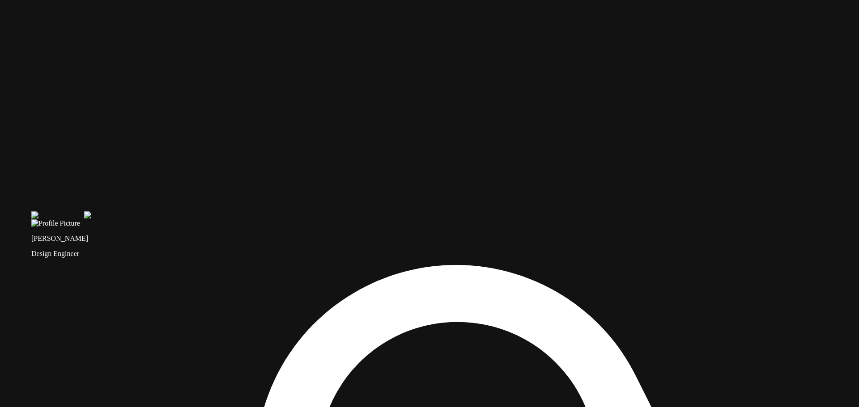
drag, startPoint x: 278, startPoint y: 118, endPoint x: 306, endPoint y: 306, distance: 190.3
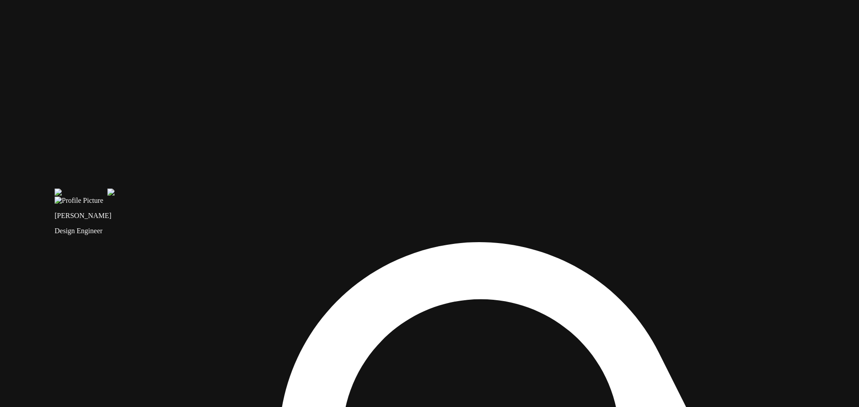
drag, startPoint x: 473, startPoint y: 126, endPoint x: 498, endPoint y: 84, distance: 48.5
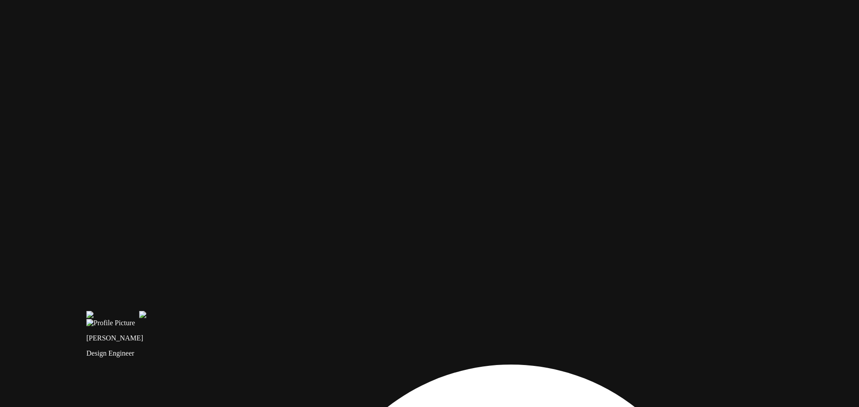
drag, startPoint x: 284, startPoint y: 152, endPoint x: 307, endPoint y: 230, distance: 81.5
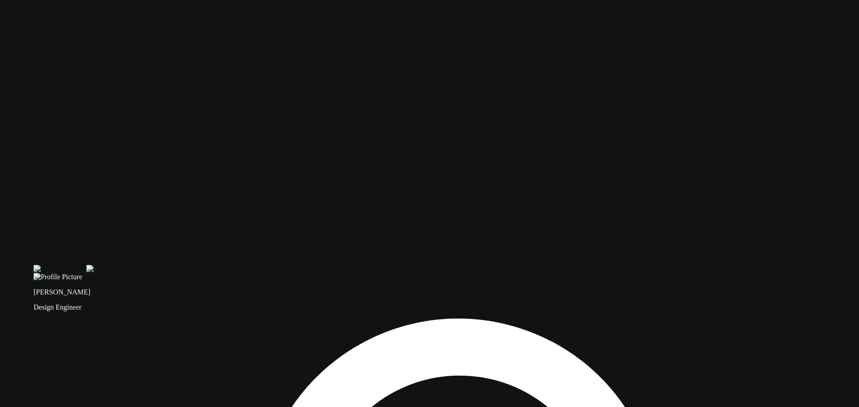
drag, startPoint x: 502, startPoint y: 218, endPoint x: 448, endPoint y: 170, distance: 72.2
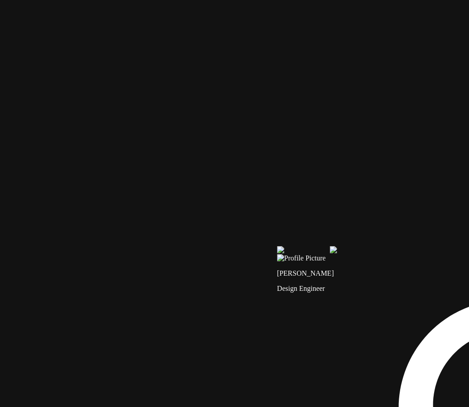
drag, startPoint x: 283, startPoint y: 232, endPoint x: 506, endPoint y: 213, distance: 224.0
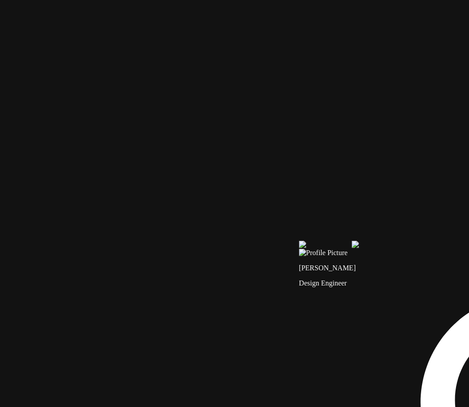
drag, startPoint x: 309, startPoint y: 222, endPoint x: 333, endPoint y: 217, distance: 25.0
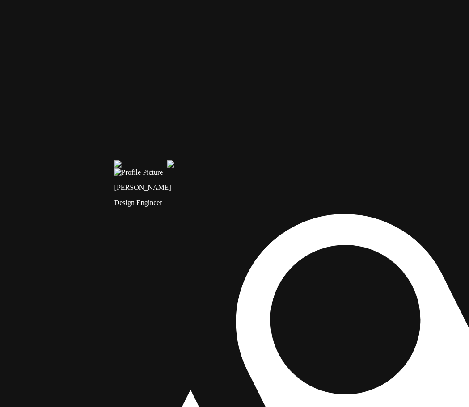
drag, startPoint x: 358, startPoint y: 225, endPoint x: 182, endPoint y: 149, distance: 191.5
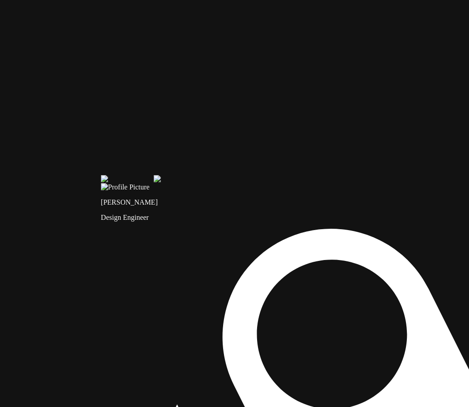
drag, startPoint x: 168, startPoint y: 169, endPoint x: 159, endPoint y: 178, distance: 12.7
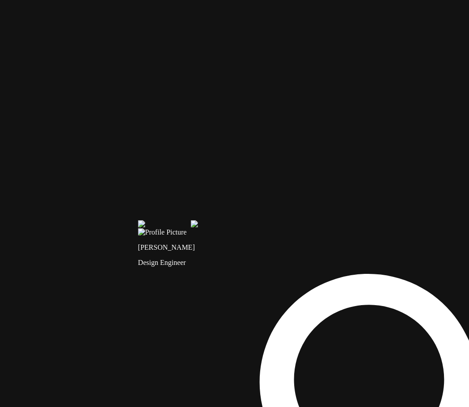
drag, startPoint x: 125, startPoint y: 130, endPoint x: 171, endPoint y: 166, distance: 58.0
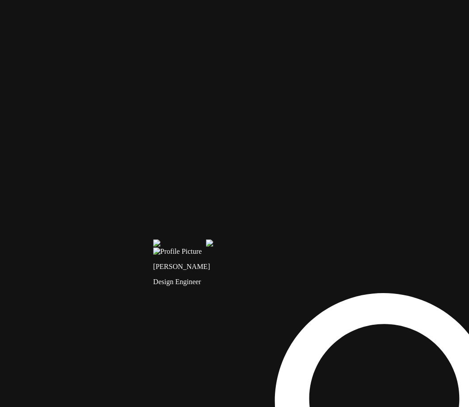
drag, startPoint x: 408, startPoint y: 145, endPoint x: 404, endPoint y: 153, distance: 8.6
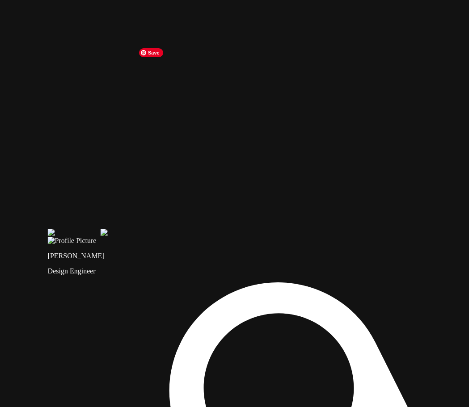
drag, startPoint x: 291, startPoint y: 157, endPoint x: 212, endPoint y: 150, distance: 79.4
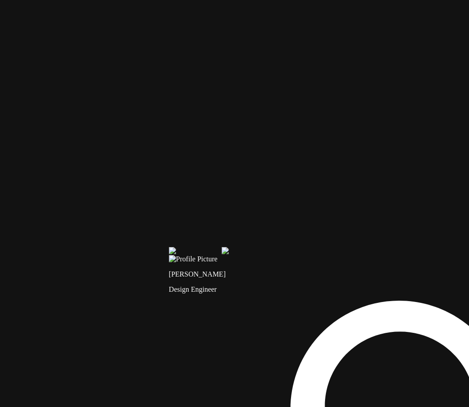
drag, startPoint x: 332, startPoint y: 125, endPoint x: 377, endPoint y: 133, distance: 46.3
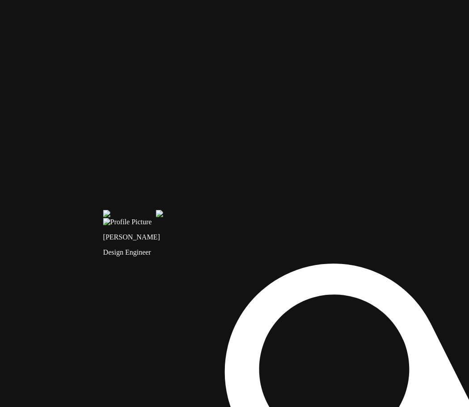
drag, startPoint x: 390, startPoint y: 186, endPoint x: 169, endPoint y: 97, distance: 237.6
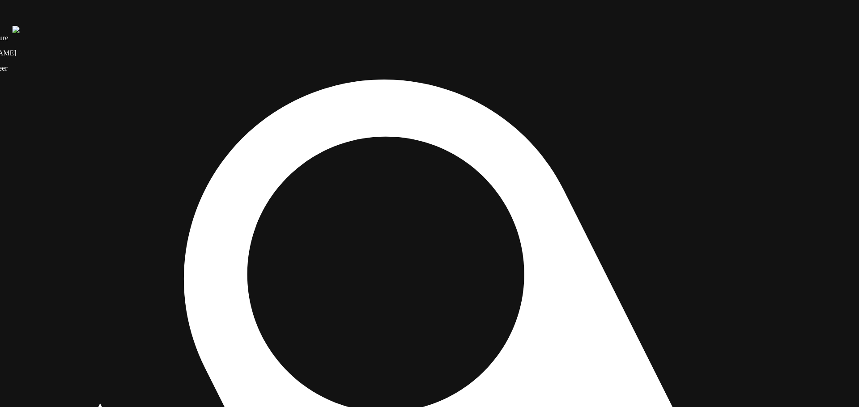
drag, startPoint x: 402, startPoint y: 133, endPoint x: 396, endPoint y: -3, distance: 136.5
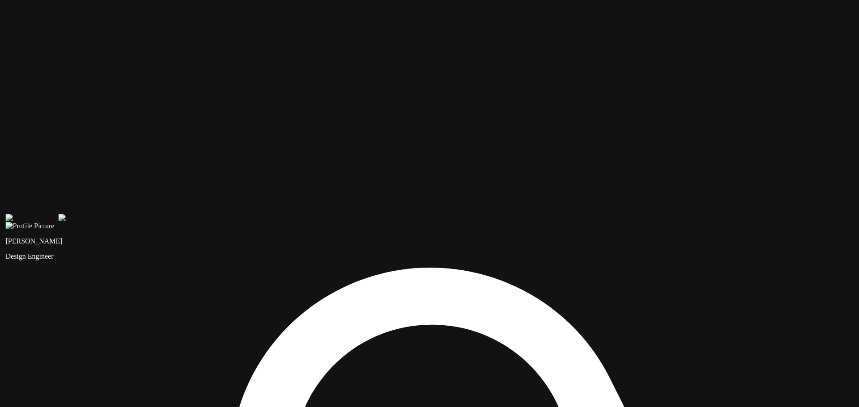
drag, startPoint x: 410, startPoint y: 13, endPoint x: 517, endPoint y: 269, distance: 277.7
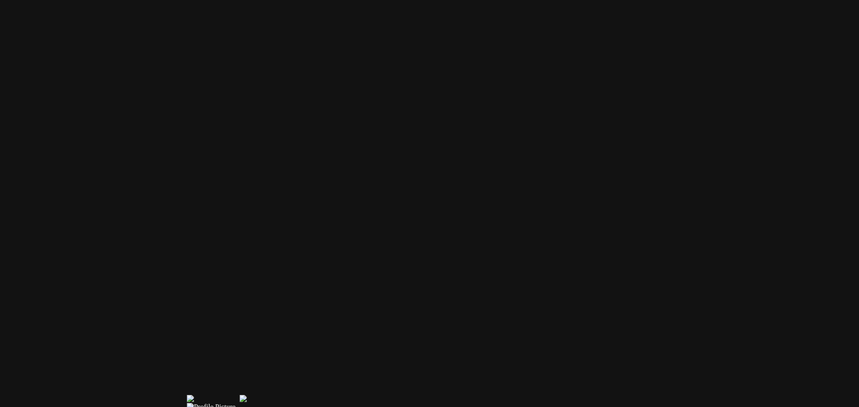
drag, startPoint x: 491, startPoint y: 207, endPoint x: 612, endPoint y: 312, distance: 160.8
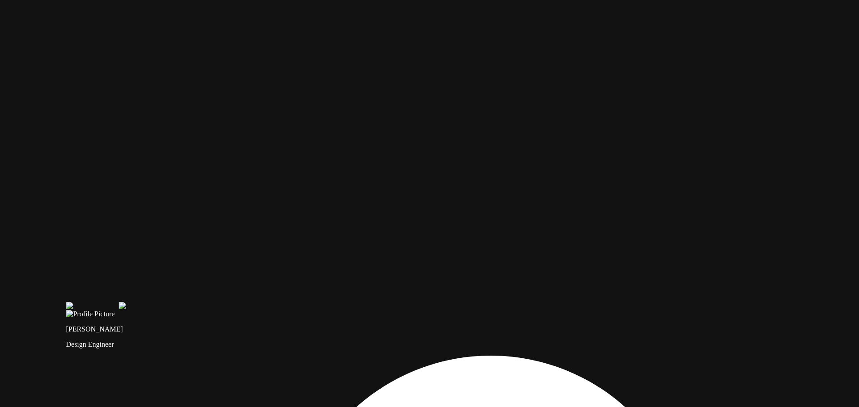
drag, startPoint x: 612, startPoint y: 312, endPoint x: 491, endPoint y: 219, distance: 152.4
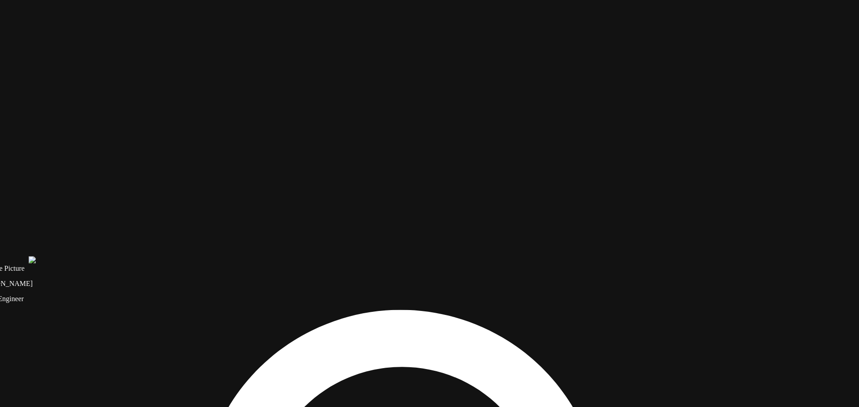
drag, startPoint x: 365, startPoint y: 182, endPoint x: 360, endPoint y: 13, distance: 169.1
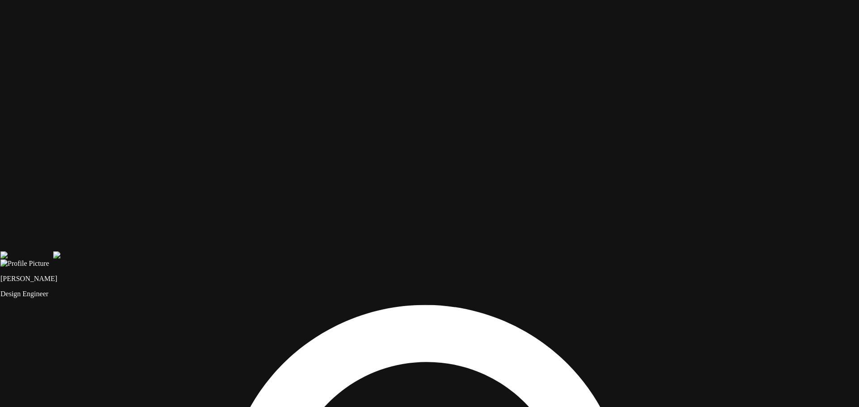
drag, startPoint x: 387, startPoint y: 168, endPoint x: 392, endPoint y: 180, distance: 13.6
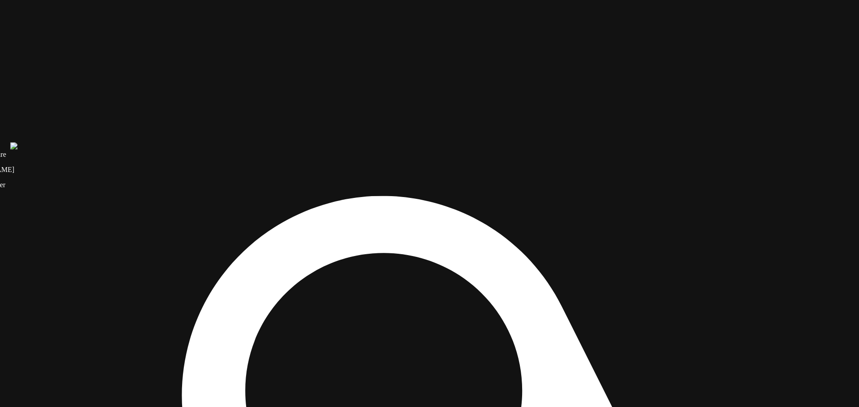
drag, startPoint x: 423, startPoint y: 202, endPoint x: 368, endPoint y: 68, distance: 145.0
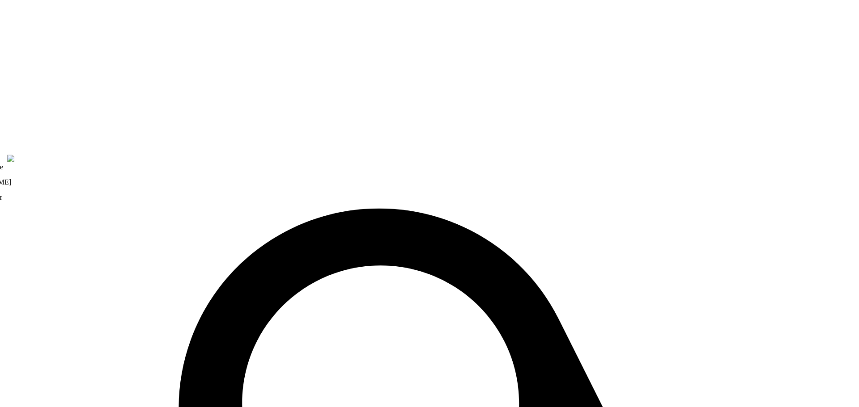
drag, startPoint x: 218, startPoint y: 115, endPoint x: 253, endPoint y: 208, distance: 99.3
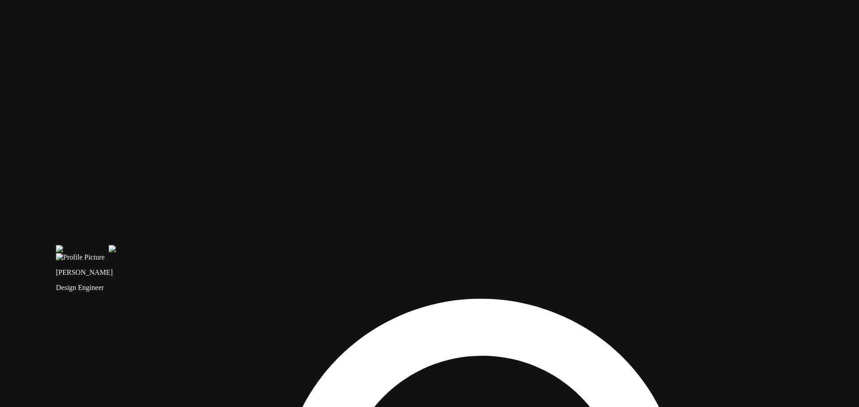
drag, startPoint x: 377, startPoint y: 155, endPoint x: 485, endPoint y: 188, distance: 113.2
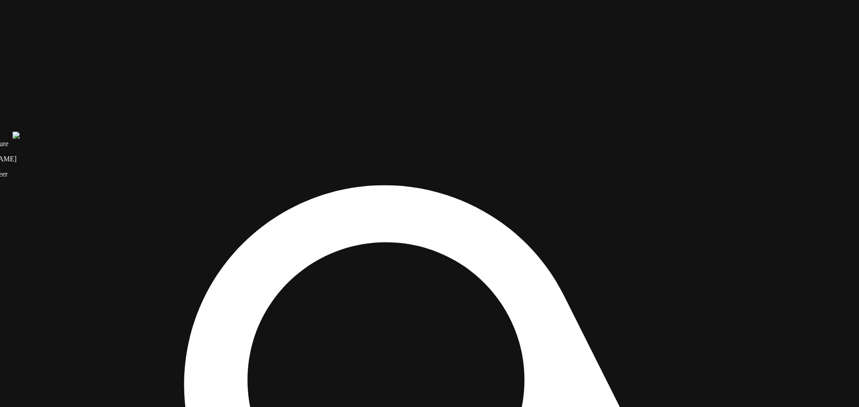
drag, startPoint x: 489, startPoint y: 197, endPoint x: 357, endPoint y: 77, distance: 178.5
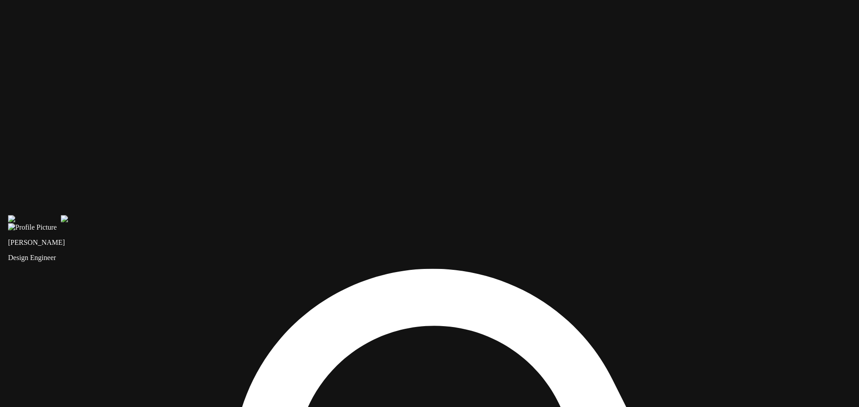
drag, startPoint x: 357, startPoint y: 77, endPoint x: 420, endPoint y: 177, distance: 118.2
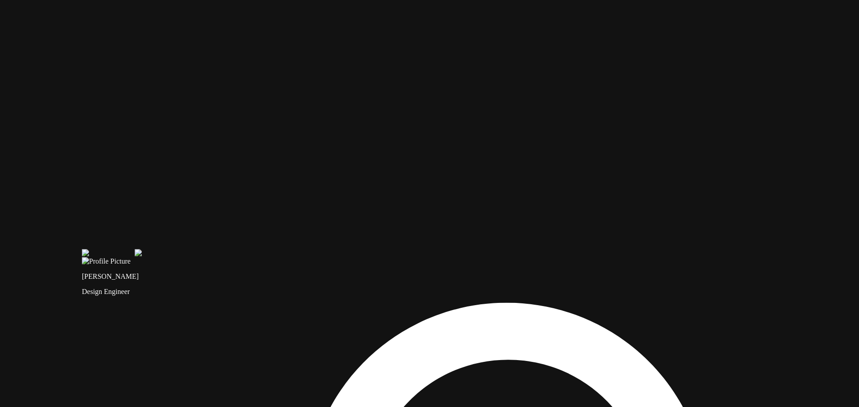
drag, startPoint x: 418, startPoint y: 152, endPoint x: 476, endPoint y: 169, distance: 61.3
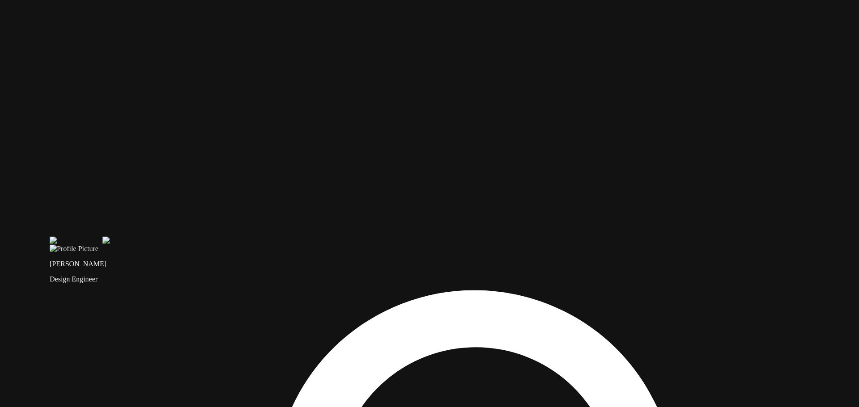
drag, startPoint x: 465, startPoint y: 216, endPoint x: 430, endPoint y: 202, distance: 37.5
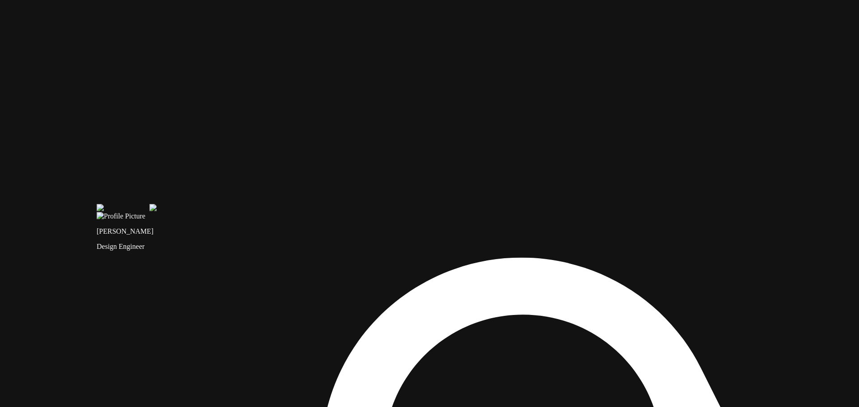
drag, startPoint x: 432, startPoint y: 202, endPoint x: 494, endPoint y: 384, distance: 191.8
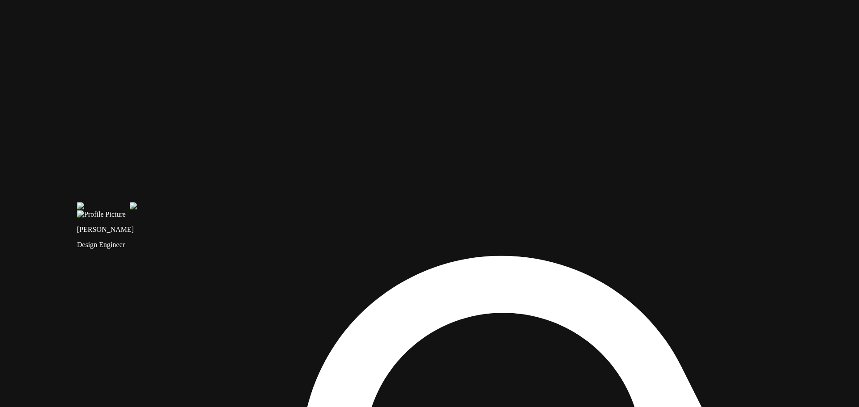
drag, startPoint x: 676, startPoint y: 155, endPoint x: 576, endPoint y: 164, distance: 100.6
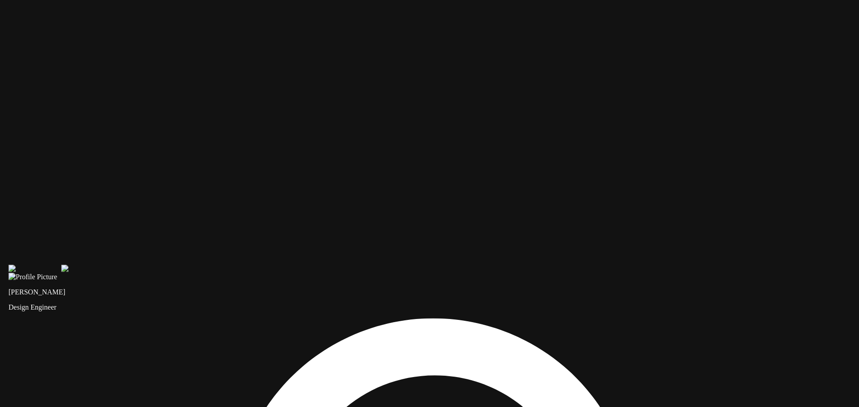
drag, startPoint x: 421, startPoint y: 69, endPoint x: 390, endPoint y: 138, distance: 75.5
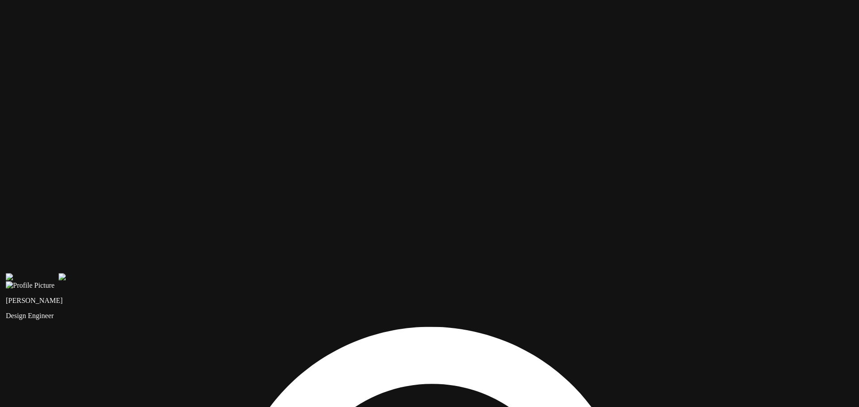
drag, startPoint x: 394, startPoint y: 216, endPoint x: 342, endPoint y: 191, distance: 58.4
drag, startPoint x: 239, startPoint y: 97, endPoint x: 233, endPoint y: 98, distance: 5.9
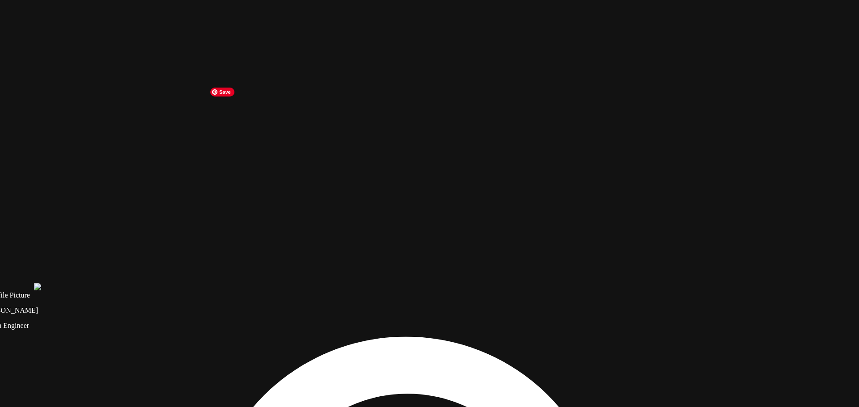
drag, startPoint x: 296, startPoint y: 127, endPoint x: 274, endPoint y: 136, distance: 23.9
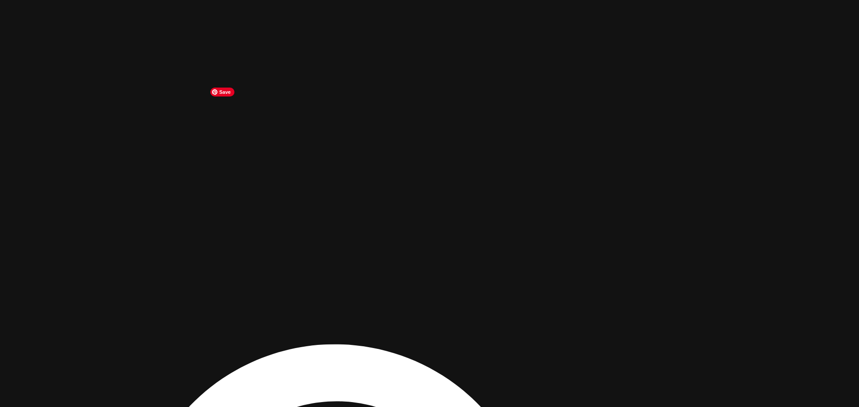
drag, startPoint x: 241, startPoint y: 136, endPoint x: 159, endPoint y: 146, distance: 82.4
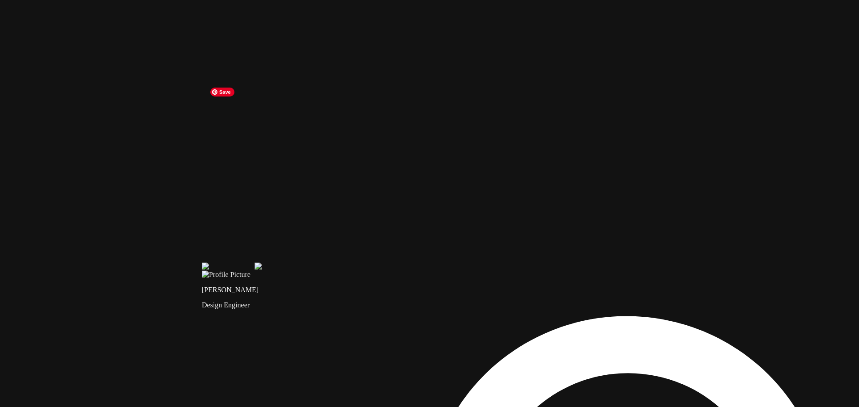
drag, startPoint x: 159, startPoint y: 146, endPoint x: 453, endPoint y: 119, distance: 295.1
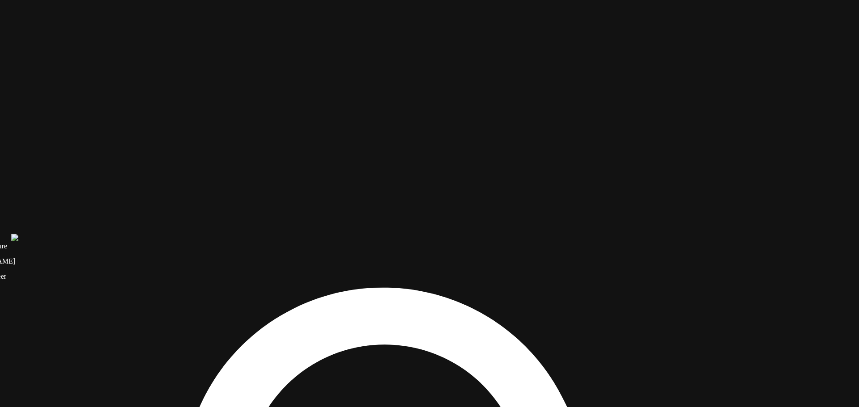
drag, startPoint x: 667, startPoint y: 212, endPoint x: 423, endPoint y: 183, distance: 245.9
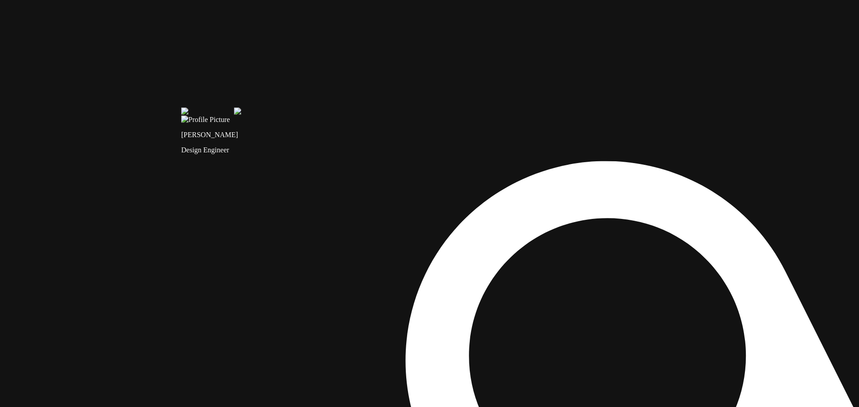
drag, startPoint x: 356, startPoint y: 186, endPoint x: 599, endPoint y: 30, distance: 289.3
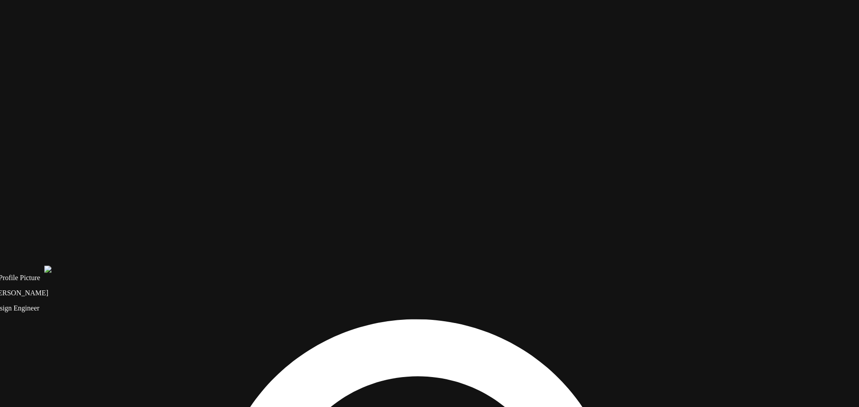
drag, startPoint x: 438, startPoint y: 219, endPoint x: 228, endPoint y: 407, distance: 282.2
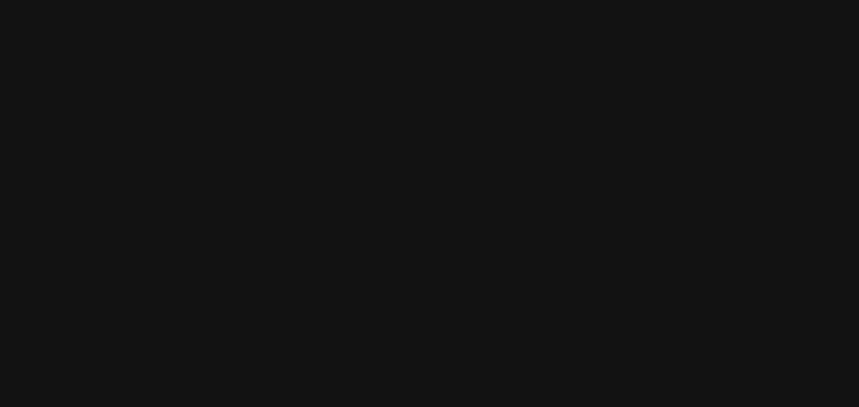
drag, startPoint x: 389, startPoint y: 269, endPoint x: 311, endPoint y: 363, distance: 122.0
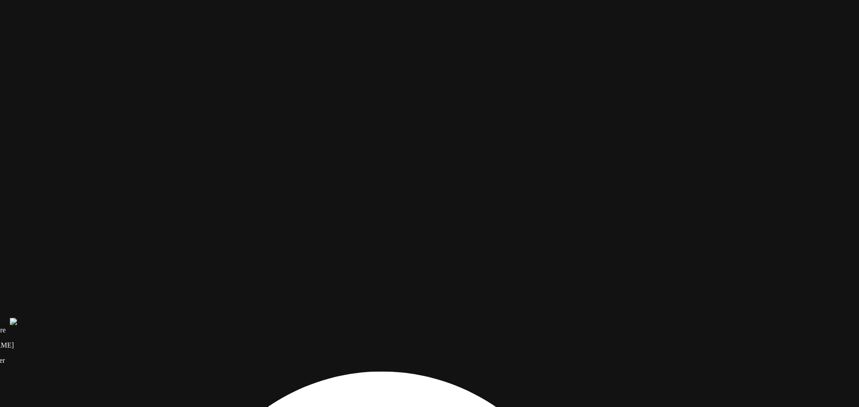
drag, startPoint x: 340, startPoint y: 293, endPoint x: 382, endPoint y: 258, distance: 54.9
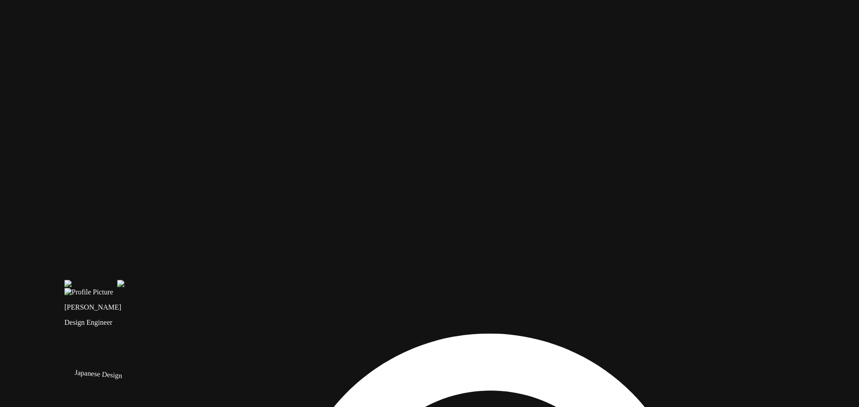
drag, startPoint x: 229, startPoint y: 73, endPoint x: 324, endPoint y: 45, distance: 98.5
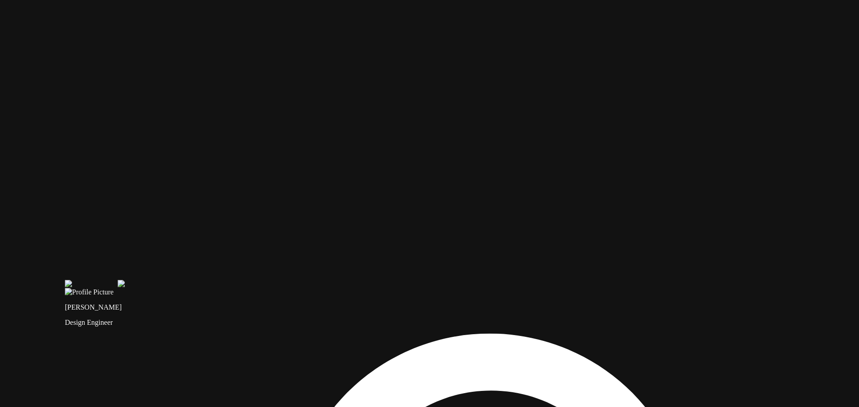
drag, startPoint x: 484, startPoint y: 245, endPoint x: 390, endPoint y: 186, distance: 110.8
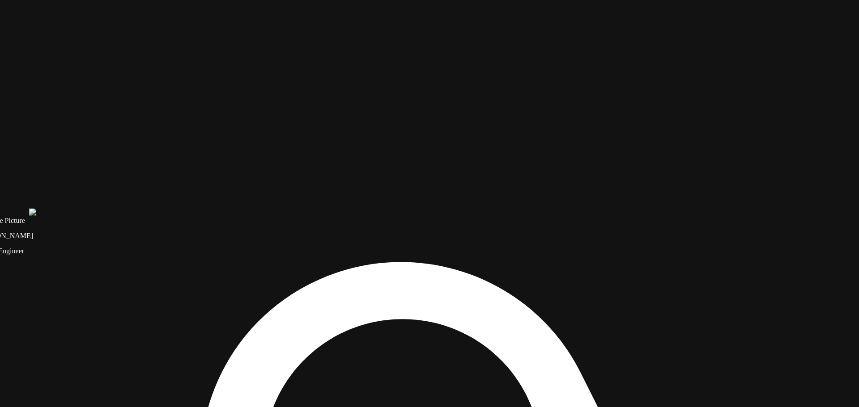
drag, startPoint x: 481, startPoint y: 223, endPoint x: 394, endPoint y: 151, distance: 113.2
drag, startPoint x: 191, startPoint y: 183, endPoint x: 174, endPoint y: 201, distance: 24.1
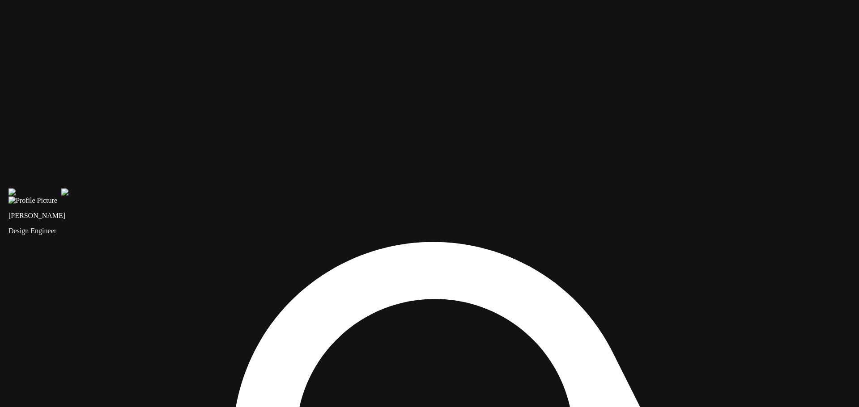
drag, startPoint x: 173, startPoint y: 203, endPoint x: 233, endPoint y: 165, distance: 71.1
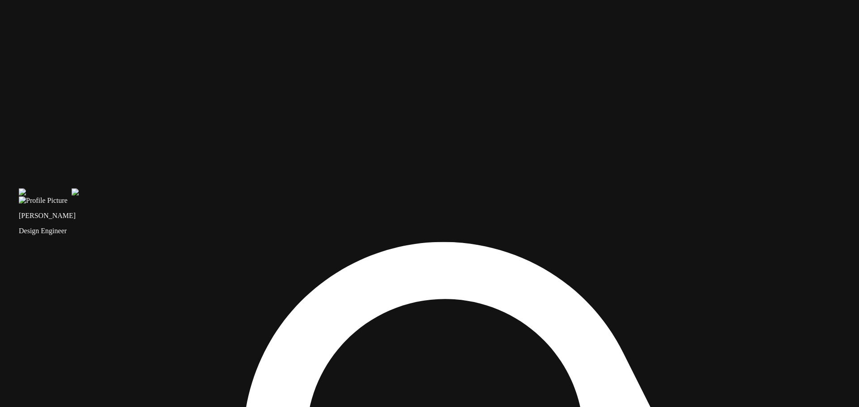
drag, startPoint x: 473, startPoint y: 151, endPoint x: 436, endPoint y: 174, distance: 43.8
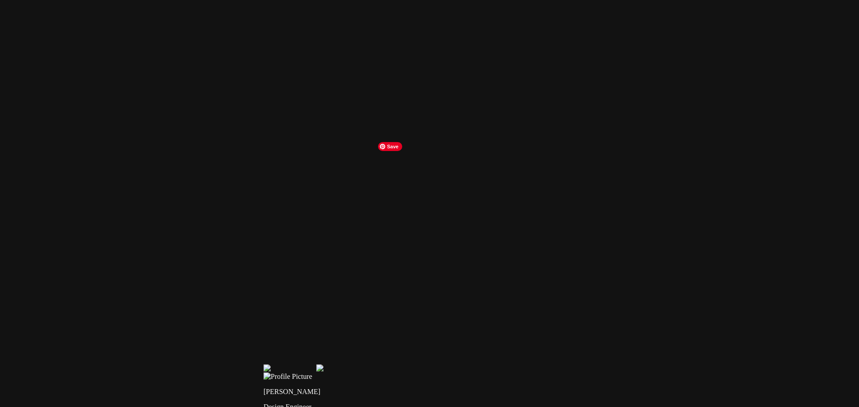
drag, startPoint x: 149, startPoint y: 80, endPoint x: 459, endPoint y: 251, distance: 353.7
drag, startPoint x: 405, startPoint y: 136, endPoint x: 439, endPoint y: 250, distance: 118.6
drag, startPoint x: 399, startPoint y: 248, endPoint x: 401, endPoint y: 255, distance: 7.3
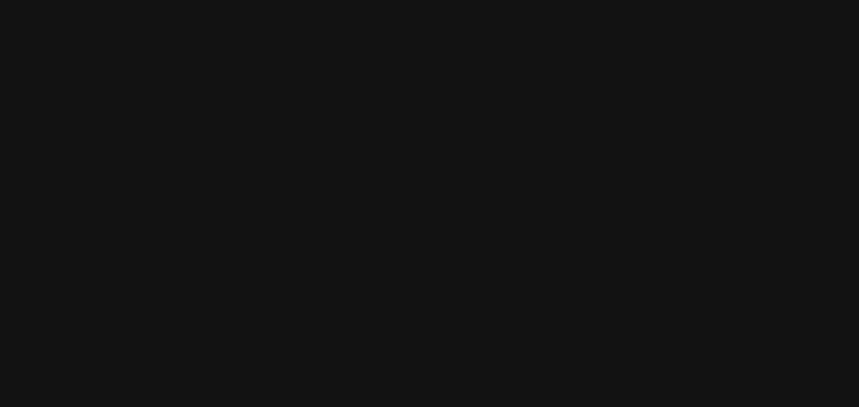
drag, startPoint x: 408, startPoint y: 219, endPoint x: 292, endPoint y: 182, distance: 122.6
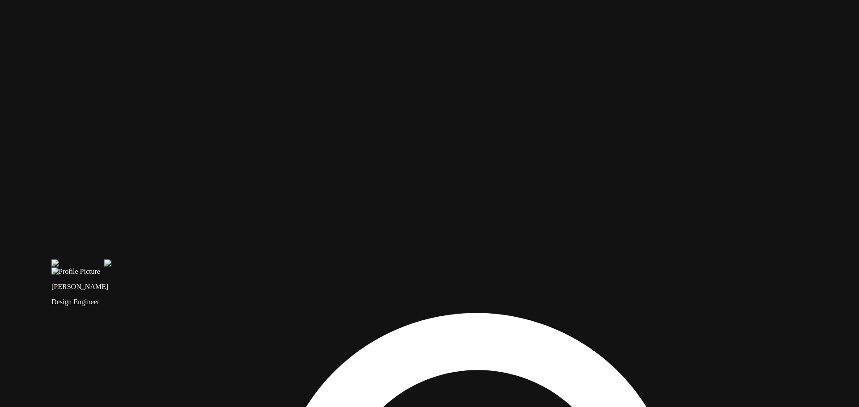
drag, startPoint x: 327, startPoint y: 279, endPoint x: 161, endPoint y: 6, distance: 319.5
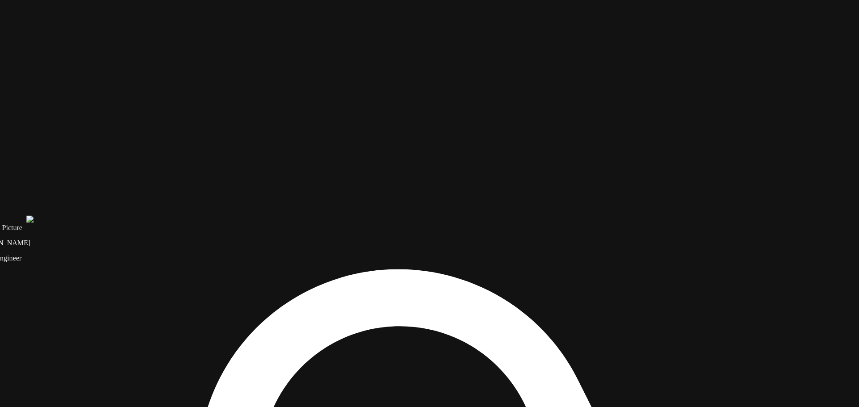
drag, startPoint x: 440, startPoint y: 97, endPoint x: 426, endPoint y: 203, distance: 106.5
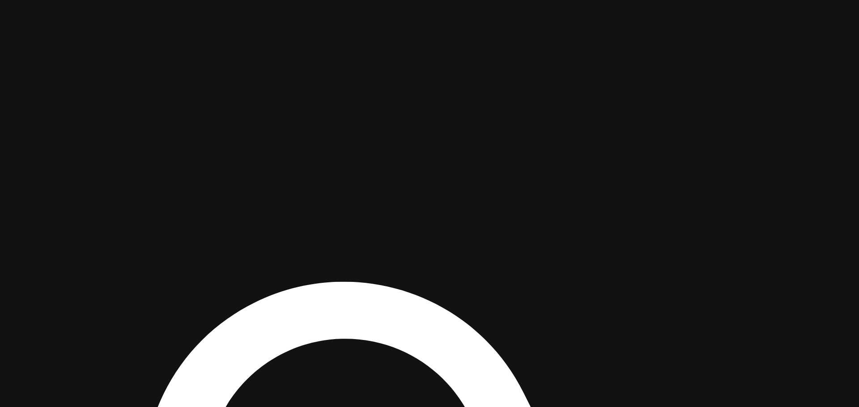
drag, startPoint x: 381, startPoint y: 146, endPoint x: 331, endPoint y: 124, distance: 54.3
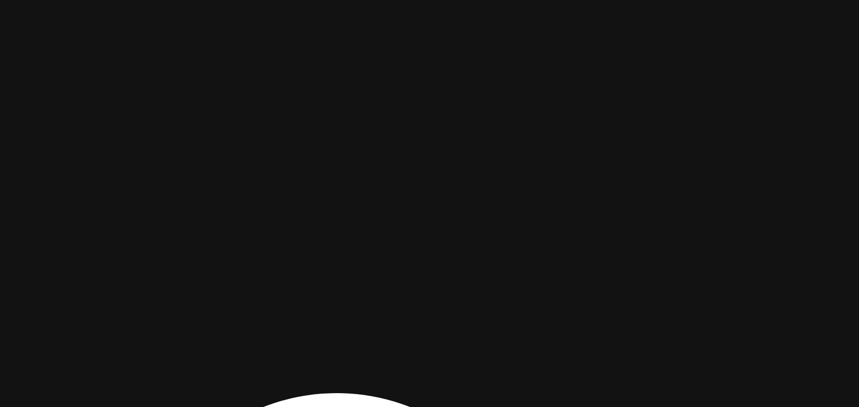
drag, startPoint x: 540, startPoint y: 125, endPoint x: 467, endPoint y: 343, distance: 229.4
drag, startPoint x: 424, startPoint y: 212, endPoint x: 217, endPoint y: 252, distance: 210.9
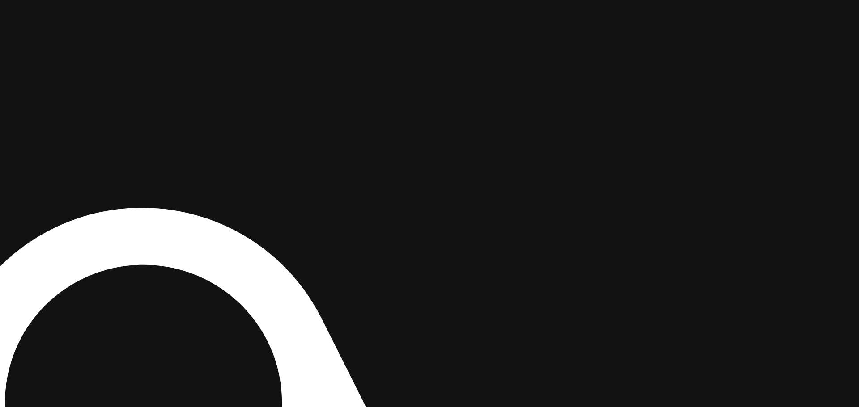
drag, startPoint x: 564, startPoint y: 336, endPoint x: 542, endPoint y: 66, distance: 271.0
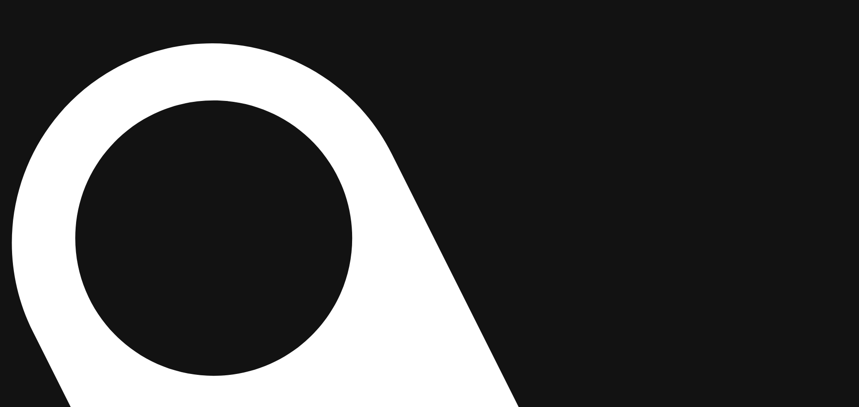
drag, startPoint x: 528, startPoint y: 213, endPoint x: 546, endPoint y: 203, distance: 20.6
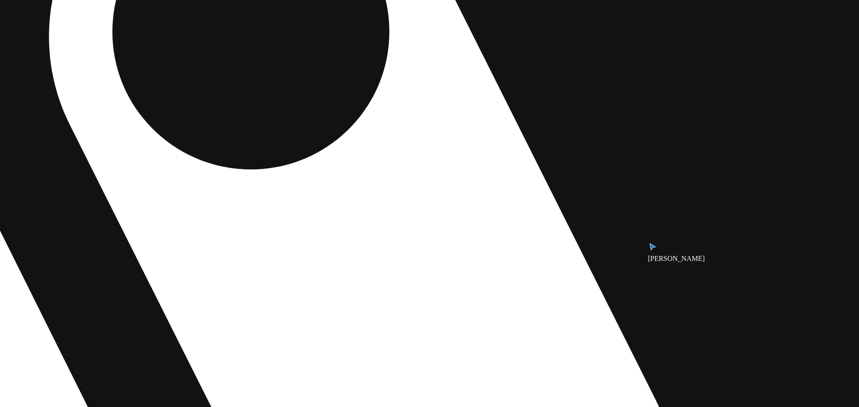
drag, startPoint x: 539, startPoint y: 199, endPoint x: 569, endPoint y: 35, distance: 166.8
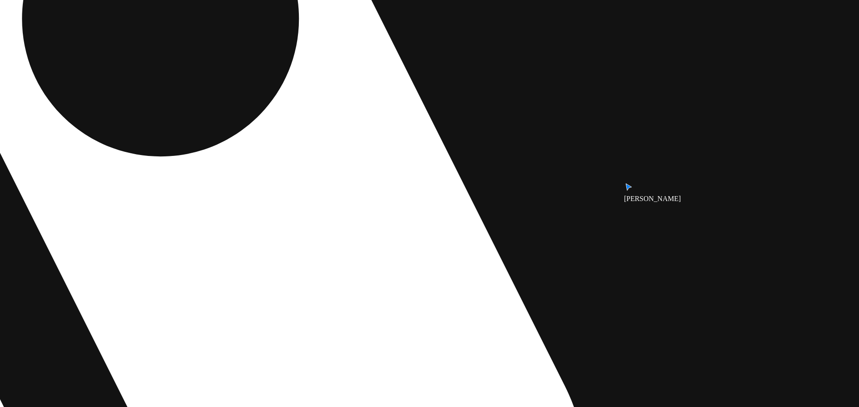
drag, startPoint x: 603, startPoint y: 136, endPoint x: 471, endPoint y: 123, distance: 132.5
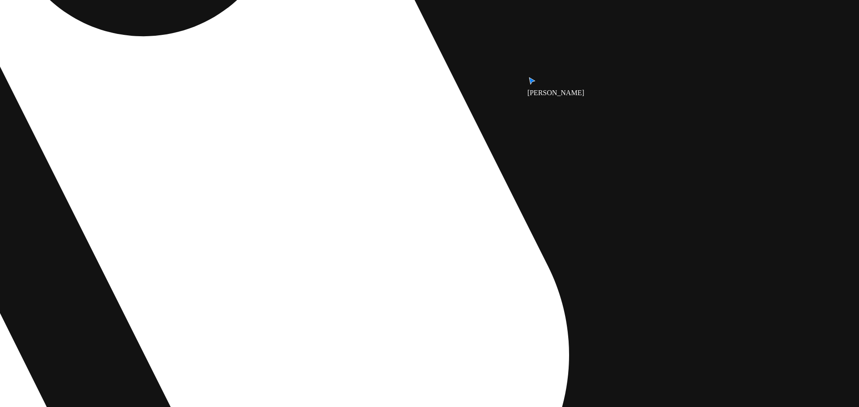
drag, startPoint x: 492, startPoint y: 143, endPoint x: 483, endPoint y: 18, distance: 125.6
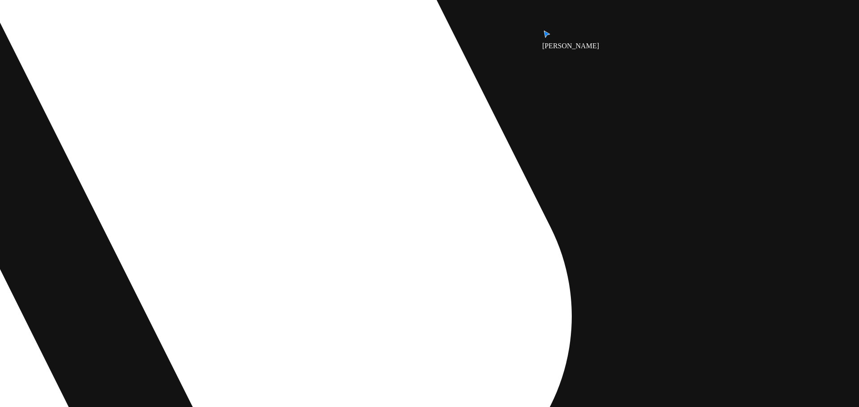
drag, startPoint x: 483, startPoint y: 135, endPoint x: 486, endPoint y: 73, distance: 61.3
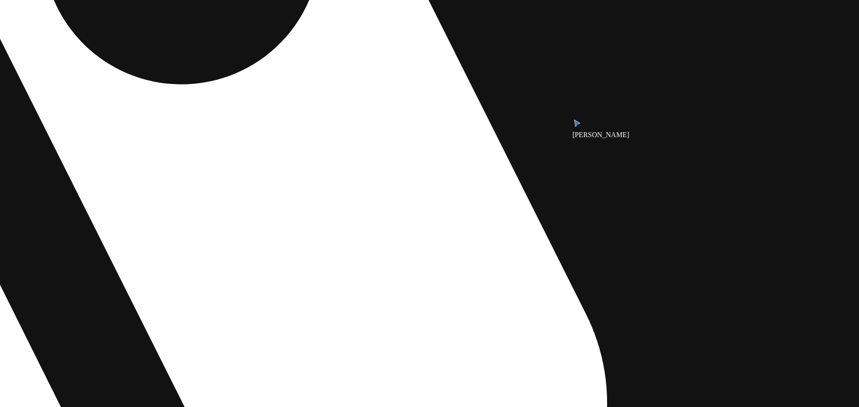
drag, startPoint x: 500, startPoint y: 133, endPoint x: 581, endPoint y: 325, distance: 208.5
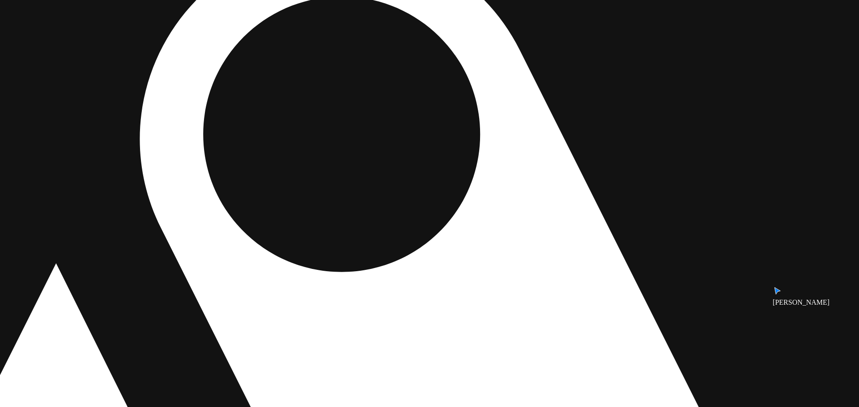
drag, startPoint x: 378, startPoint y: 163, endPoint x: 591, endPoint y: 297, distance: 251.4
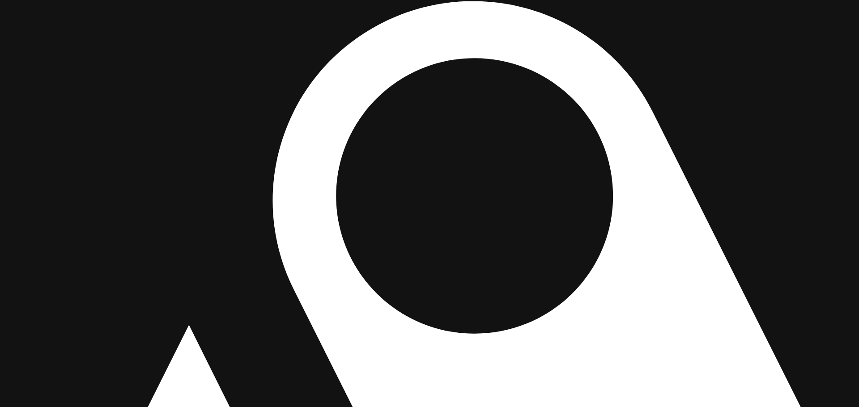
drag, startPoint x: 364, startPoint y: 292, endPoint x: 445, endPoint y: 292, distance: 80.5
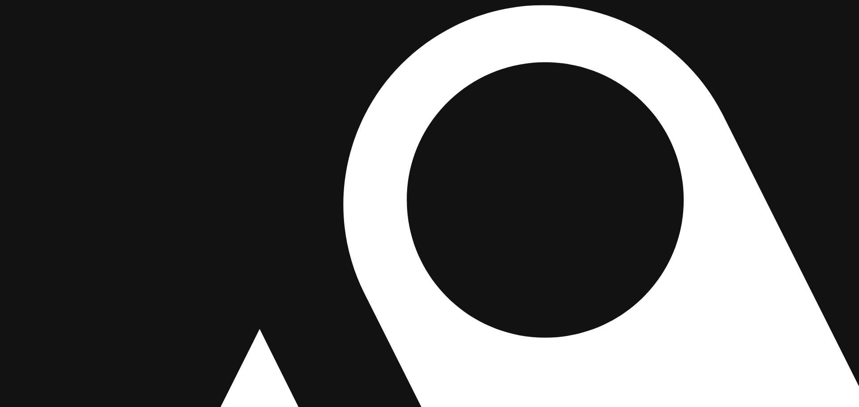
drag, startPoint x: 534, startPoint y: 299, endPoint x: 346, endPoint y: 343, distance: 193.5
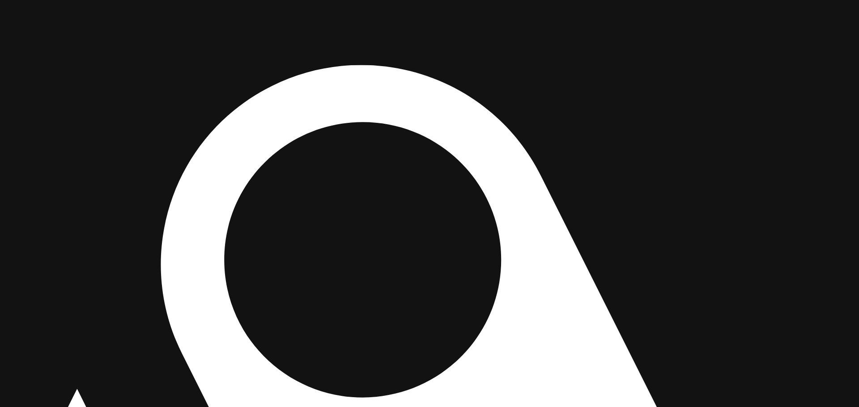
drag, startPoint x: 190, startPoint y: 157, endPoint x: 318, endPoint y: 329, distance: 214.1
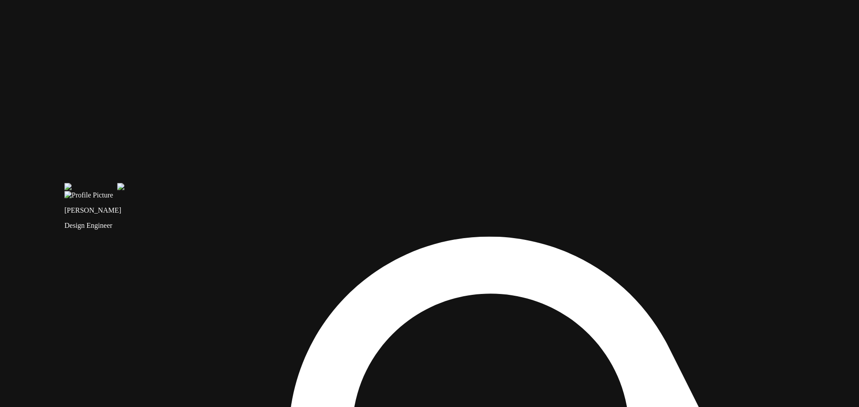
drag, startPoint x: 310, startPoint y: 181, endPoint x: 327, endPoint y: 286, distance: 106.9
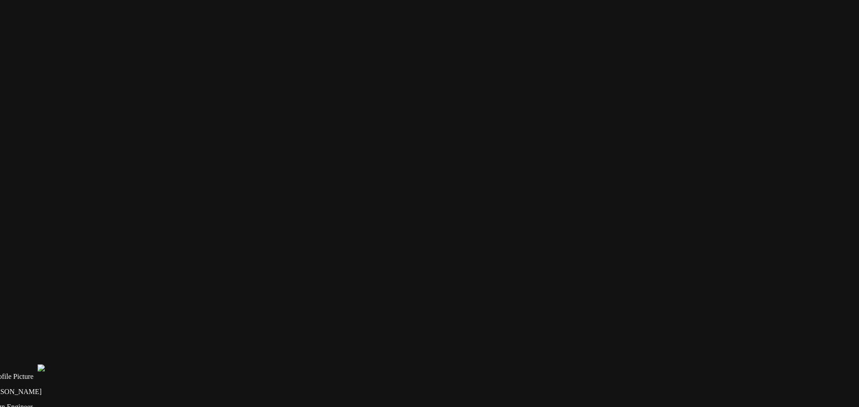
drag, startPoint x: 519, startPoint y: 250, endPoint x: 414, endPoint y: 330, distance: 131.2
drag, startPoint x: 507, startPoint y: 140, endPoint x: 323, endPoint y: 243, distance: 210.2
drag, startPoint x: 574, startPoint y: 115, endPoint x: 497, endPoint y: 0, distance: 138.3
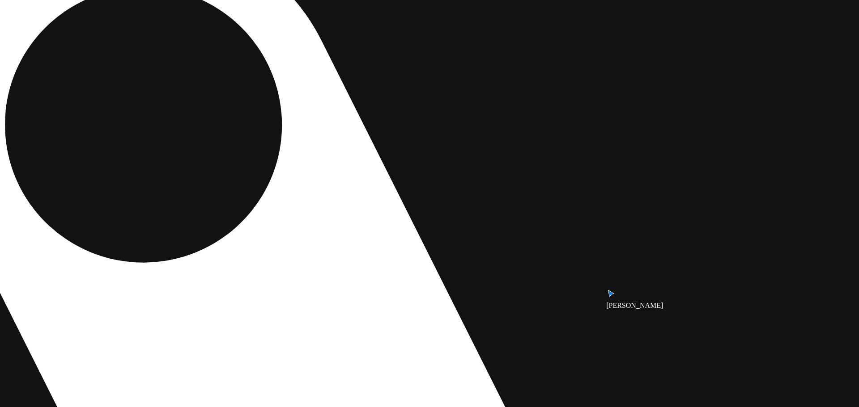
drag, startPoint x: 394, startPoint y: 183, endPoint x: 614, endPoint y: 239, distance: 227.9
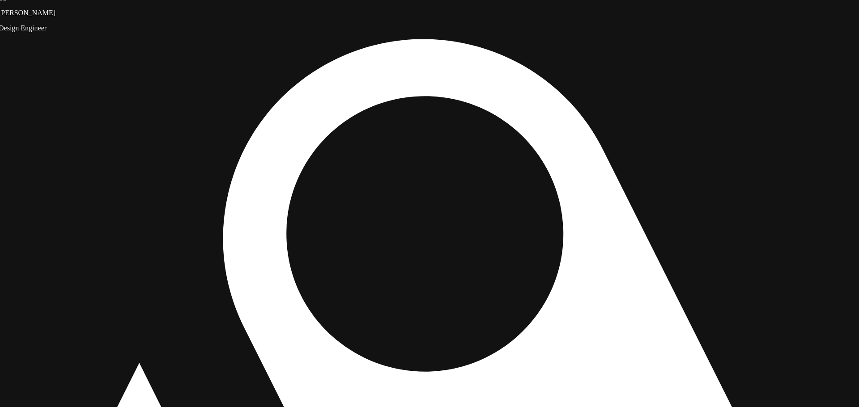
drag, startPoint x: 195, startPoint y: 89, endPoint x: 493, endPoint y: 258, distance: 342.9
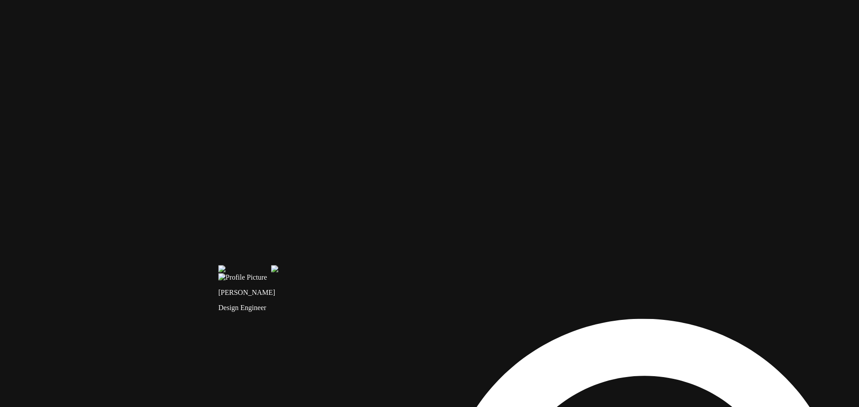
drag, startPoint x: 377, startPoint y: 102, endPoint x: 369, endPoint y: 256, distance: 154.9
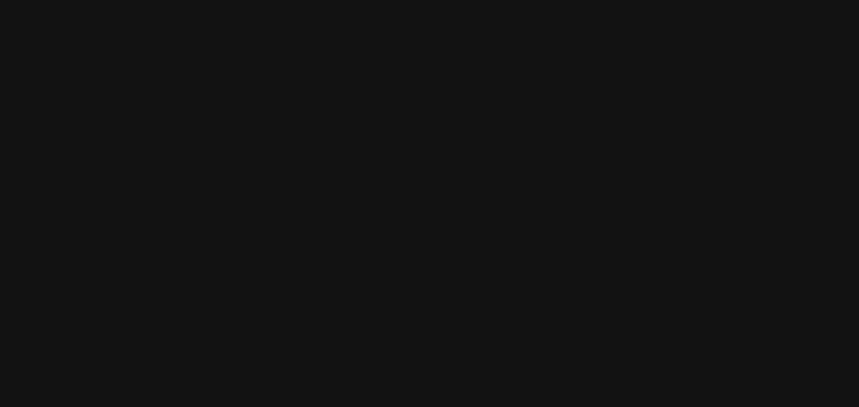
drag, startPoint x: 362, startPoint y: 141, endPoint x: 354, endPoint y: 328, distance: 187.1
drag, startPoint x: 346, startPoint y: 265, endPoint x: 288, endPoint y: 176, distance: 106.2
drag, startPoint x: 417, startPoint y: 153, endPoint x: 472, endPoint y: 132, distance: 58.7
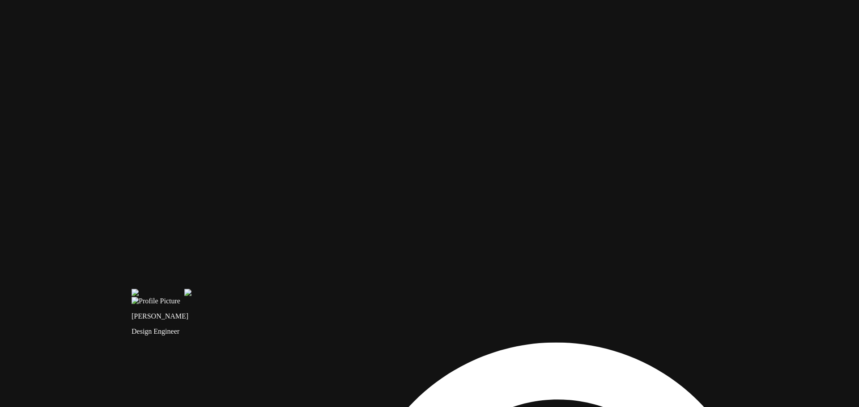
drag, startPoint x: 523, startPoint y: 284, endPoint x: 309, endPoint y: 278, distance: 213.9
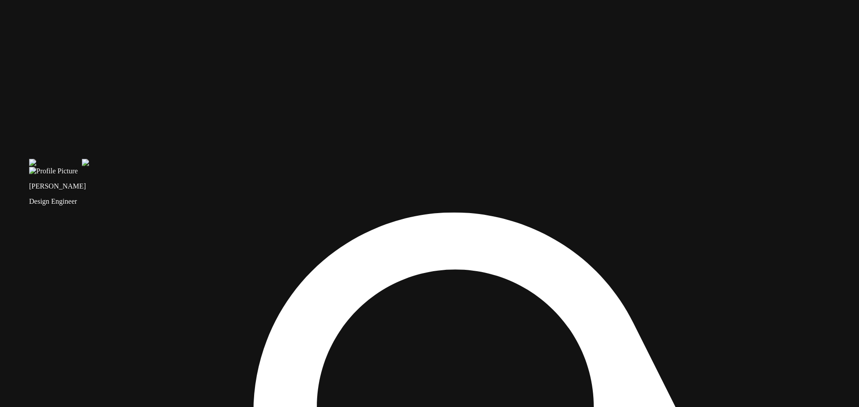
drag, startPoint x: 514, startPoint y: 186, endPoint x: 454, endPoint y: 92, distance: 111.0
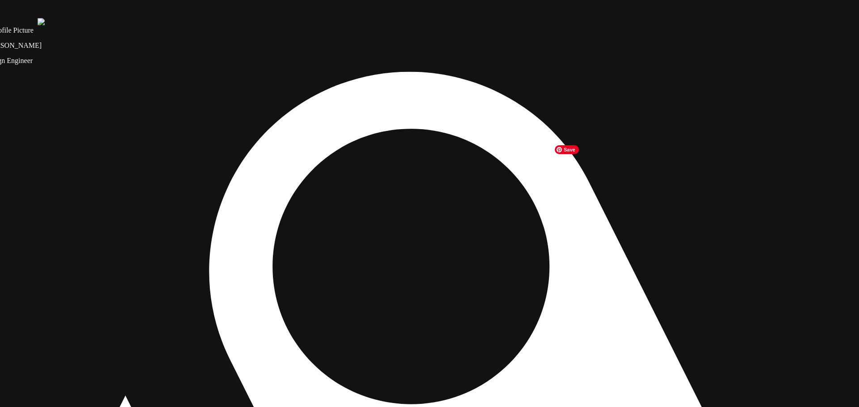
drag, startPoint x: 576, startPoint y: 190, endPoint x: 571, endPoint y: 138, distance: 52.2
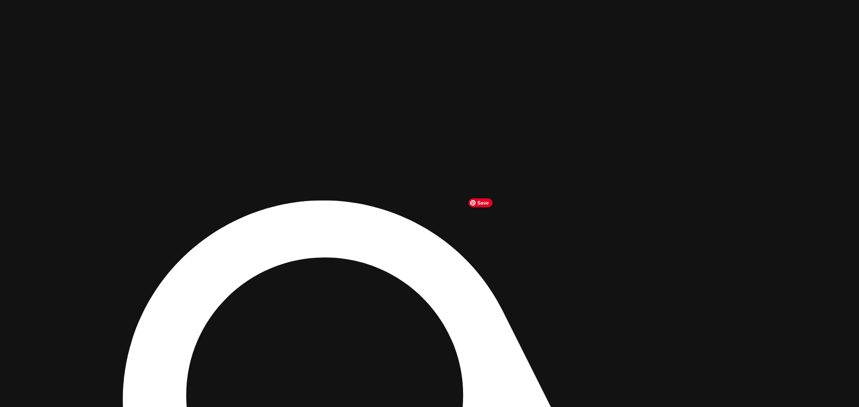
drag, startPoint x: 580, startPoint y: 123, endPoint x: 441, endPoint y: 352, distance: 268.3
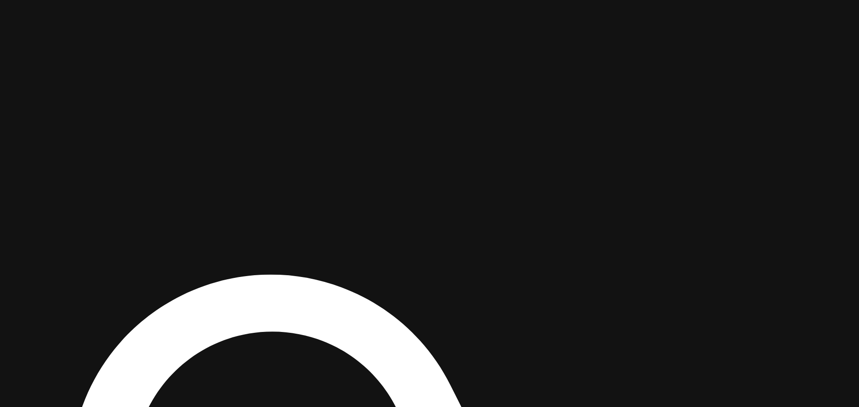
drag, startPoint x: 530, startPoint y: 336, endPoint x: 409, endPoint y: 406, distance: 139.7
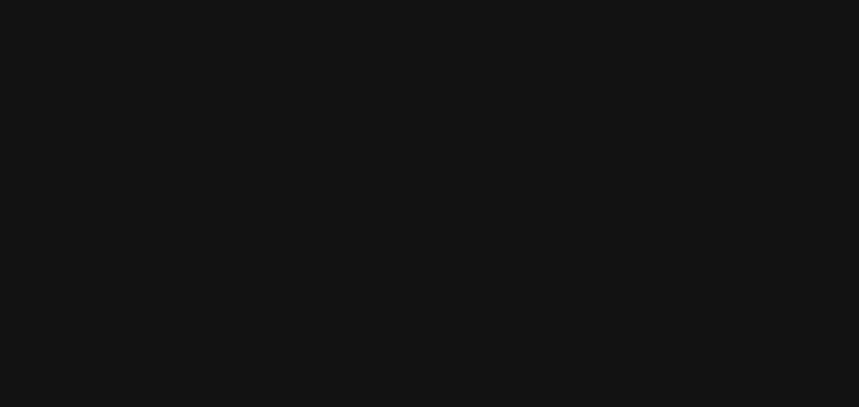
drag, startPoint x: 556, startPoint y: 185, endPoint x: 702, endPoint y: 8, distance: 229.4
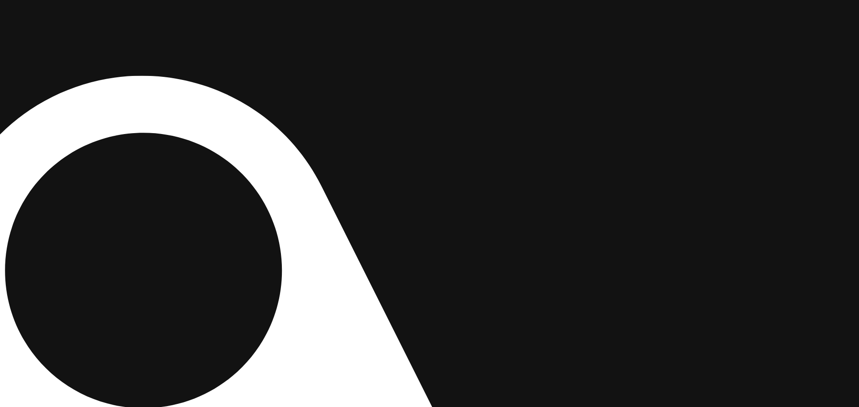
drag, startPoint x: 762, startPoint y: 290, endPoint x: 608, endPoint y: 80, distance: 260.4
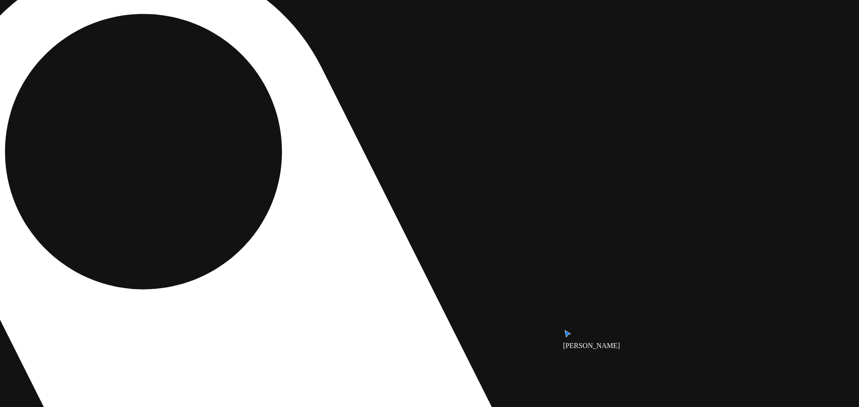
drag, startPoint x: 677, startPoint y: 305, endPoint x: 657, endPoint y: 68, distance: 237.8
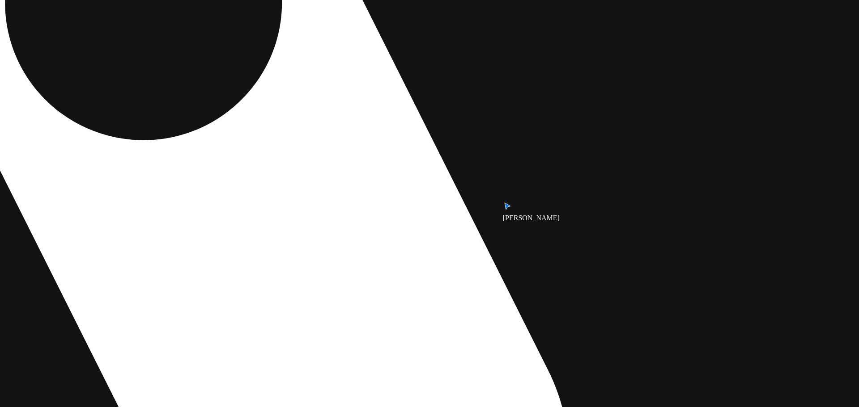
drag, startPoint x: 662, startPoint y: 16, endPoint x: 667, endPoint y: 0, distance: 16.5
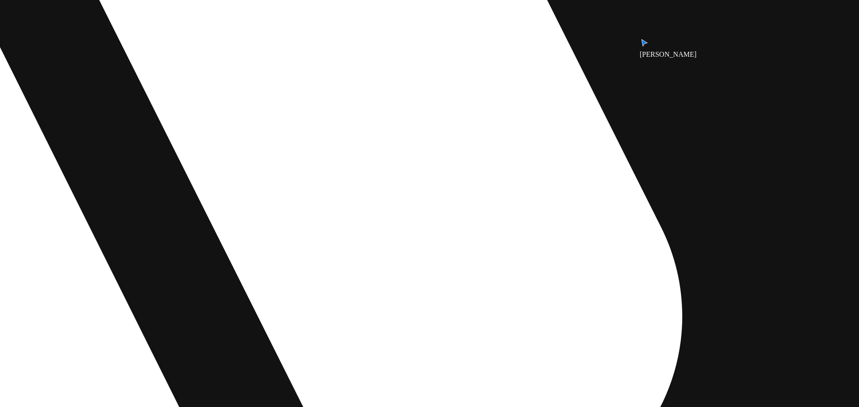
drag, startPoint x: 491, startPoint y: 135, endPoint x: 683, endPoint y: 187, distance: 199.0
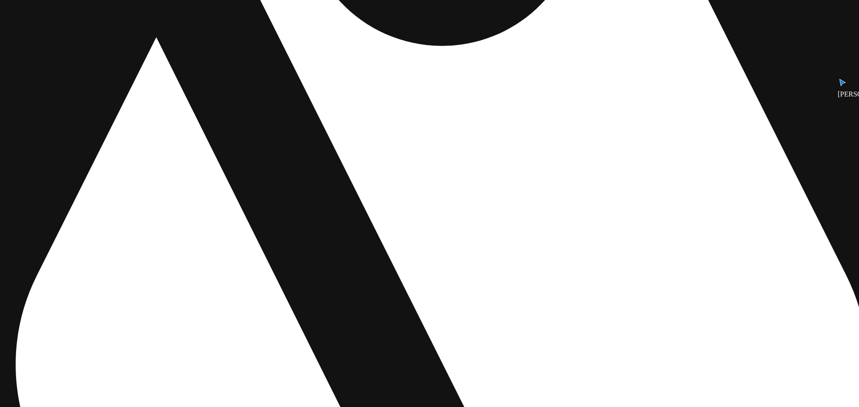
drag, startPoint x: 759, startPoint y: 224, endPoint x: 713, endPoint y: 218, distance: 46.0
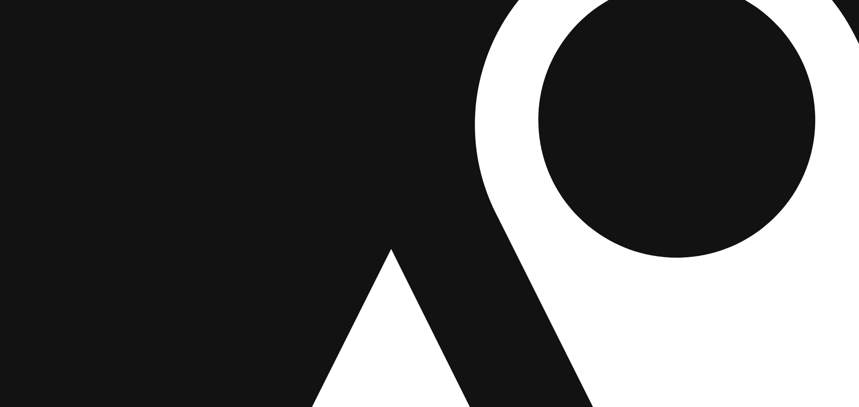
drag, startPoint x: 449, startPoint y: 132, endPoint x: 520, endPoint y: 318, distance: 199.7
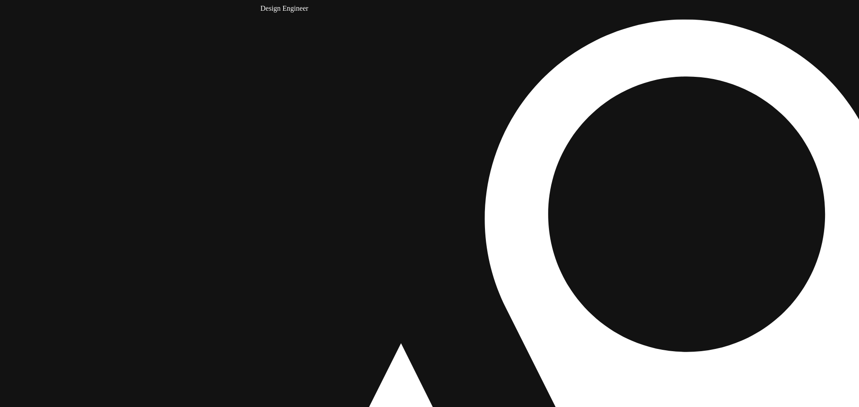
drag, startPoint x: 364, startPoint y: 261, endPoint x: 371, endPoint y: 329, distance: 68.3
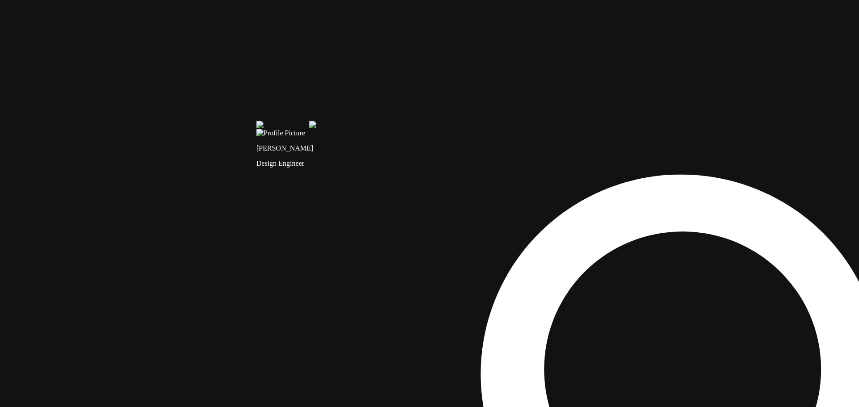
drag, startPoint x: 319, startPoint y: 65, endPoint x: 314, endPoint y: 295, distance: 229.9
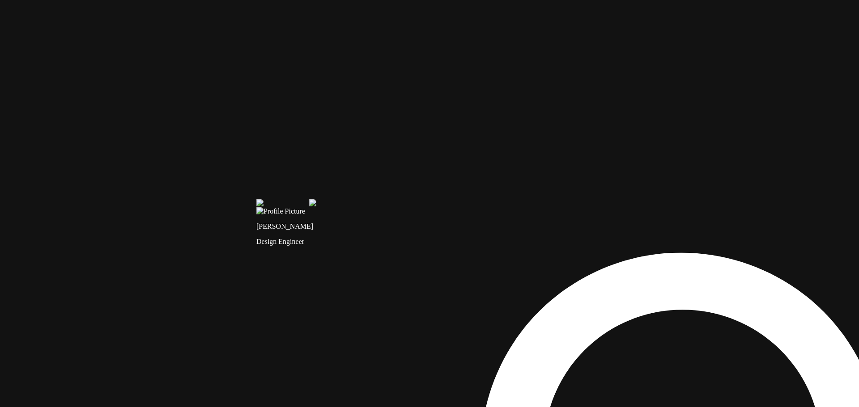
drag, startPoint x: 411, startPoint y: 155, endPoint x: 371, endPoint y: 386, distance: 234.6
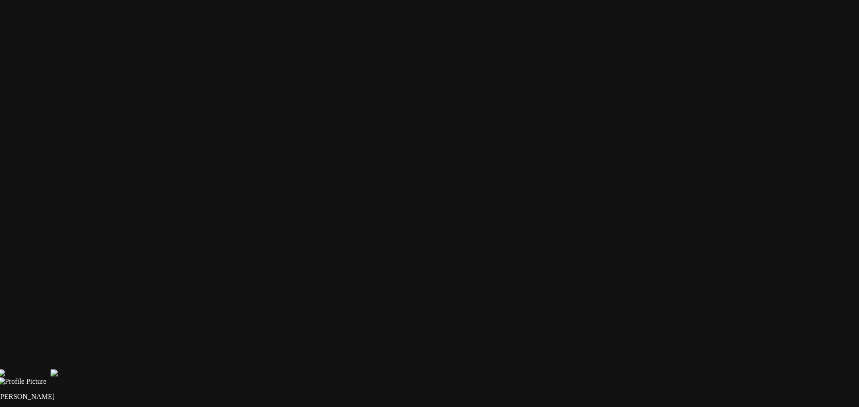
drag
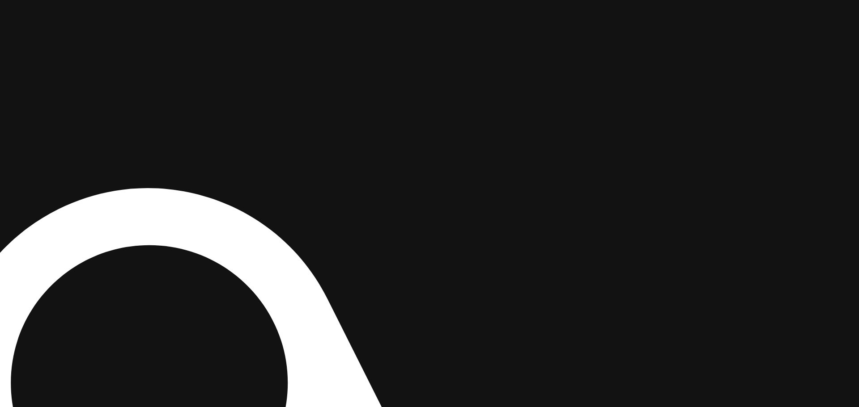
drag, startPoint x: 762, startPoint y: 257, endPoint x: 439, endPoint y: 389, distance: 348.8
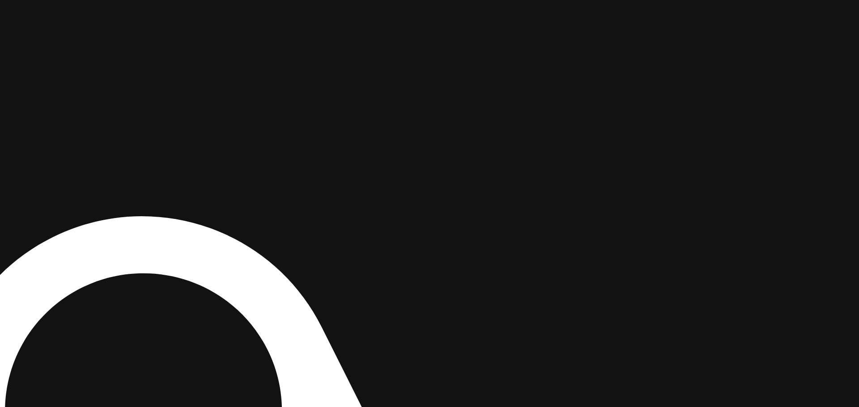
drag, startPoint x: 636, startPoint y: 157, endPoint x: 458, endPoint y: 351, distance: 262.7
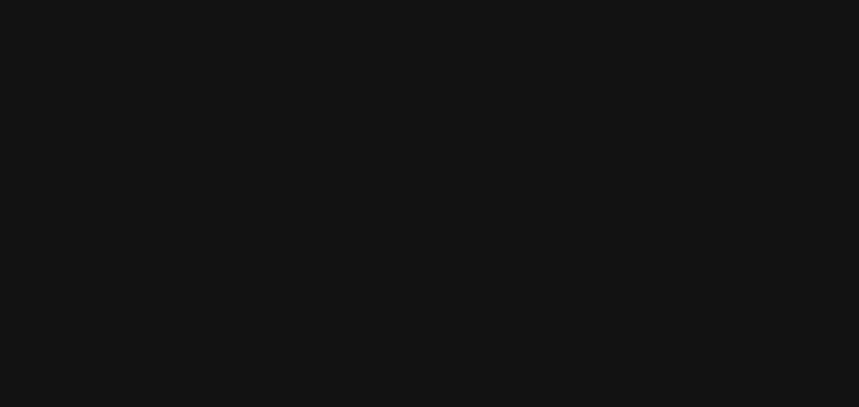
drag, startPoint x: 479, startPoint y: 135, endPoint x: 465, endPoint y: 225, distance: 90.9
drag, startPoint x: 309, startPoint y: 228, endPoint x: 827, endPoint y: 203, distance: 518.4
drag, startPoint x: 353, startPoint y: 246, endPoint x: 459, endPoint y: 153, distance: 141.4
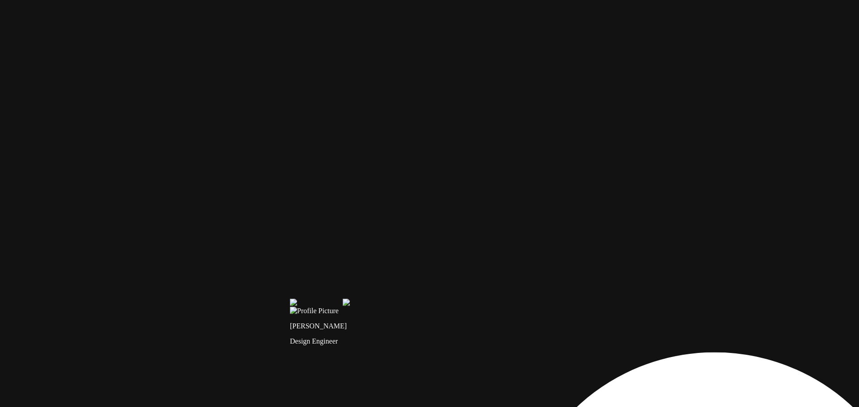
drag, startPoint x: 339, startPoint y: 342, endPoint x: 487, endPoint y: 150, distance: 241.8
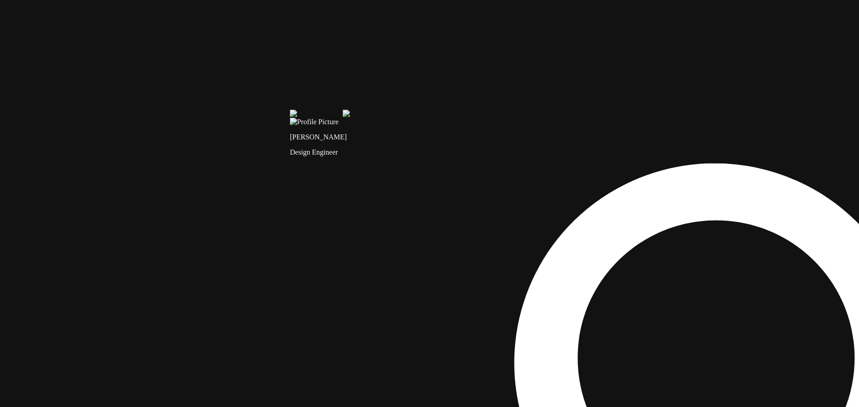
drag, startPoint x: 354, startPoint y: 291, endPoint x: 382, endPoint y: 41, distance: 251.1
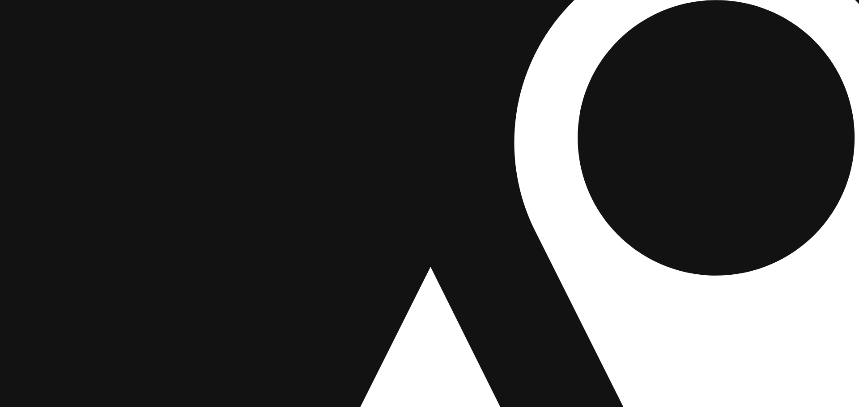
drag, startPoint x: 366, startPoint y: 271, endPoint x: 266, endPoint y: 64, distance: 229.8
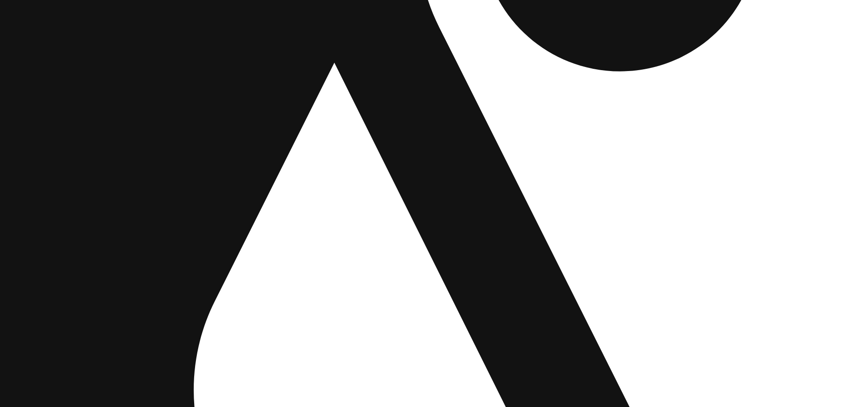
drag, startPoint x: 364, startPoint y: 224, endPoint x: 218, endPoint y: 156, distance: 160.5
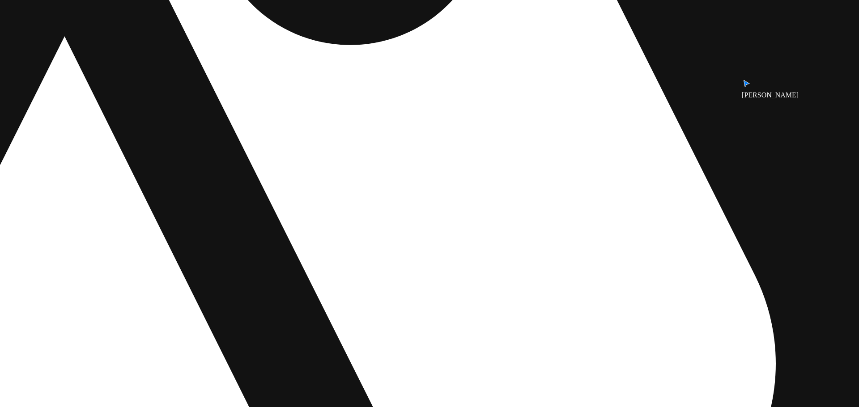
drag, startPoint x: 618, startPoint y: 170, endPoint x: 490, endPoint y: 210, distance: 134.1
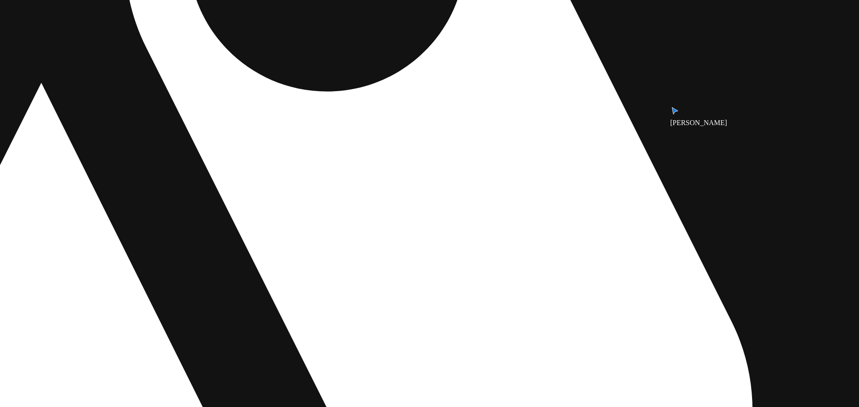
drag, startPoint x: 524, startPoint y: 211, endPoint x: 433, endPoint y: 317, distance: 139.2
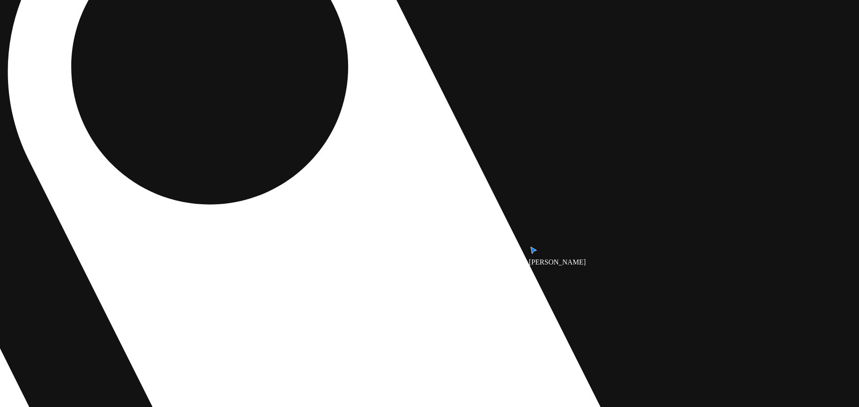
drag, startPoint x: 539, startPoint y: 165, endPoint x: 336, endPoint y: 301, distance: 244.9
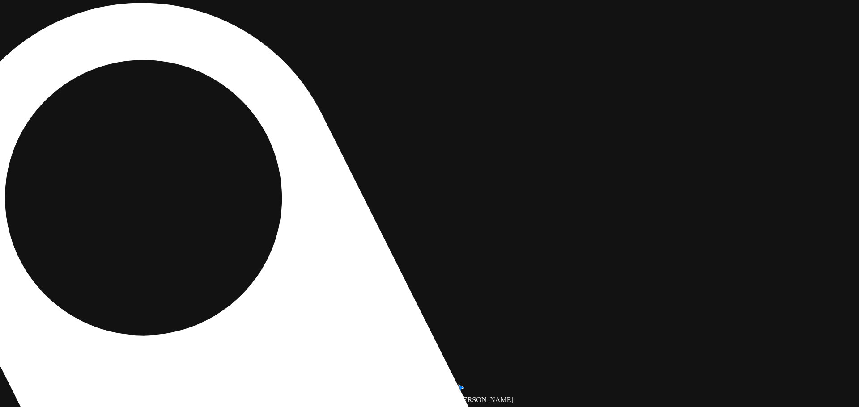
drag, startPoint x: 438, startPoint y: 148, endPoint x: 384, endPoint y: 329, distance: 189.2
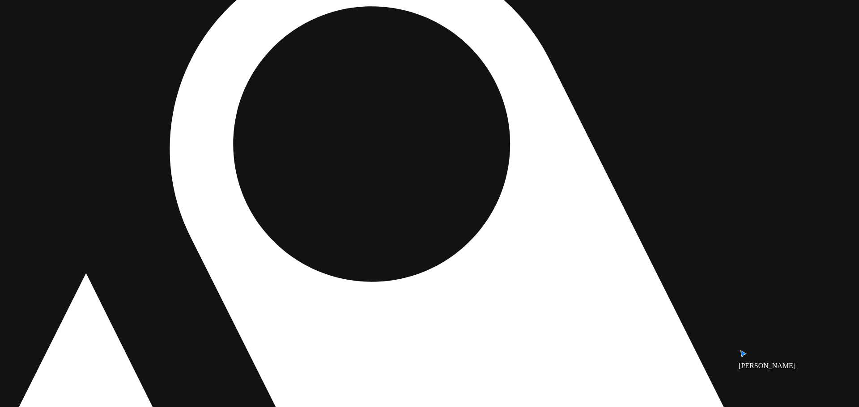
drag, startPoint x: 572, startPoint y: 150, endPoint x: 652, endPoint y: 42, distance: 133.4
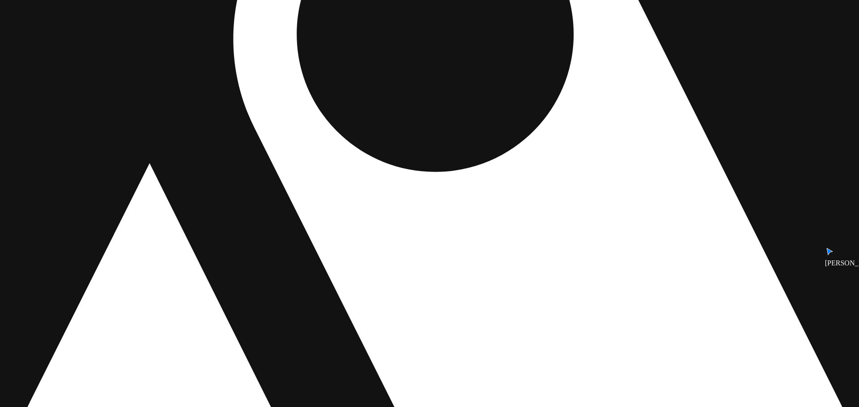
drag, startPoint x: 542, startPoint y: 250, endPoint x: 623, endPoint y: 35, distance: 229.8
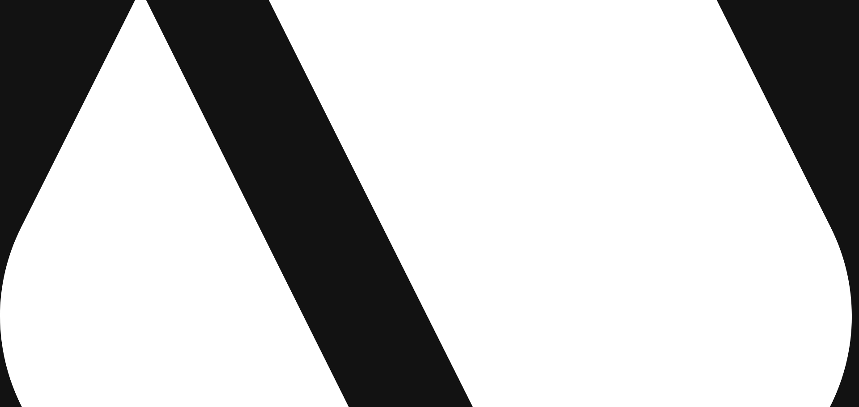
drag, startPoint x: 595, startPoint y: 292, endPoint x: 529, endPoint y: 281, distance: 67.0
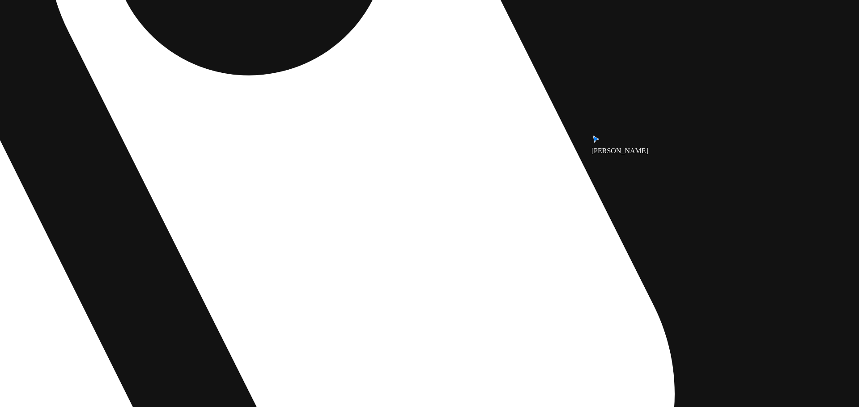
drag, startPoint x: 550, startPoint y: 268, endPoint x: 371, endPoint y: 343, distance: 193.9
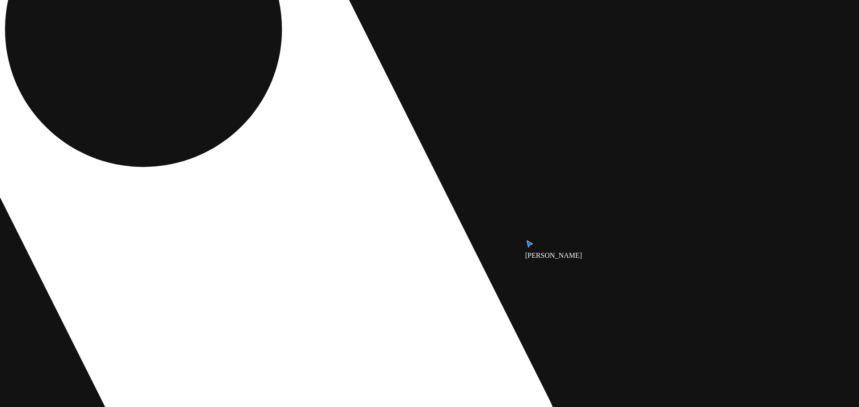
drag, startPoint x: 415, startPoint y: 267, endPoint x: 255, endPoint y: 351, distance: 181.0
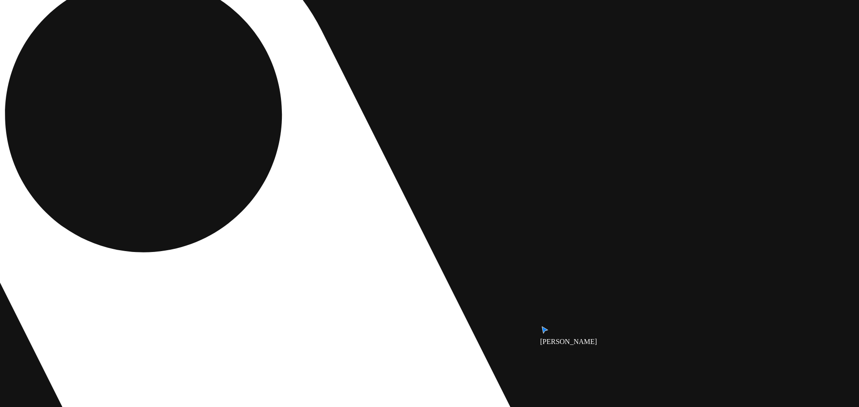
drag, startPoint x: 495, startPoint y: 218, endPoint x: 408, endPoint y: 381, distance: 184.3
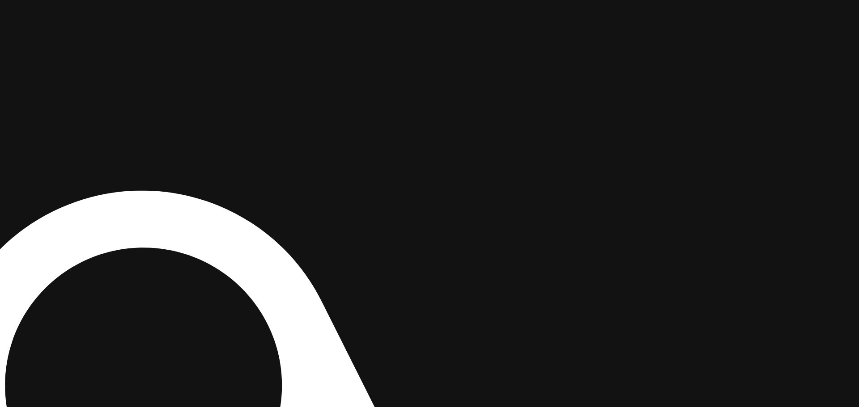
drag, startPoint x: 446, startPoint y: 188, endPoint x: 387, endPoint y: 372, distance: 193.1
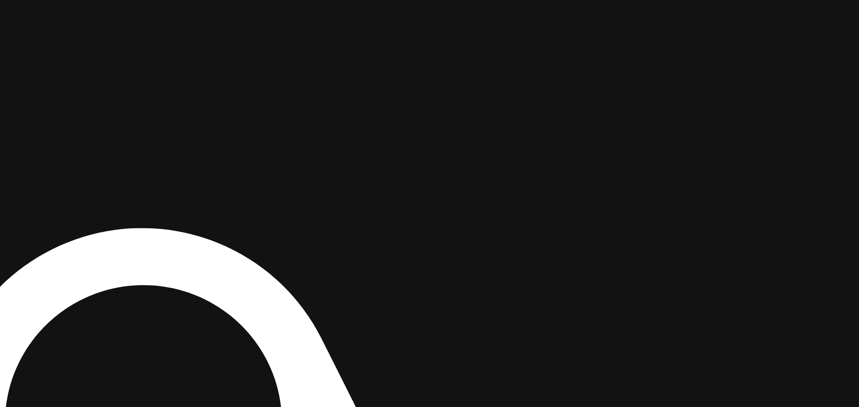
drag, startPoint x: 479, startPoint y: 189, endPoint x: 455, endPoint y: 373, distance: 185.8
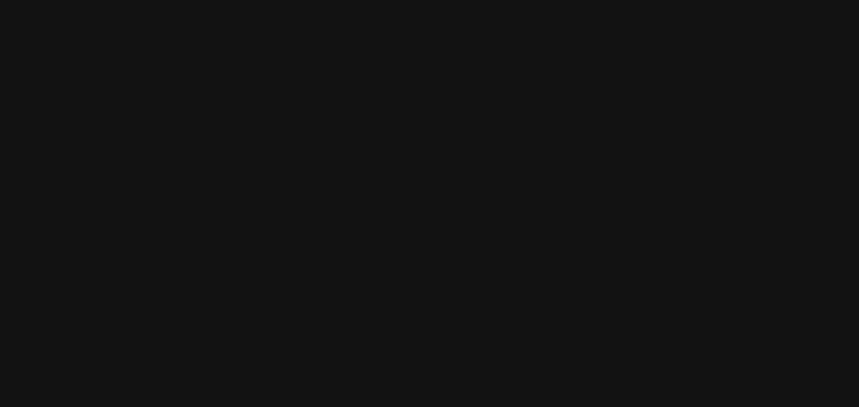
drag, startPoint x: 569, startPoint y: 260, endPoint x: 571, endPoint y: 319, distance: 59.1
drag, startPoint x: 585, startPoint y: 292, endPoint x: 585, endPoint y: 213, distance: 78.7
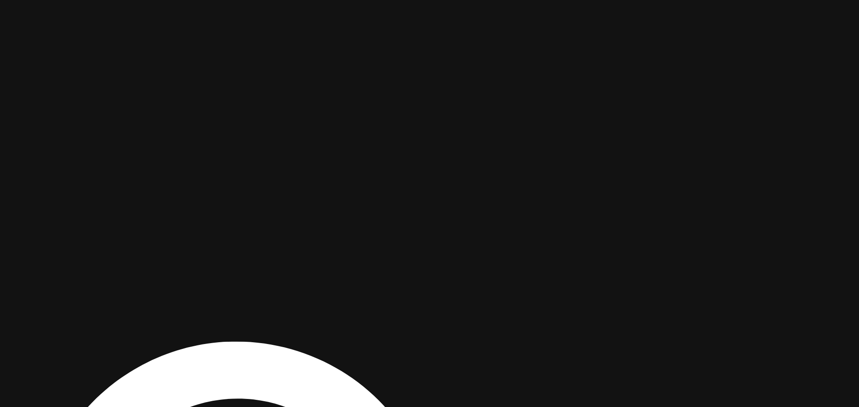
drag, startPoint x: 324, startPoint y: 287, endPoint x: 462, endPoint y: 218, distance: 154.2
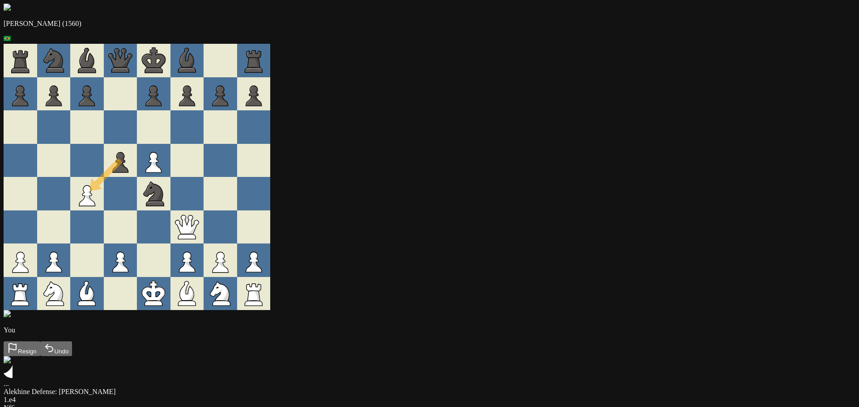
drag, startPoint x: 281, startPoint y: 195, endPoint x: 262, endPoint y: 212, distance: 26.3
drag, startPoint x: 349, startPoint y: 226, endPoint x: 335, endPoint y: 208, distance: 22.6
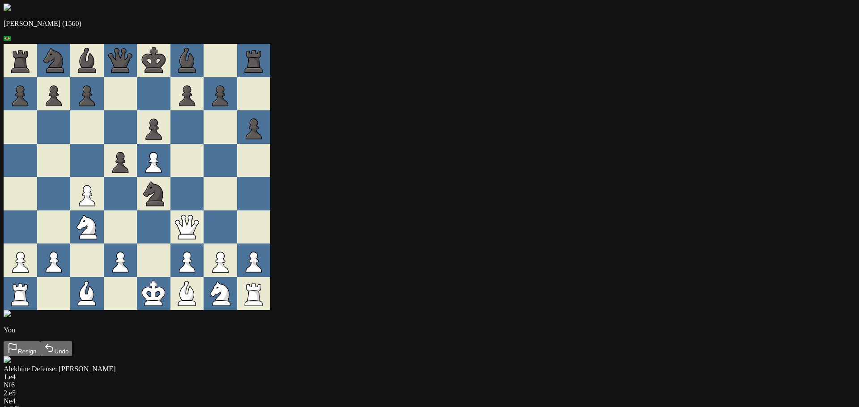
drag, startPoint x: 280, startPoint y: 242, endPoint x: 300, endPoint y: 227, distance: 24.6
click at [137, 227] on div at bounding box center [121, 228] width 34 height 34
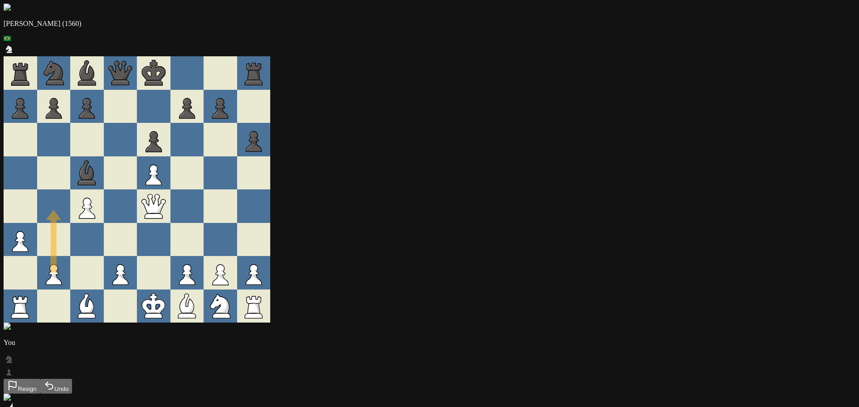
drag, startPoint x: 226, startPoint y: 267, endPoint x: 233, endPoint y: 208, distance: 59.4
click at [104, 250] on div at bounding box center [87, 240] width 34 height 34
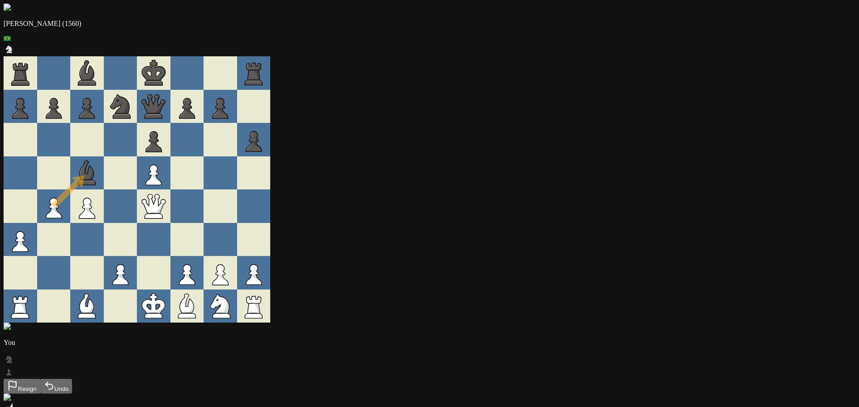
drag, startPoint x: 241, startPoint y: 210, endPoint x: 267, endPoint y: 171, distance: 46.1
click at [137, 199] on div at bounding box center [121, 207] width 34 height 34
drag, startPoint x: 327, startPoint y: 213, endPoint x: 288, endPoint y: 207, distance: 39.8
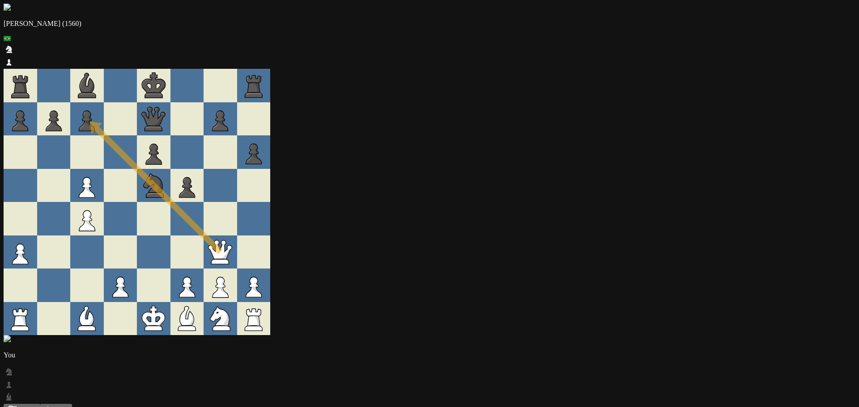
drag, startPoint x: 385, startPoint y: 246, endPoint x: 259, endPoint y: 116, distance: 181.5
click at [170, 236] on div at bounding box center [154, 253] width 34 height 34
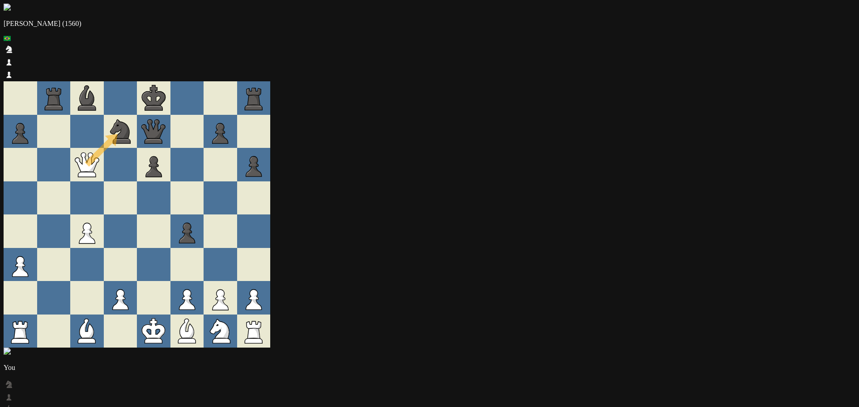
drag, startPoint x: 261, startPoint y: 141, endPoint x: 291, endPoint y: 115, distance: 39.3
click at [137, 148] on div at bounding box center [121, 165] width 34 height 34
drag, startPoint x: 383, startPoint y: 293, endPoint x: 324, endPoint y: 171, distance: 135.6
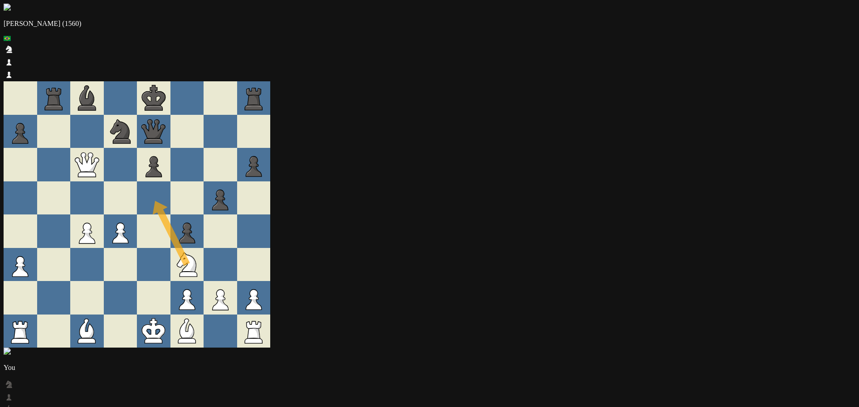
click at [170, 215] on div at bounding box center [154, 232] width 34 height 34
drag, startPoint x: 356, startPoint y: 307, endPoint x: 293, endPoint y: 230, distance: 99.4
click at [137, 281] on div at bounding box center [121, 298] width 34 height 34
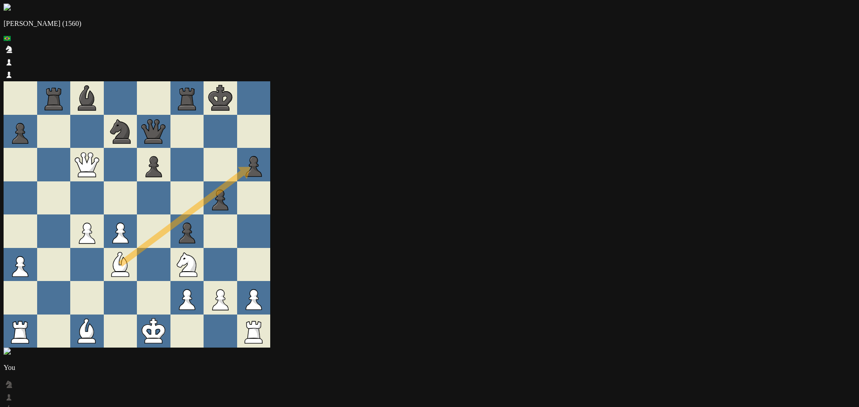
drag, startPoint x: 351, startPoint y: 301, endPoint x: 433, endPoint y: 111, distance: 207.3
click at [204, 155] on div at bounding box center [187, 165] width 34 height 34
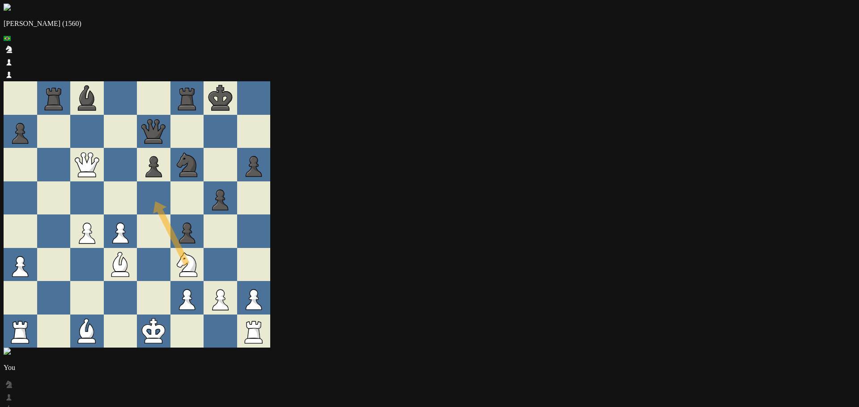
drag, startPoint x: 360, startPoint y: 239, endPoint x: 326, endPoint y: 171, distance: 76.4
click at [204, 182] on div at bounding box center [187, 199] width 34 height 34
drag, startPoint x: 328, startPoint y: 174, endPoint x: 400, endPoint y: 135, distance: 82.3
click at [170, 248] on div at bounding box center [154, 265] width 34 height 34
drag, startPoint x: 326, startPoint y: 173, endPoint x: 301, endPoint y: 114, distance: 64.9
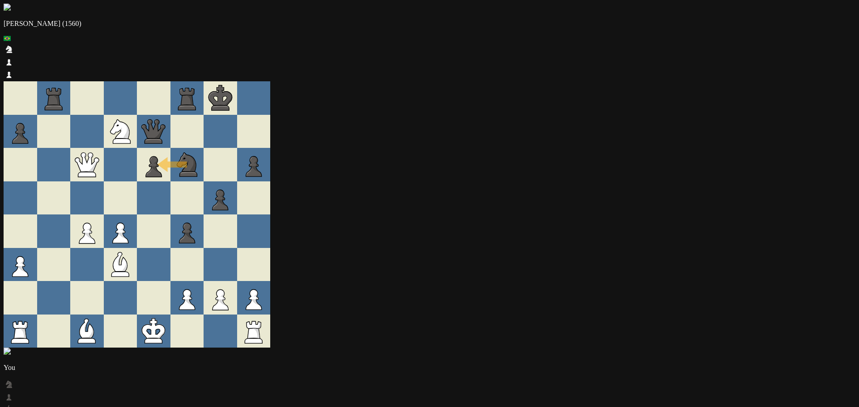
drag, startPoint x: 356, startPoint y: 138, endPoint x: 304, endPoint y: 111, distance: 58.0
click at [137, 156] on div at bounding box center [121, 165] width 34 height 34
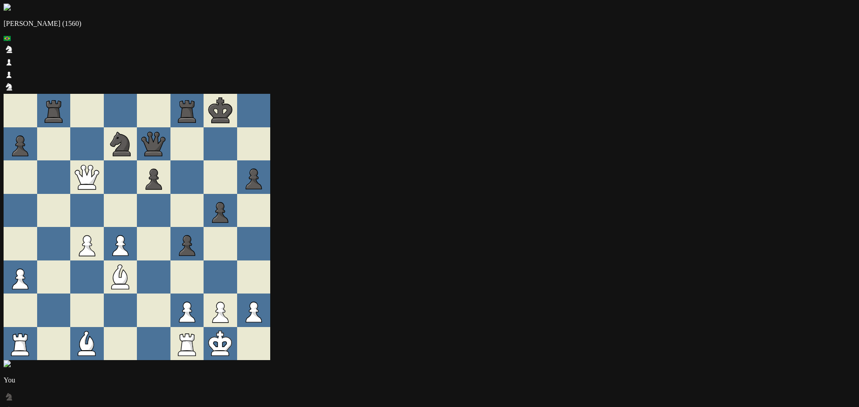
drag, startPoint x: 302, startPoint y: 198, endPoint x: 302, endPoint y: 186, distance: 11.2
click at [170, 194] on div at bounding box center [154, 211] width 34 height 34
click at [170, 327] on div at bounding box center [154, 344] width 34 height 34
click at [137, 261] on icon at bounding box center [121, 278] width 34 height 34
drag, startPoint x: 319, startPoint y: 206, endPoint x: 304, endPoint y: 276, distance: 71.7
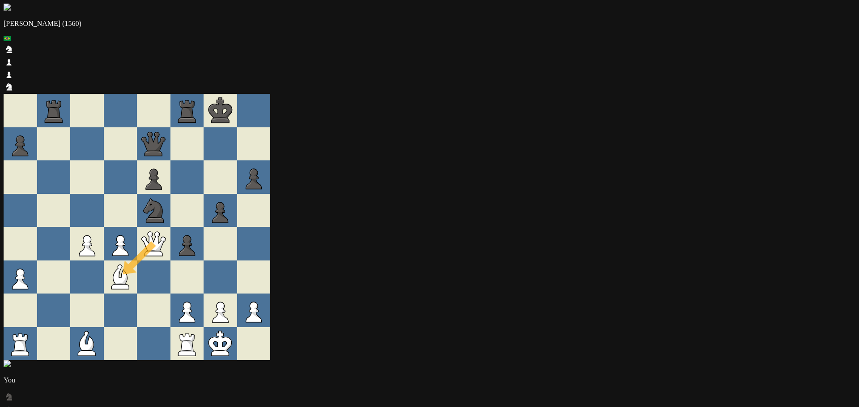
click at [137, 294] on div at bounding box center [121, 311] width 34 height 34
drag, startPoint x: 324, startPoint y: 214, endPoint x: 328, endPoint y: 174, distance: 39.6
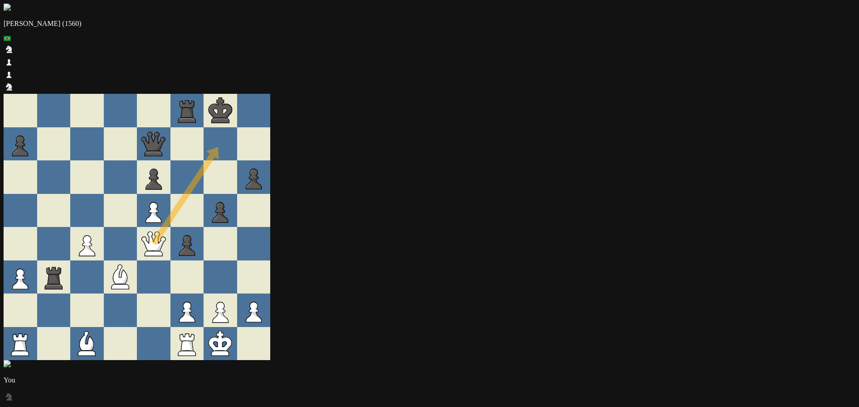
drag, startPoint x: 325, startPoint y: 208, endPoint x: 405, endPoint y: 114, distance: 124.0
click at [271, 127] on div at bounding box center [254, 144] width 34 height 34
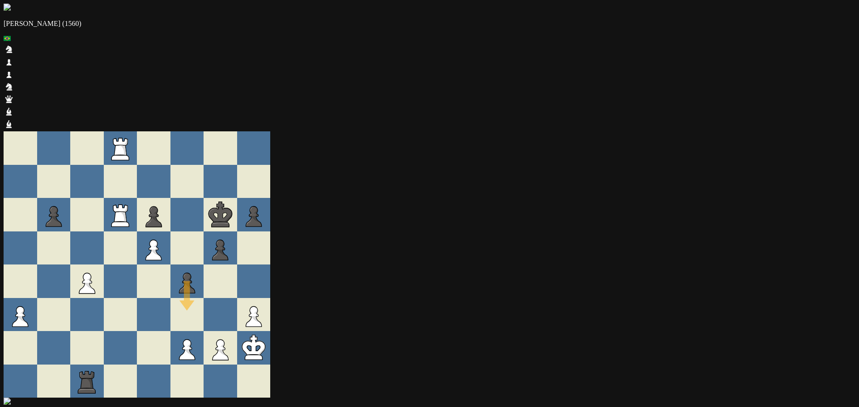
drag, startPoint x: 360, startPoint y: 215, endPoint x: 361, endPoint y: 240, distance: 25.5
drag, startPoint x: 388, startPoint y: 263, endPoint x: 397, endPoint y: 235, distance: 29.0
click at [237, 265] on div at bounding box center [220, 282] width 34 height 34
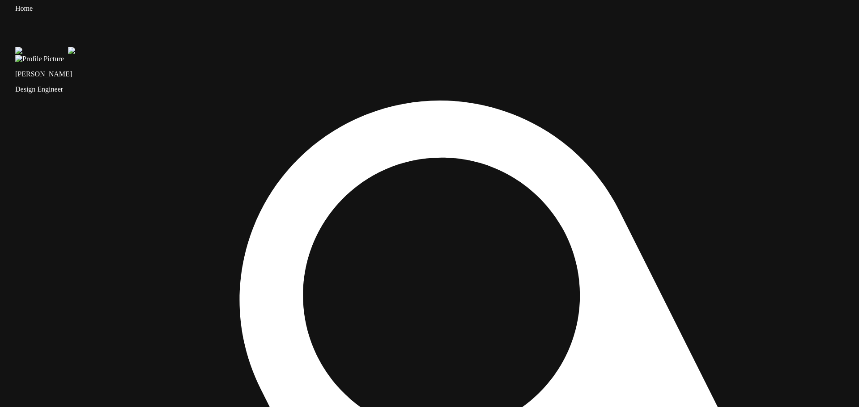
drag, startPoint x: 700, startPoint y: 207, endPoint x: 706, endPoint y: 247, distance: 40.7
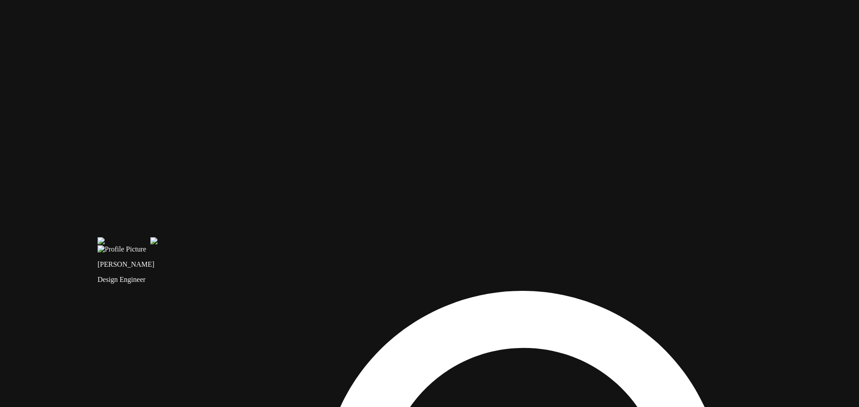
drag, startPoint x: 355, startPoint y: 69, endPoint x: 425, endPoint y: 220, distance: 165.7
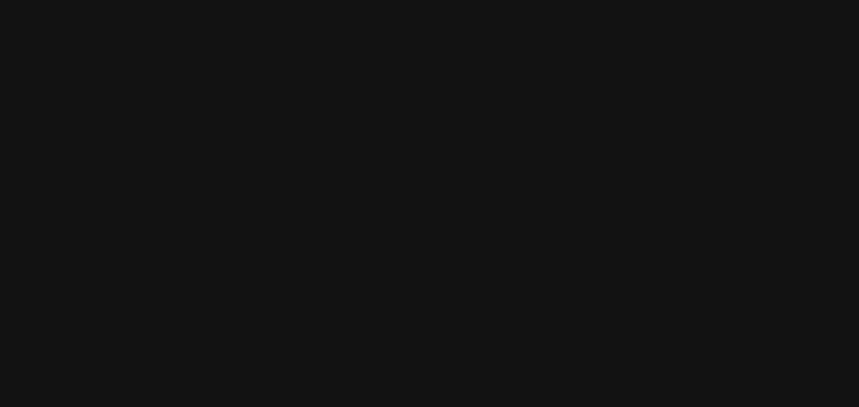
drag, startPoint x: 555, startPoint y: 187, endPoint x: 310, endPoint y: 329, distance: 282.6
drag, startPoint x: 495, startPoint y: 194, endPoint x: 305, endPoint y: 287, distance: 211.8
drag, startPoint x: 581, startPoint y: 210, endPoint x: 469, endPoint y: 229, distance: 113.9
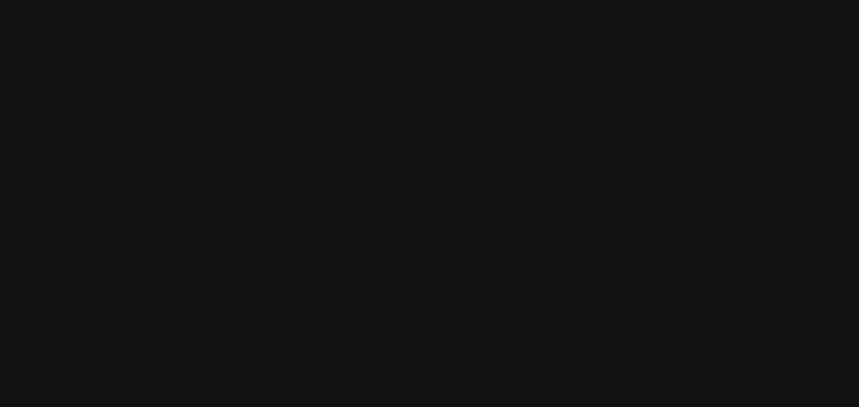
drag, startPoint x: 575, startPoint y: 310, endPoint x: 633, endPoint y: 97, distance: 220.6
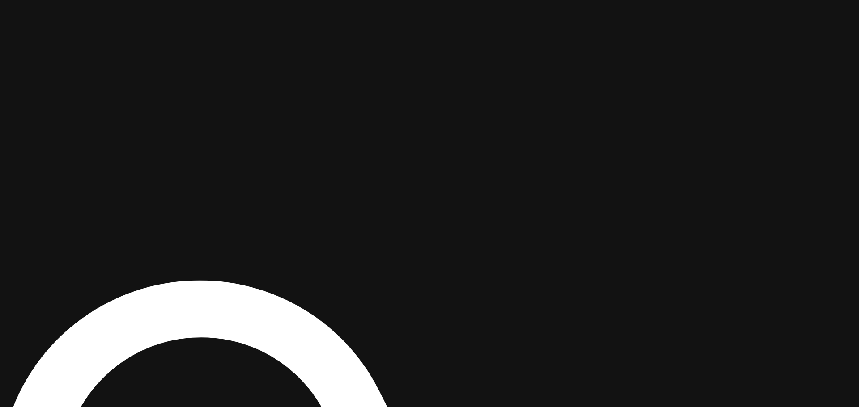
drag, startPoint x: 574, startPoint y: 304, endPoint x: 655, endPoint y: 77, distance: 241.0
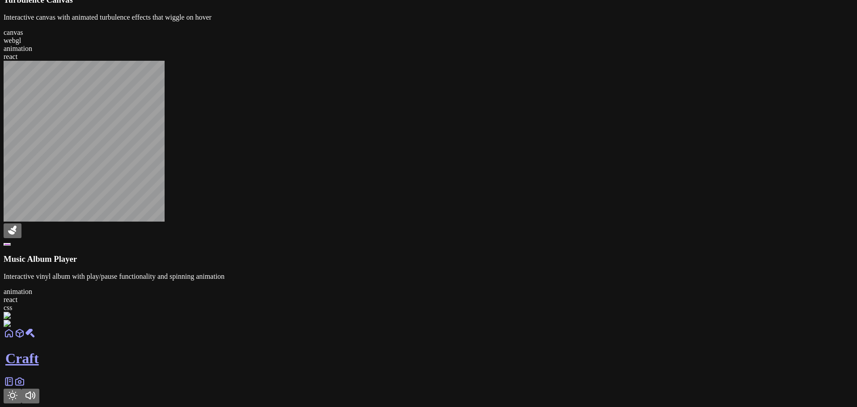
scroll to position [1346, 0]
click at [13, 386] on icon at bounding box center [9, 382] width 7 height 8
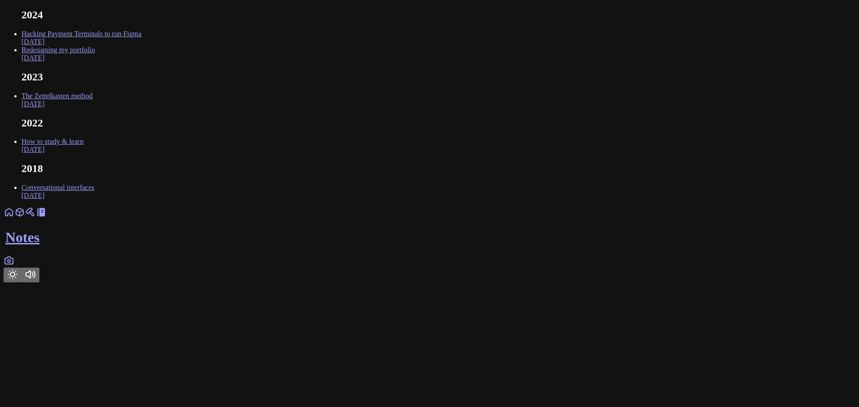
click at [14, 267] on link at bounding box center [9, 264] width 11 height 8
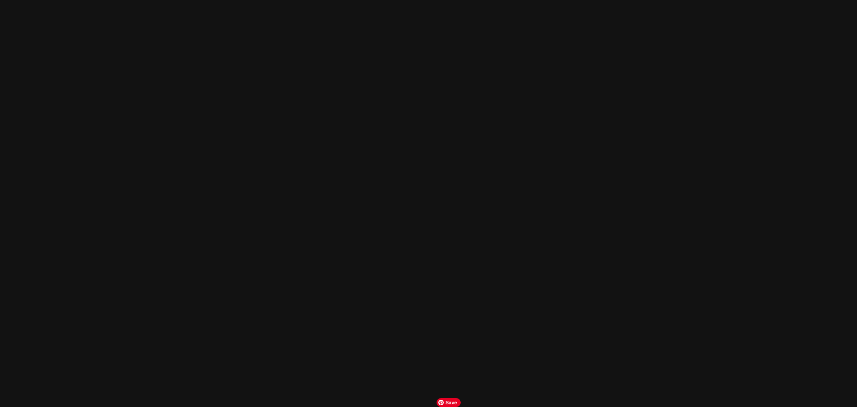
scroll to position [5501, 0]
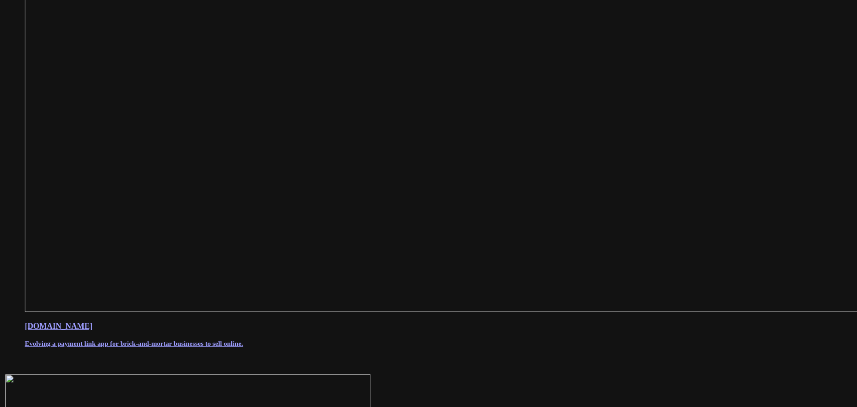
scroll to position [402, 0]
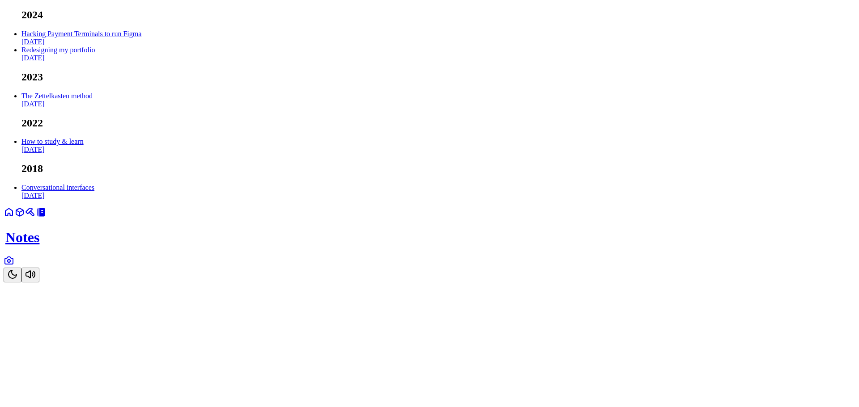
click at [14, 267] on link at bounding box center [9, 264] width 11 height 8
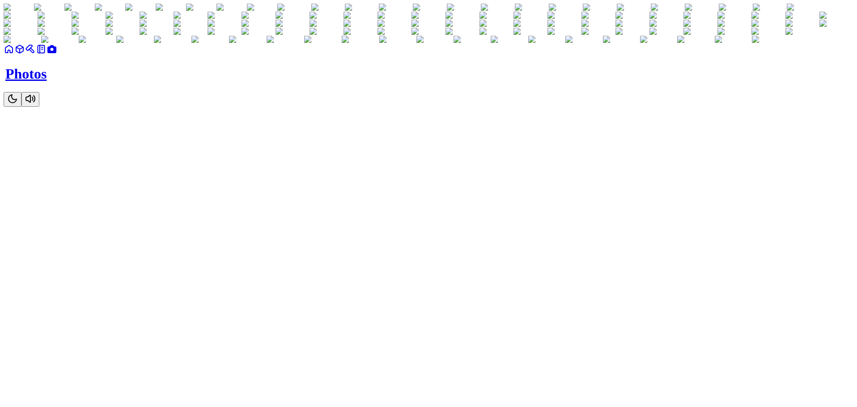
click at [36, 56] on link at bounding box center [30, 52] width 11 height 8
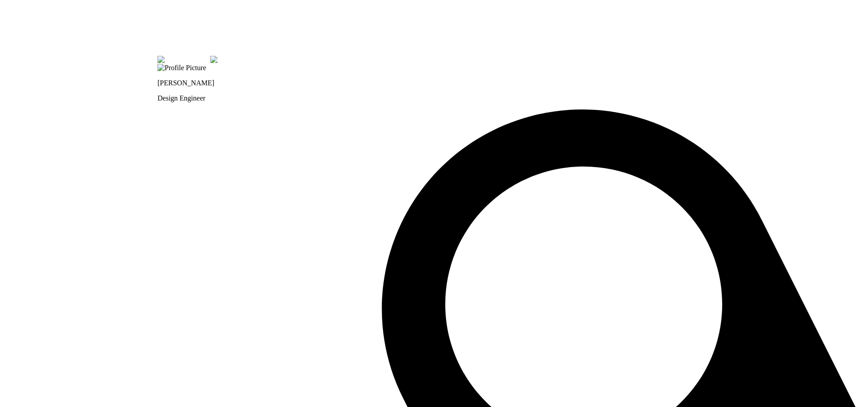
drag, startPoint x: 327, startPoint y: 344, endPoint x: 571, endPoint y: 394, distance: 248.8
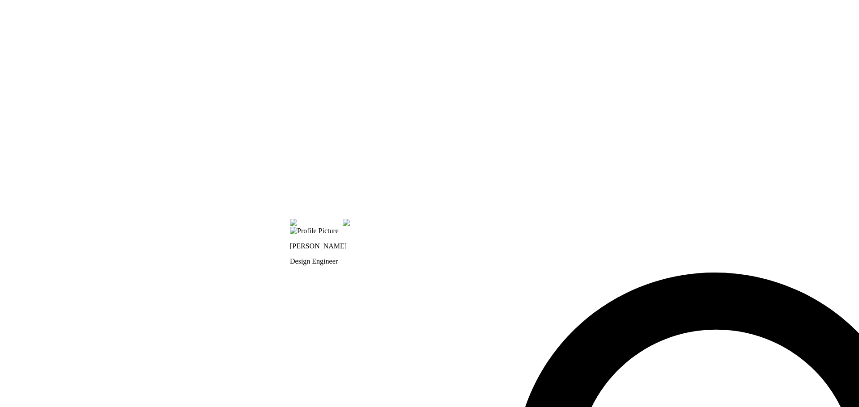
drag, startPoint x: 326, startPoint y: 243, endPoint x: 437, endPoint y: 389, distance: 182.9
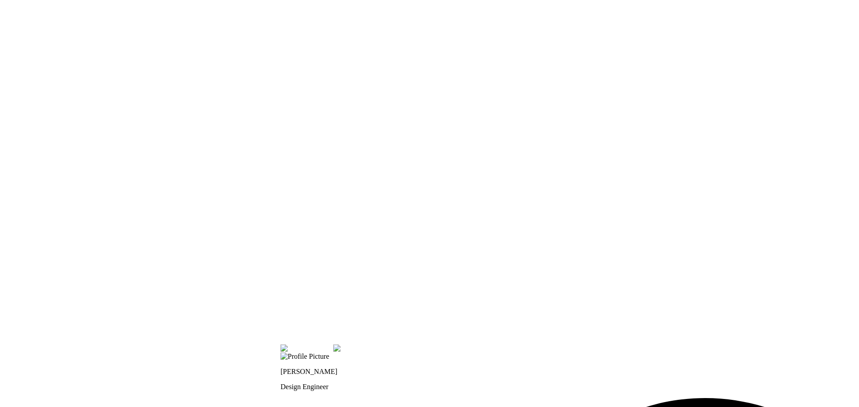
drag, startPoint x: 456, startPoint y: 214, endPoint x: 446, endPoint y: 343, distance: 129.2
drag, startPoint x: 433, startPoint y: 185, endPoint x: 429, endPoint y: 323, distance: 138.3
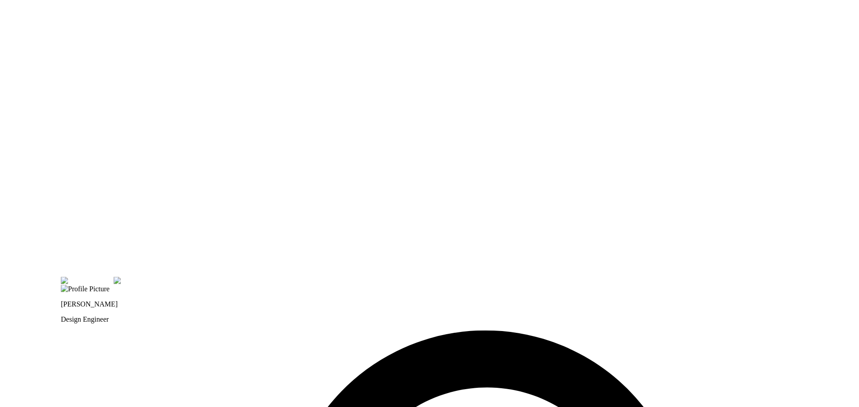
drag, startPoint x: 703, startPoint y: 340, endPoint x: 457, endPoint y: 168, distance: 300.6
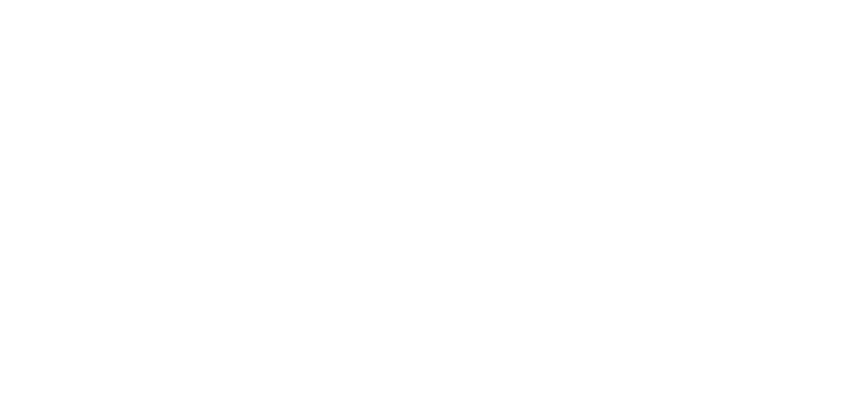
drag, startPoint x: 616, startPoint y: 239, endPoint x: 364, endPoint y: 389, distance: 293.4
drag, startPoint x: 668, startPoint y: 281, endPoint x: 637, endPoint y: 331, distance: 59.0
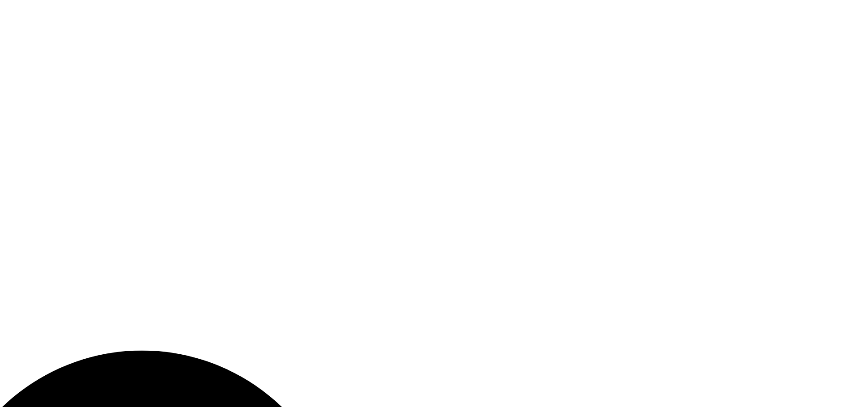
drag, startPoint x: 632, startPoint y: 335, endPoint x: 579, endPoint y: 120, distance: 221.2
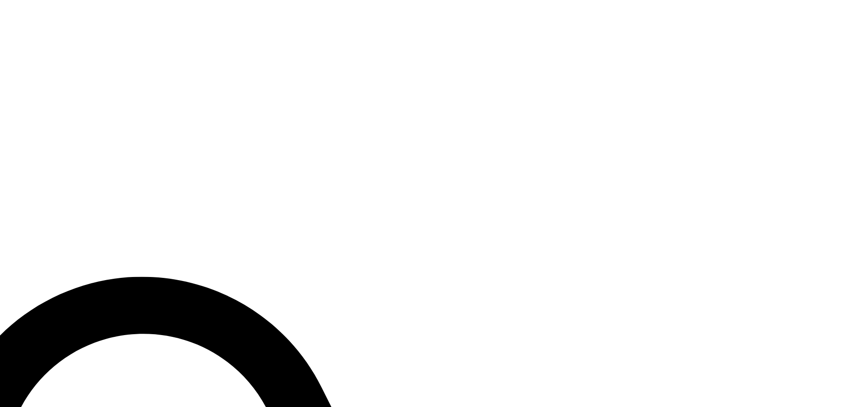
drag, startPoint x: 530, startPoint y: 263, endPoint x: 564, endPoint y: 61, distance: 205.0
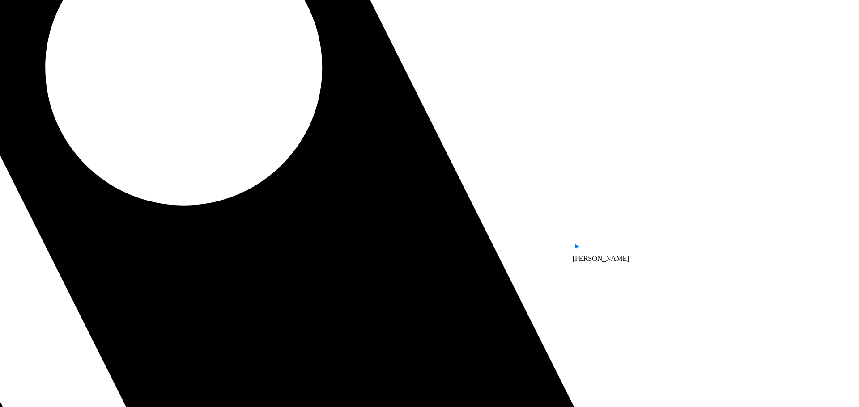
drag, startPoint x: 520, startPoint y: 284, endPoint x: 524, endPoint y: 92, distance: 191.9
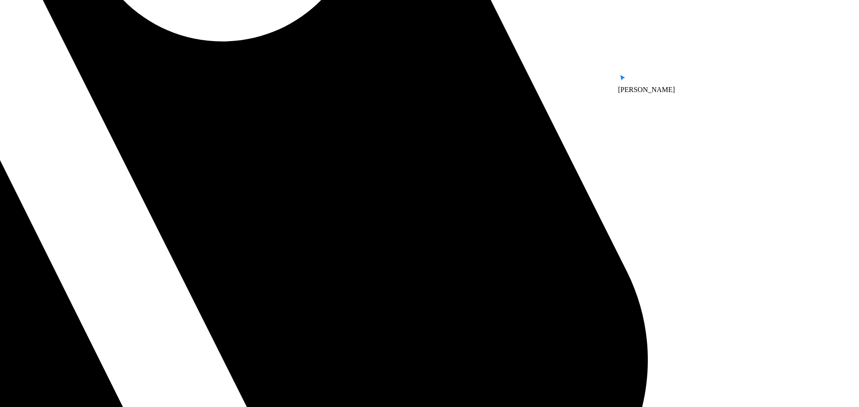
drag, startPoint x: 543, startPoint y: 113, endPoint x: 544, endPoint y: 79, distance: 34.0
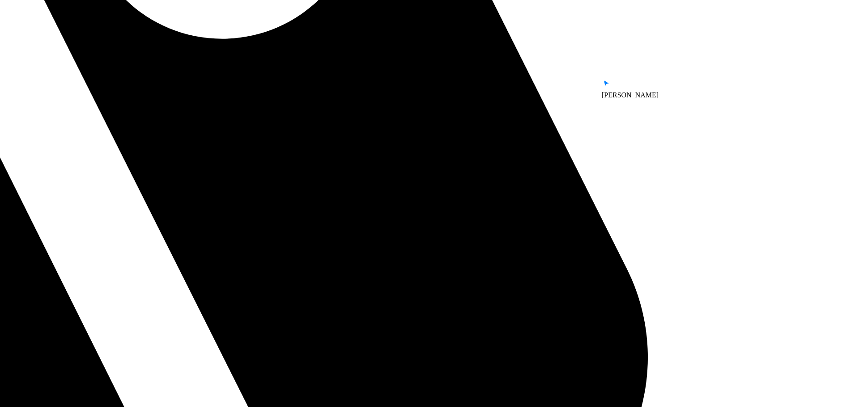
drag, startPoint x: 515, startPoint y: 231, endPoint x: 538, endPoint y: 65, distance: 167.5
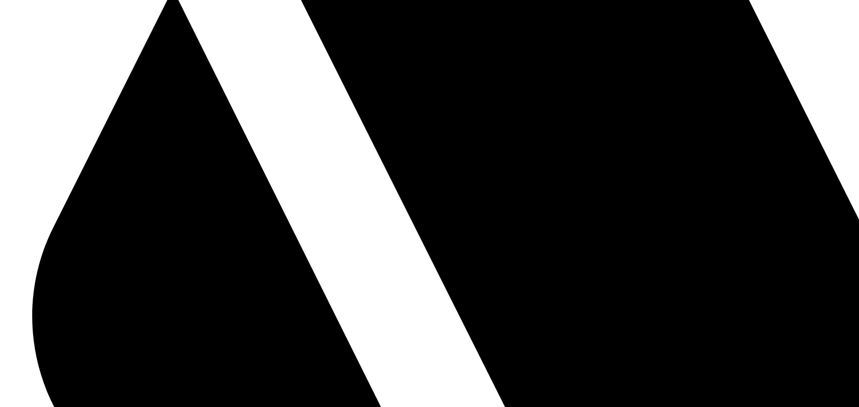
drag, startPoint x: 428, startPoint y: 161, endPoint x: 648, endPoint y: 155, distance: 221.0
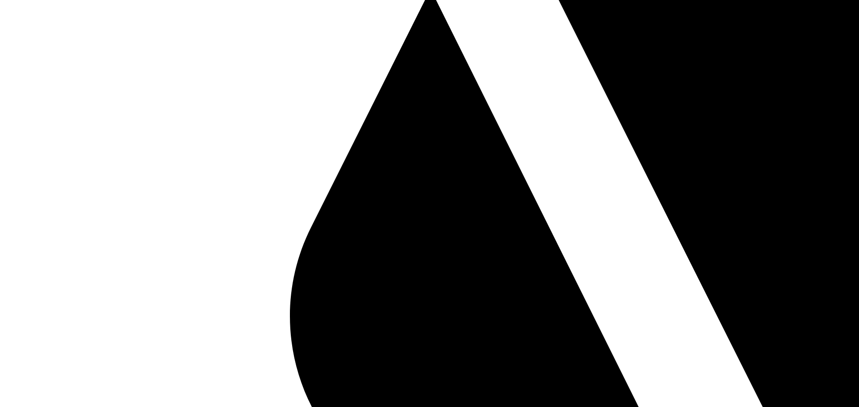
drag, startPoint x: 238, startPoint y: 140, endPoint x: 713, endPoint y: 20, distance: 489.8
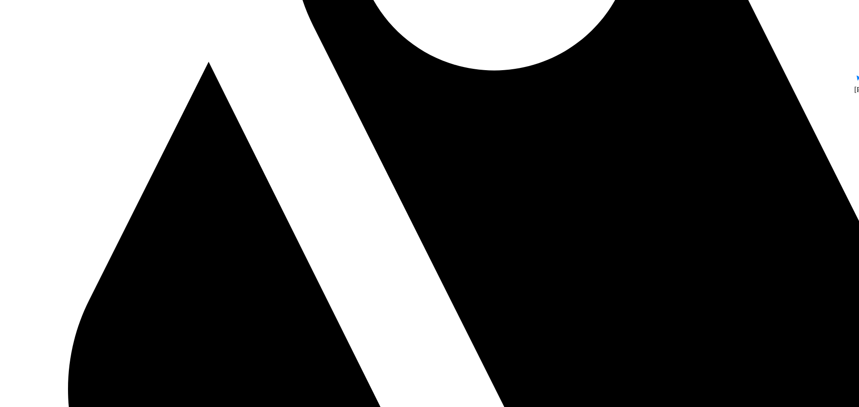
drag, startPoint x: 600, startPoint y: 190, endPoint x: 272, endPoint y: 267, distance: 336.4
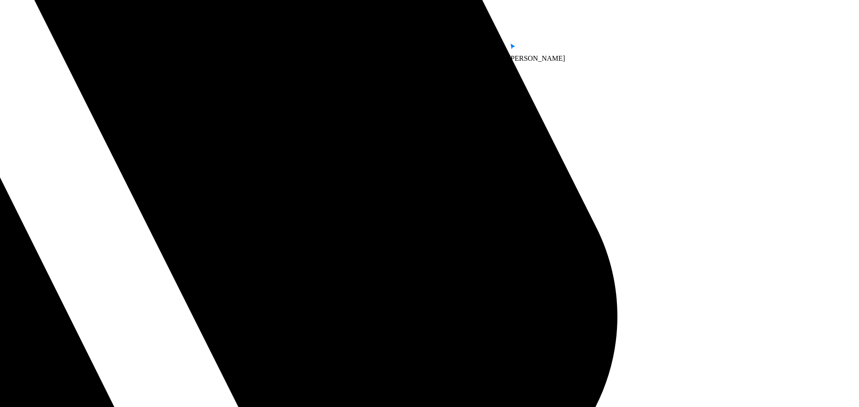
drag, startPoint x: 572, startPoint y: 211, endPoint x: 387, endPoint y: 119, distance: 206.6
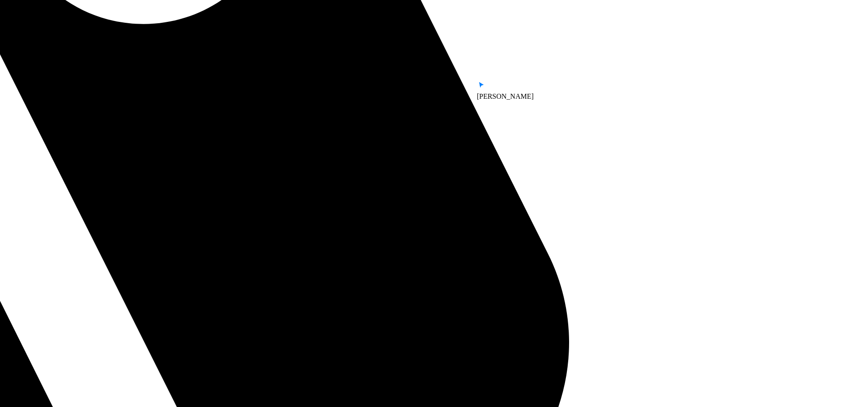
drag, startPoint x: 500, startPoint y: 225, endPoint x: 432, endPoint y: 255, distance: 74.5
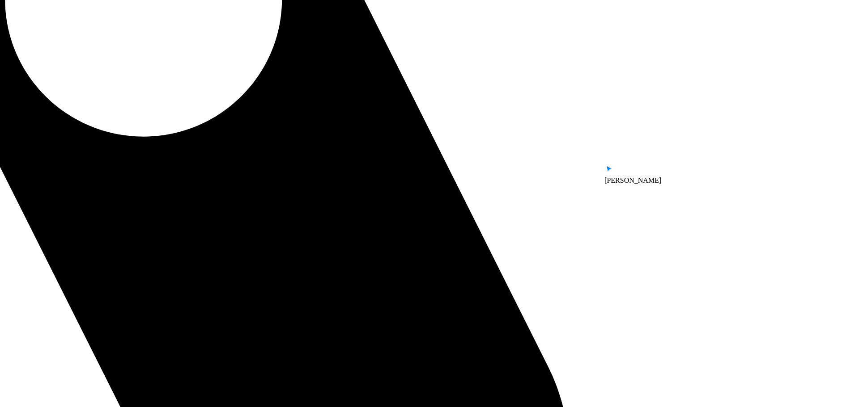
drag, startPoint x: 511, startPoint y: 188, endPoint x: 468, endPoint y: 185, distance: 43.1
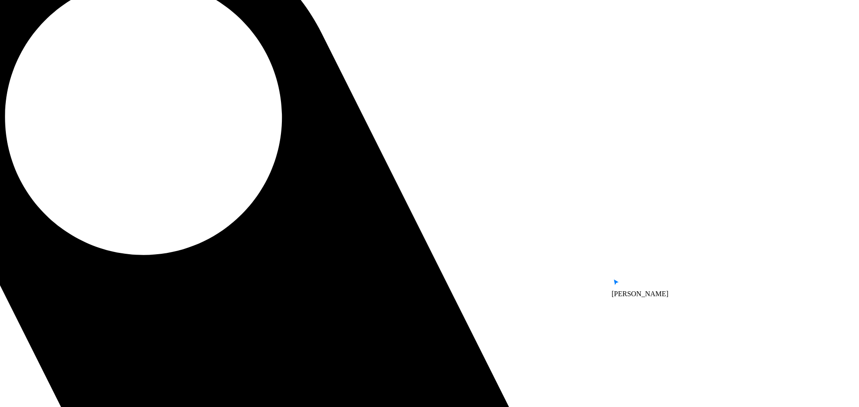
drag, startPoint x: 477, startPoint y: 138, endPoint x: 443, endPoint y: 244, distance: 111.7
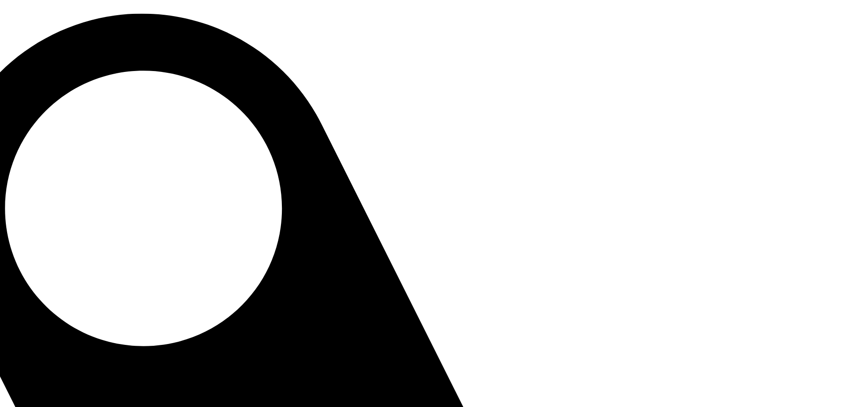
drag, startPoint x: 454, startPoint y: 179, endPoint x: 441, endPoint y: 266, distance: 87.8
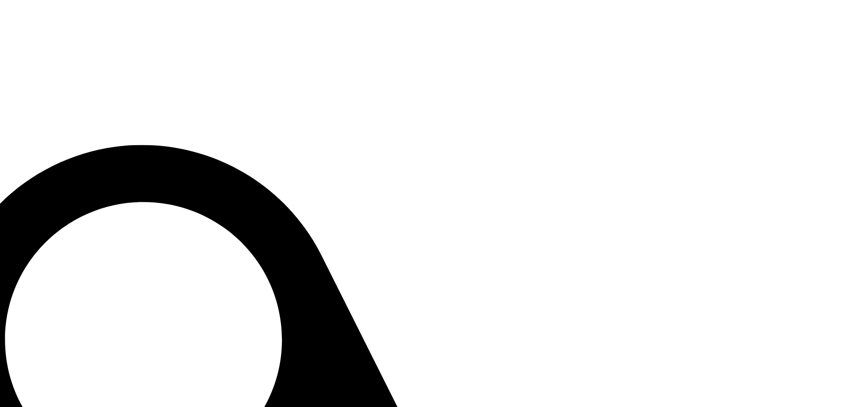
drag, startPoint x: 458, startPoint y: 192, endPoint x: 442, endPoint y: 329, distance: 137.8
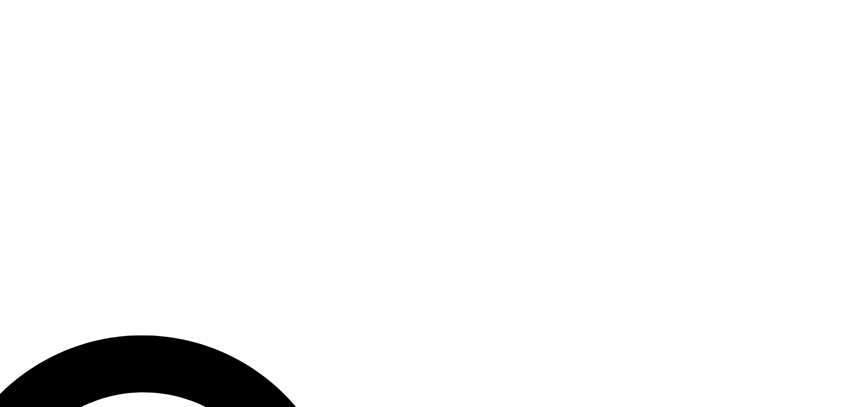
drag, startPoint x: 479, startPoint y: 245, endPoint x: 515, endPoint y: 235, distance: 37.0
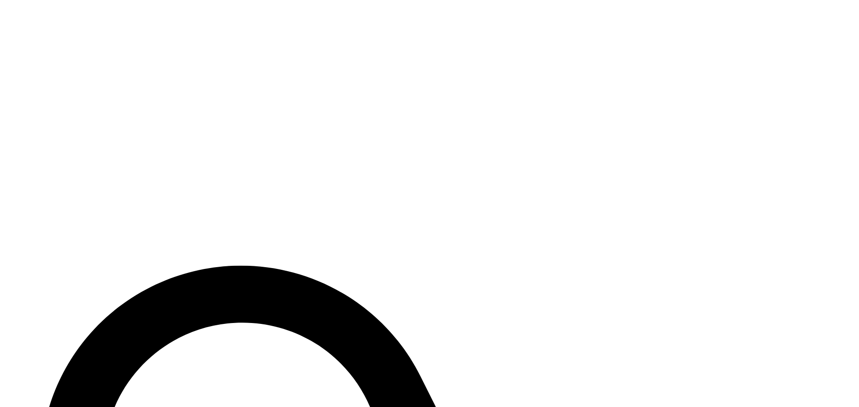
drag, startPoint x: 543, startPoint y: 313, endPoint x: 645, endPoint y: 246, distance: 121.2
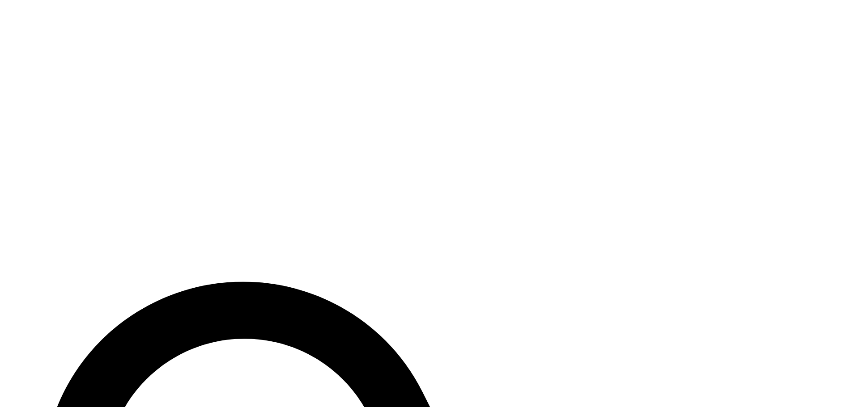
drag, startPoint x: 597, startPoint y: 175, endPoint x: 597, endPoint y: 199, distance: 24.2
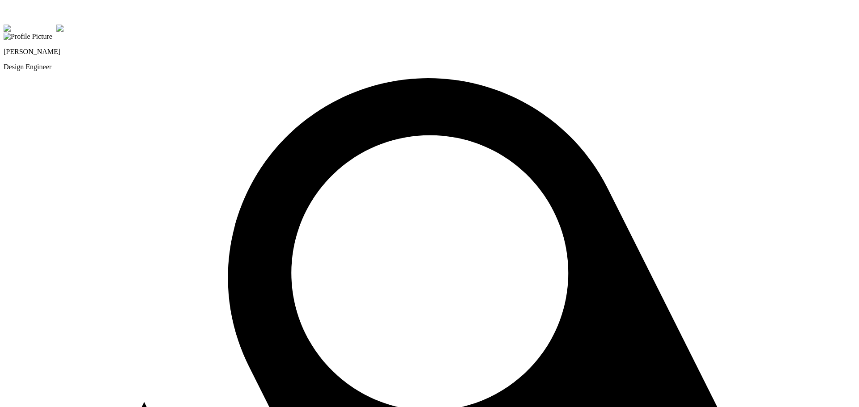
drag, startPoint x: 448, startPoint y: 264, endPoint x: 400, endPoint y: 302, distance: 60.8
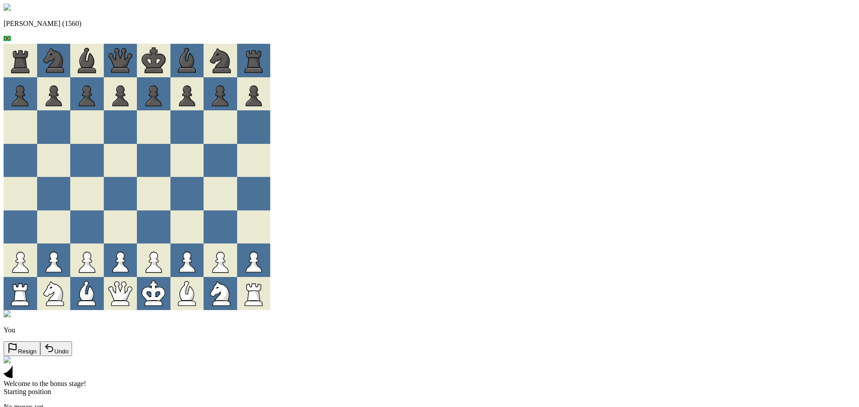
click at [120, 108] on div "Andre (1560) You Resign Undo Welcome to the bonus stage! Starting position No m…" at bounding box center [430, 219] width 852 height 430
click at [456, 142] on div "Andre (1560) You Resign Undo ... King's Pawn Game 1 . e4 Resign Undo" at bounding box center [430, 211] width 852 height 415
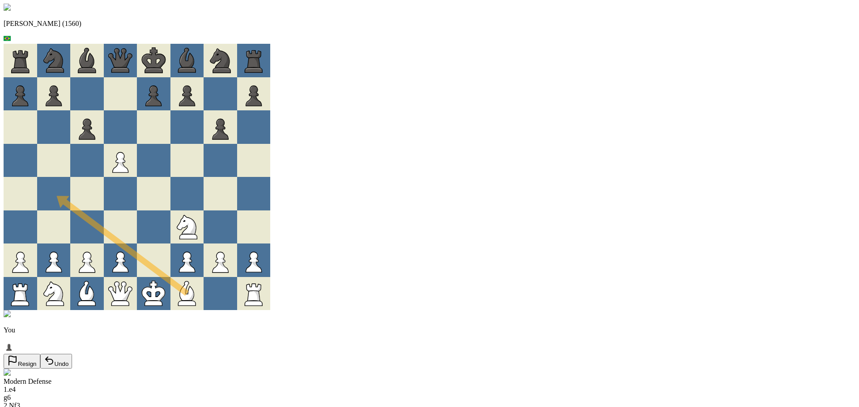
drag, startPoint x: 364, startPoint y: 306, endPoint x: 254, endPoint y: 193, distance: 157.5
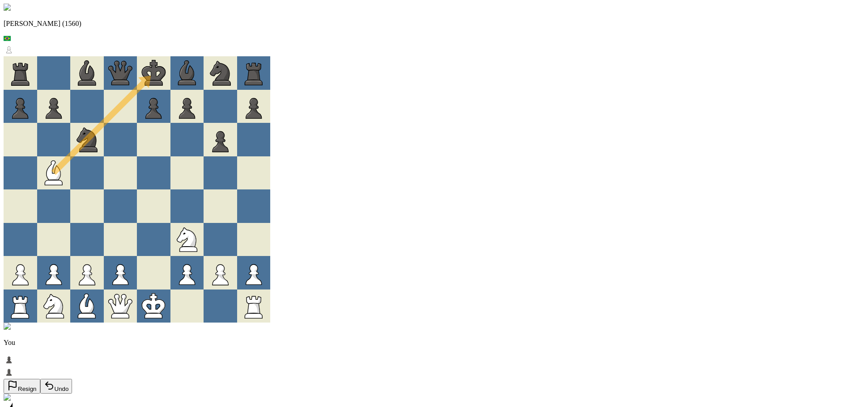
drag, startPoint x: 229, startPoint y: 178, endPoint x: 312, endPoint y: 78, distance: 129.5
click at [137, 181] on div at bounding box center [121, 174] width 34 height 34
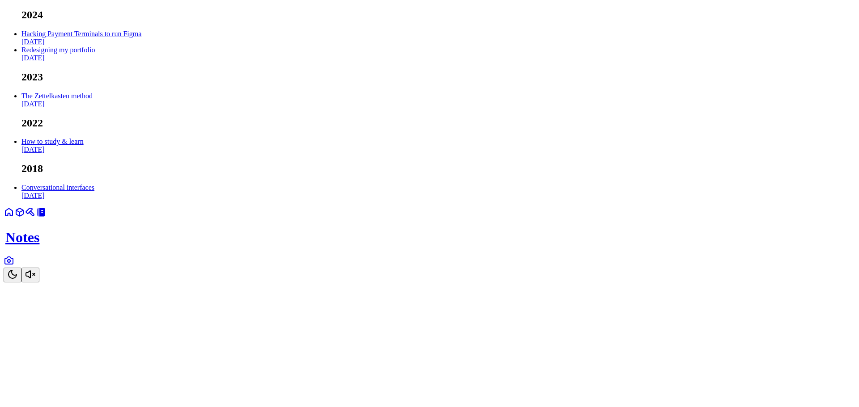
click at [14, 218] on icon at bounding box center [9, 212] width 11 height 11
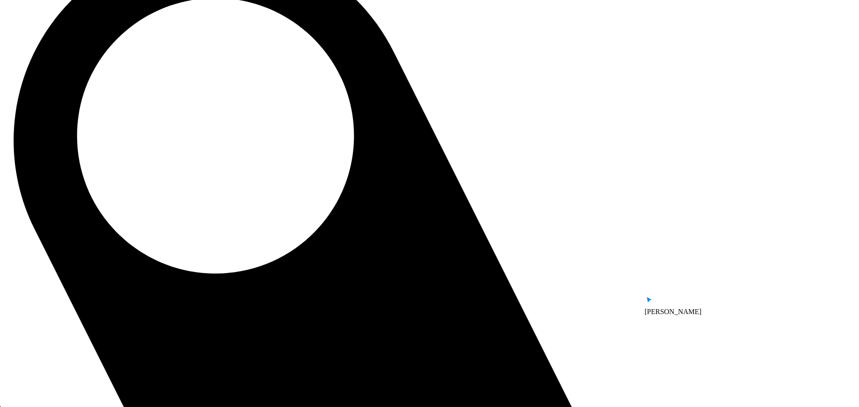
drag, startPoint x: 756, startPoint y: 352, endPoint x: 483, endPoint y: 192, distance: 316.5
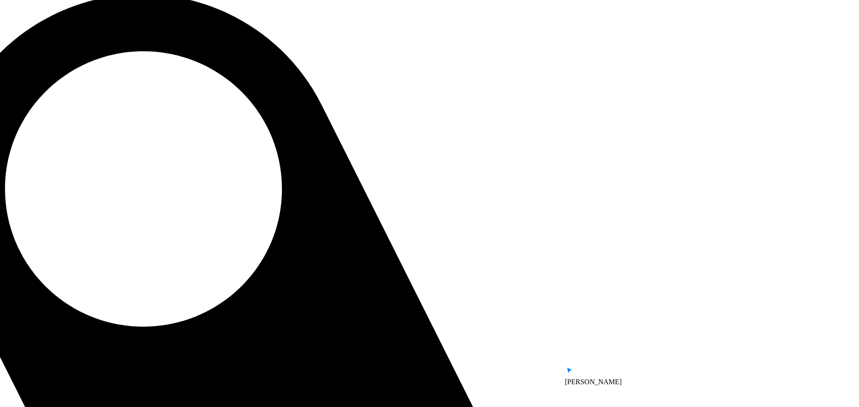
drag, startPoint x: 401, startPoint y: 282, endPoint x: 376, endPoint y: 361, distance: 82.6
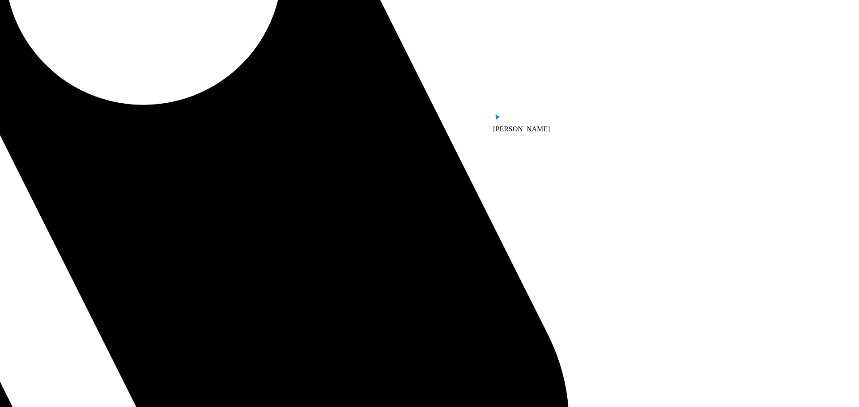
drag, startPoint x: 361, startPoint y: 251, endPoint x: 514, endPoint y: 304, distance: 161.9
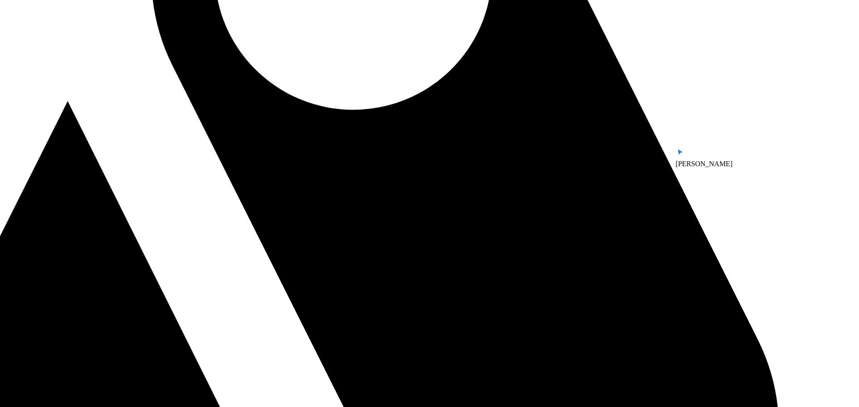
drag, startPoint x: 314, startPoint y: 260, endPoint x: 524, endPoint y: 267, distance: 209.4
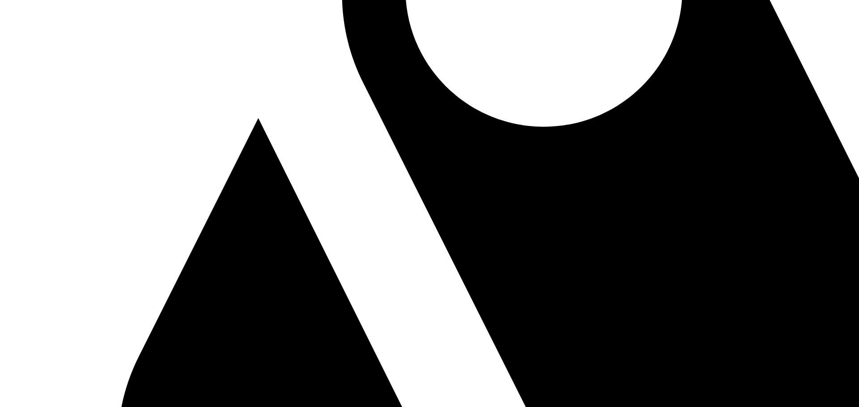
drag, startPoint x: 423, startPoint y: 275, endPoint x: 616, endPoint y: 291, distance: 194.4
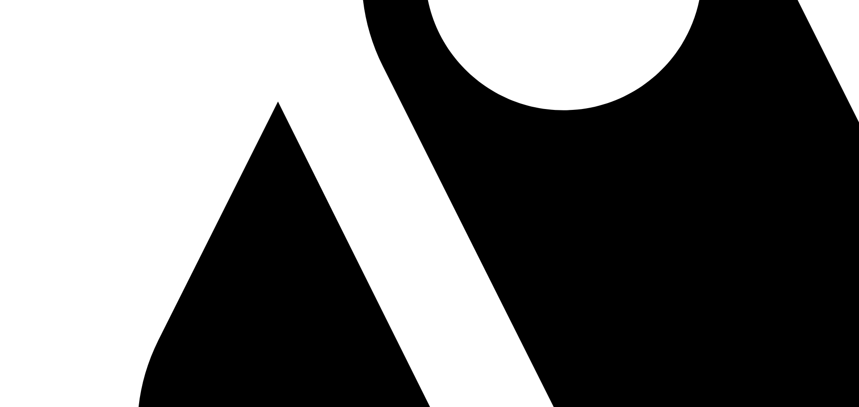
drag, startPoint x: 381, startPoint y: 276, endPoint x: 541, endPoint y: 183, distance: 185.2
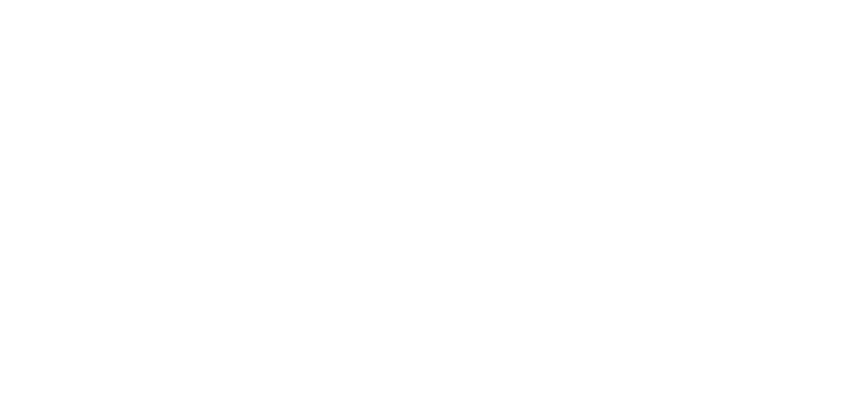
drag, startPoint x: 261, startPoint y: 164, endPoint x: 160, endPoint y: 141, distance: 103.5
drag, startPoint x: 410, startPoint y: 275, endPoint x: 384, endPoint y: 204, distance: 75.3
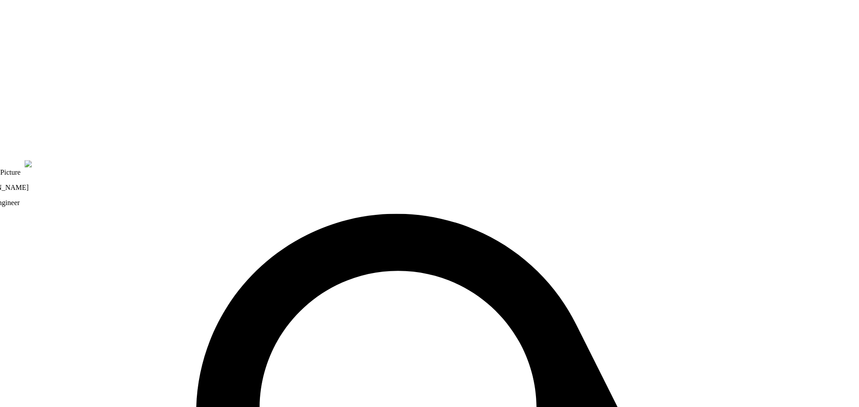
drag, startPoint x: 505, startPoint y: 218, endPoint x: 484, endPoint y: 294, distance: 78.8
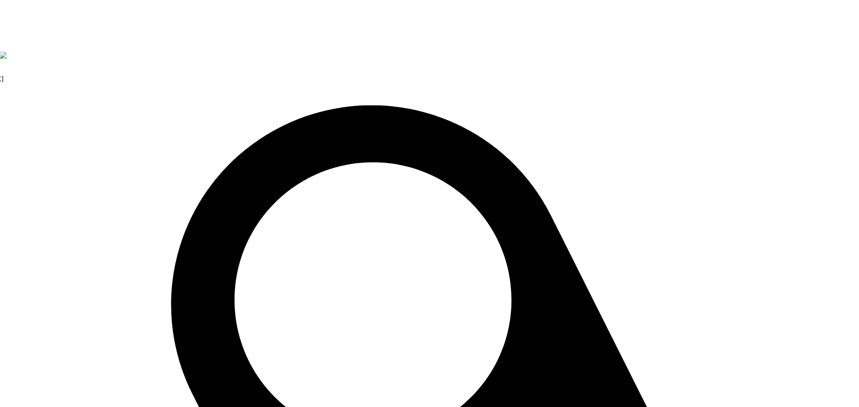
drag, startPoint x: 463, startPoint y: 180, endPoint x: 432, endPoint y: 51, distance: 133.5
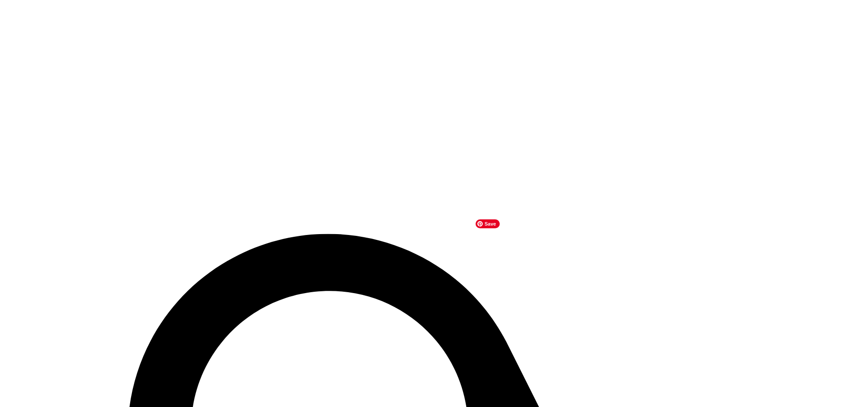
drag, startPoint x: 510, startPoint y: 178, endPoint x: 482, endPoint y: 294, distance: 118.7
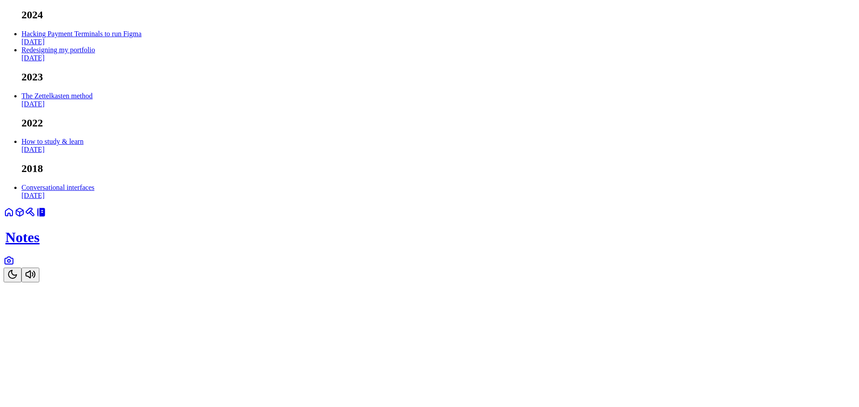
click at [36, 219] on link at bounding box center [30, 216] width 11 height 8
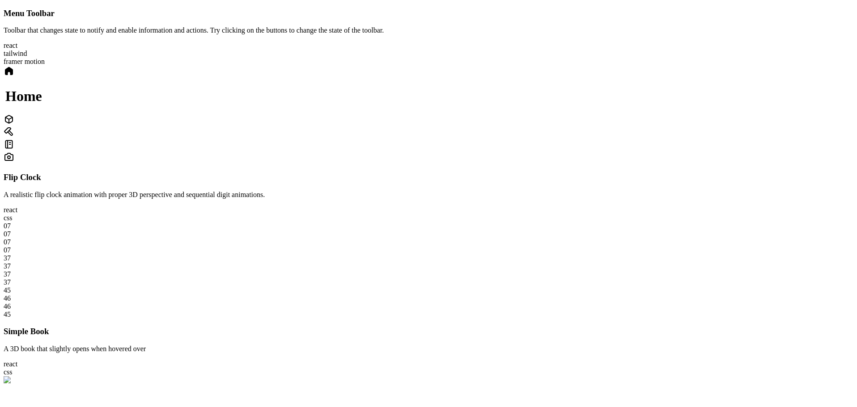
click at [14, 125] on icon at bounding box center [9, 119] width 11 height 11
click at [13, 75] on icon at bounding box center [8, 71] width 7 height 7
click at [503, 127] on div at bounding box center [429, 120] width 850 height 13
click at [461, 78] on div at bounding box center [429, 72] width 850 height 13
click at [500, 127] on div at bounding box center [429, 120] width 850 height 13
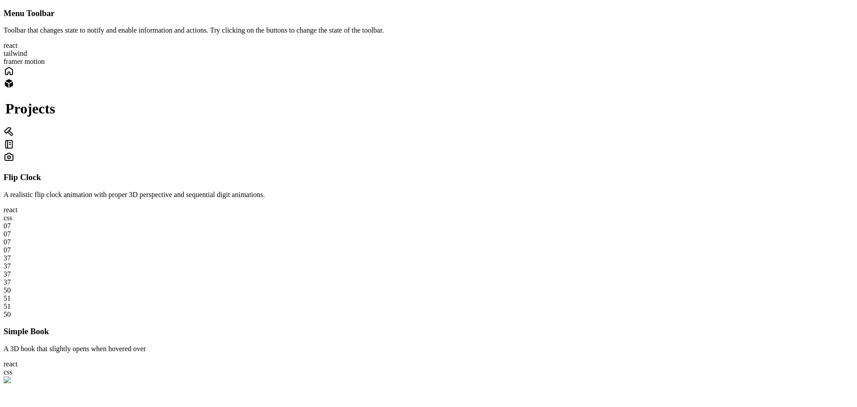
click at [528, 139] on div at bounding box center [429, 133] width 850 height 13
click at [14, 150] on icon at bounding box center [9, 144] width 11 height 11
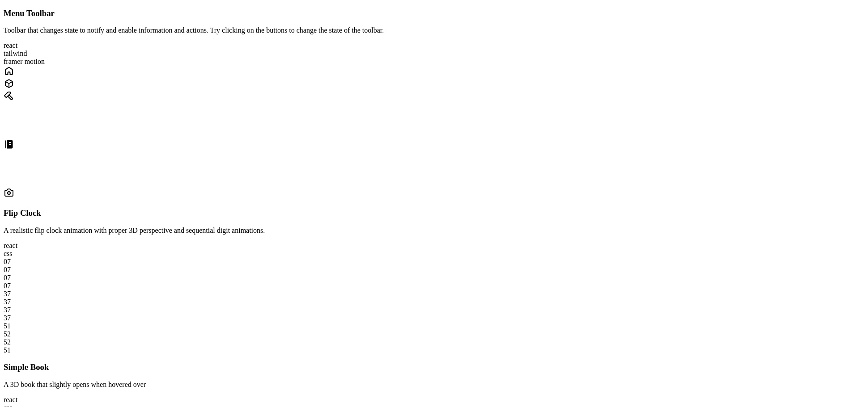
click at [517, 129] on div "Craft" at bounding box center [429, 110] width 850 height 38
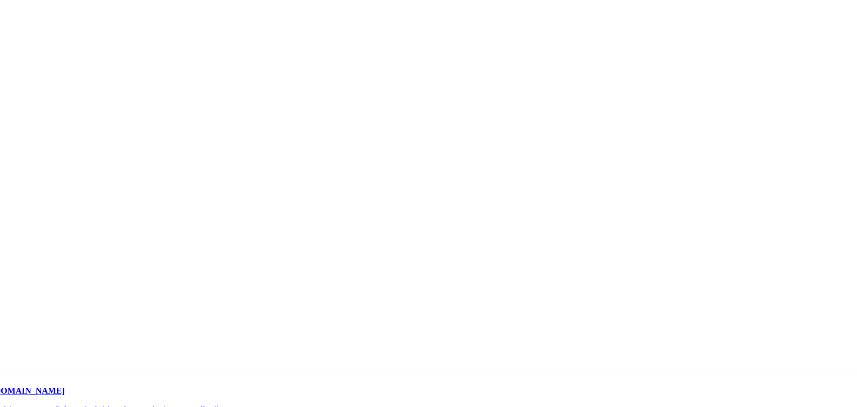
scroll to position [508, 0]
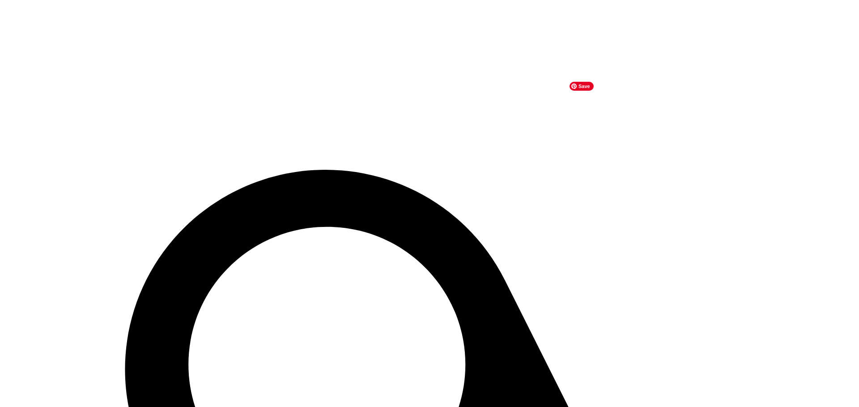
drag, startPoint x: 587, startPoint y: 138, endPoint x: 456, endPoint y: 248, distance: 171.4
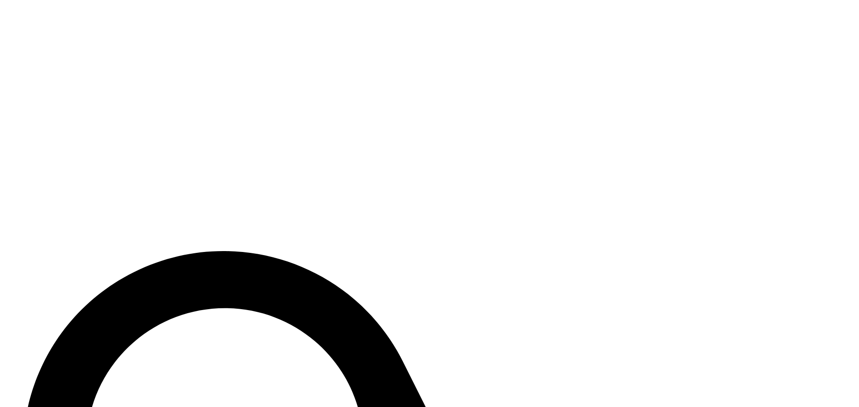
drag, startPoint x: 715, startPoint y: 110, endPoint x: 574, endPoint y: 215, distance: 175.2
